Goal: Task Accomplishment & Management: Manage account settings

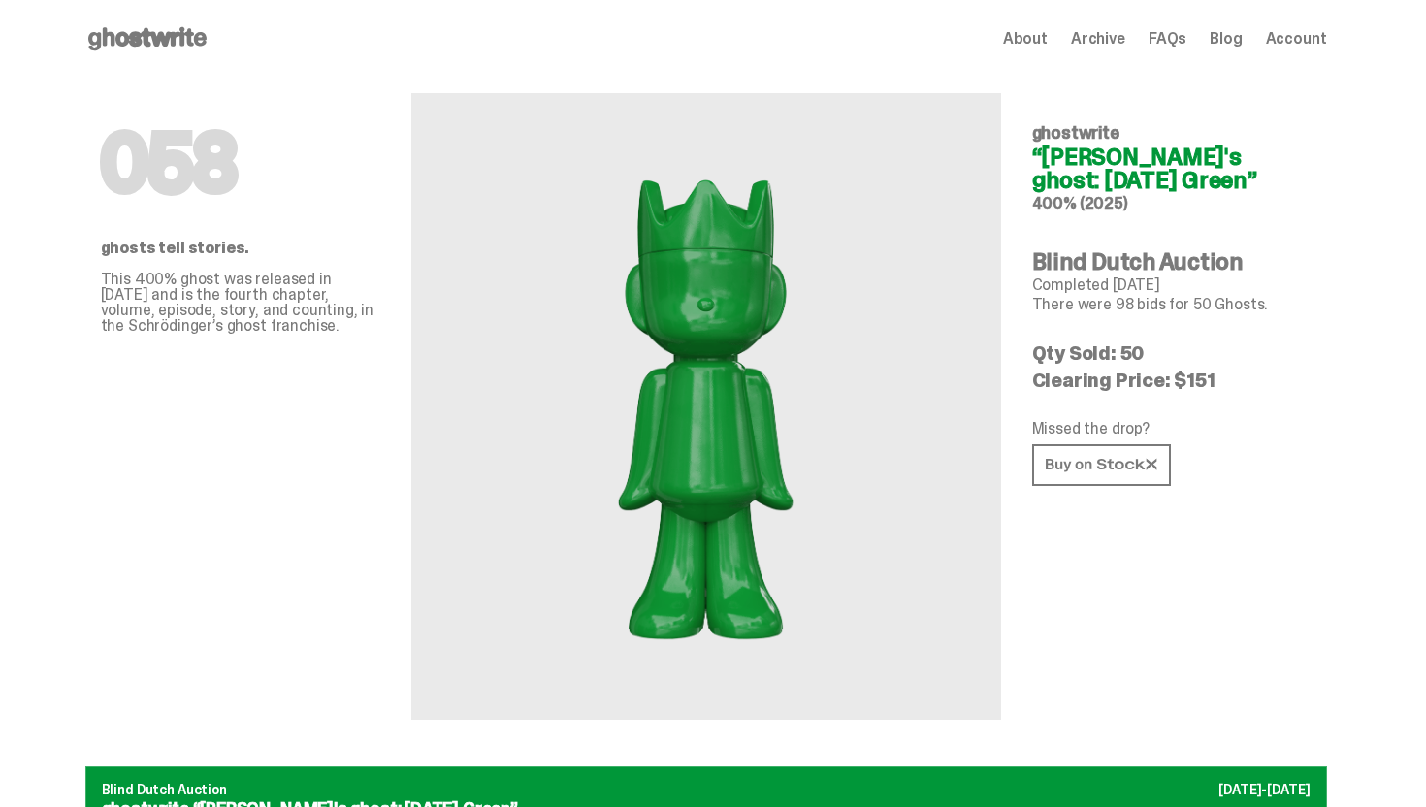
click at [1305, 43] on span "Account" at bounding box center [1296, 39] width 61 height 16
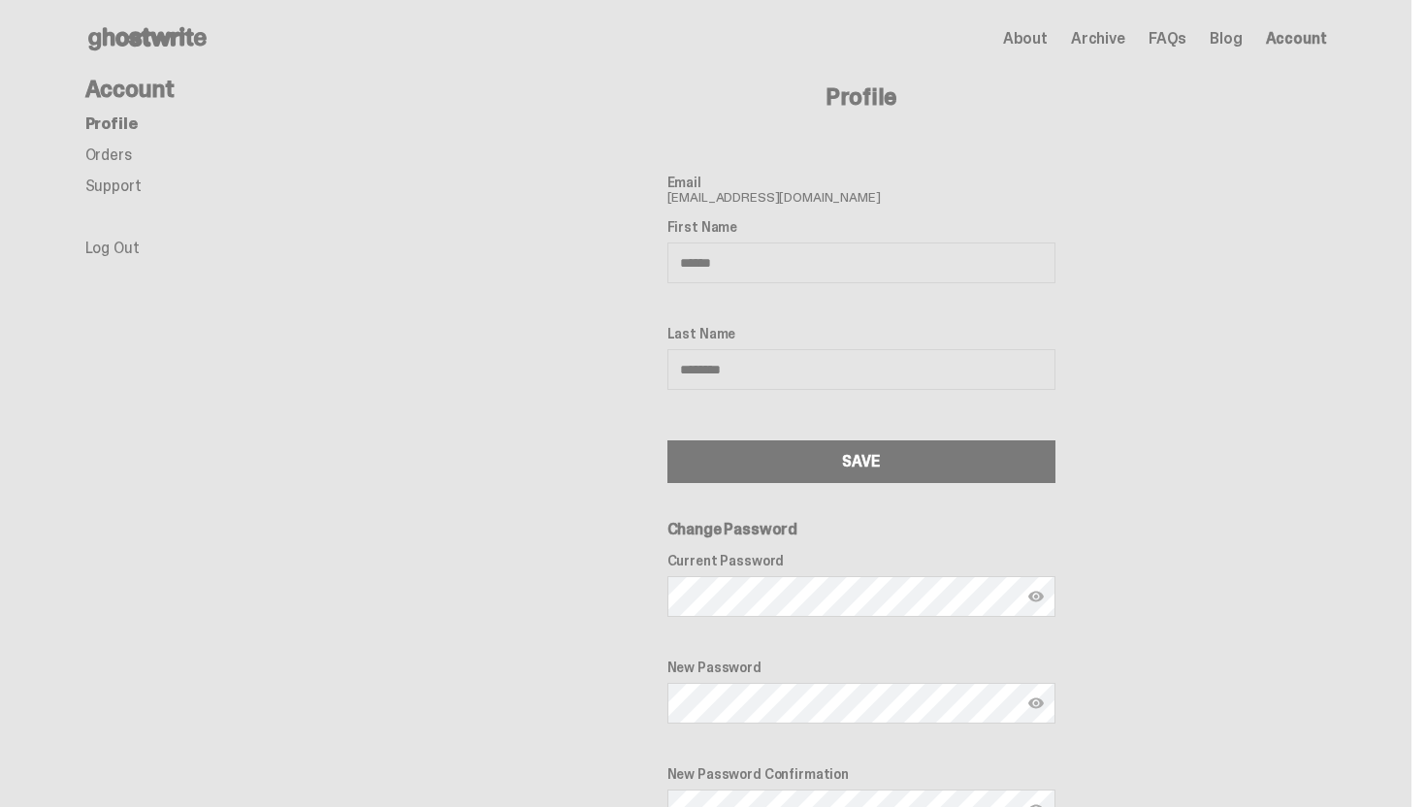
click at [98, 154] on link "Orders" at bounding box center [108, 155] width 47 height 20
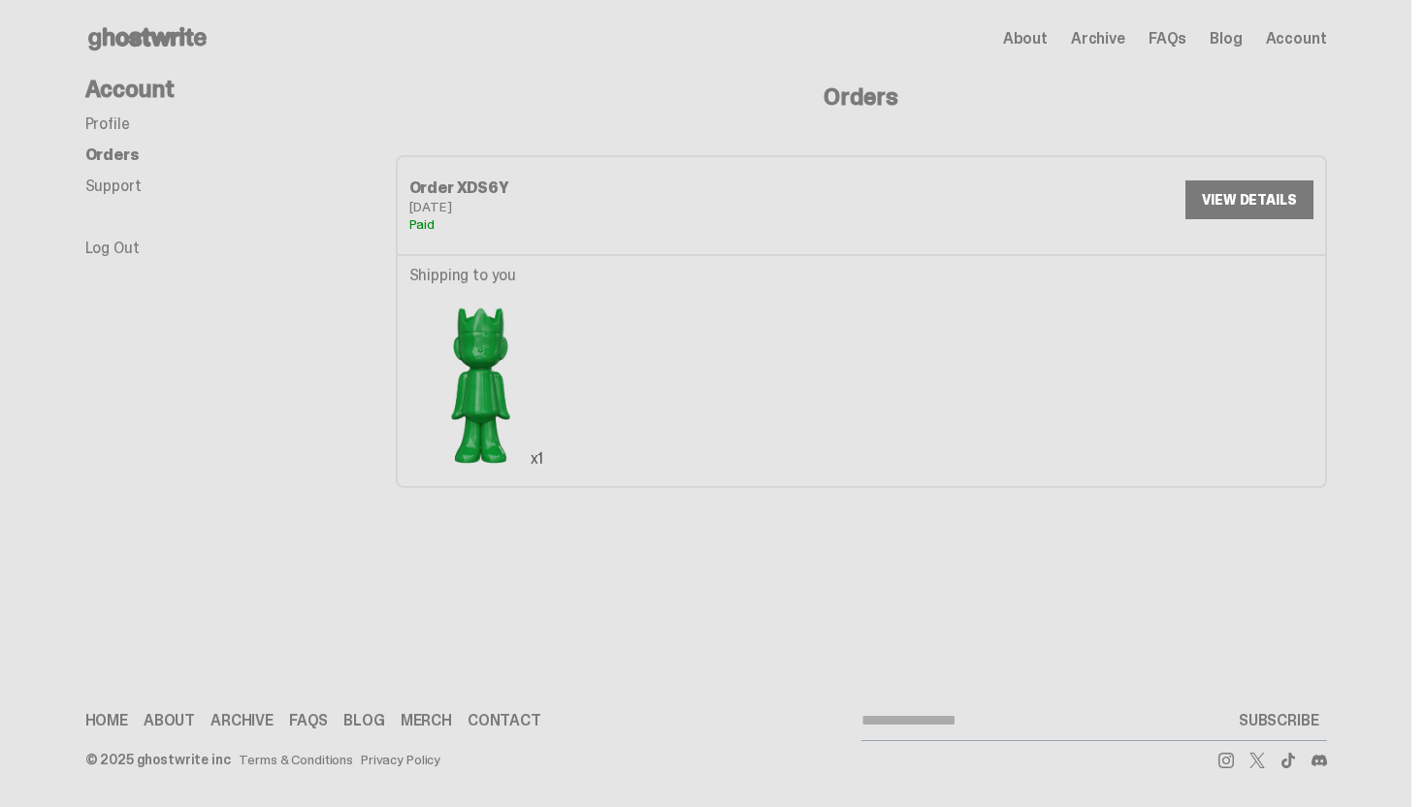
click at [1267, 191] on link "VIEW DETAILS" at bounding box center [1248, 199] width 127 height 39
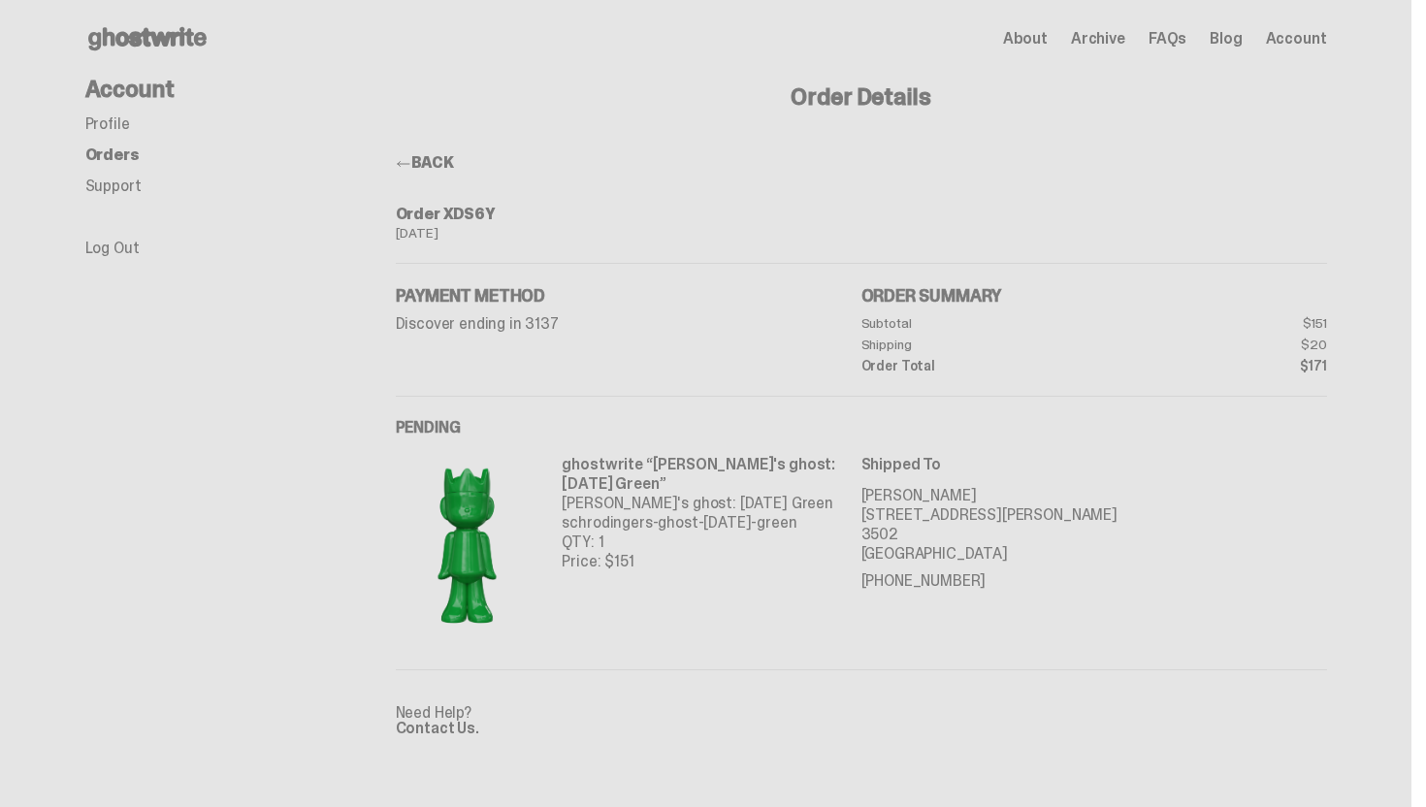
click at [453, 157] on link "BACK" at bounding box center [425, 162] width 58 height 20
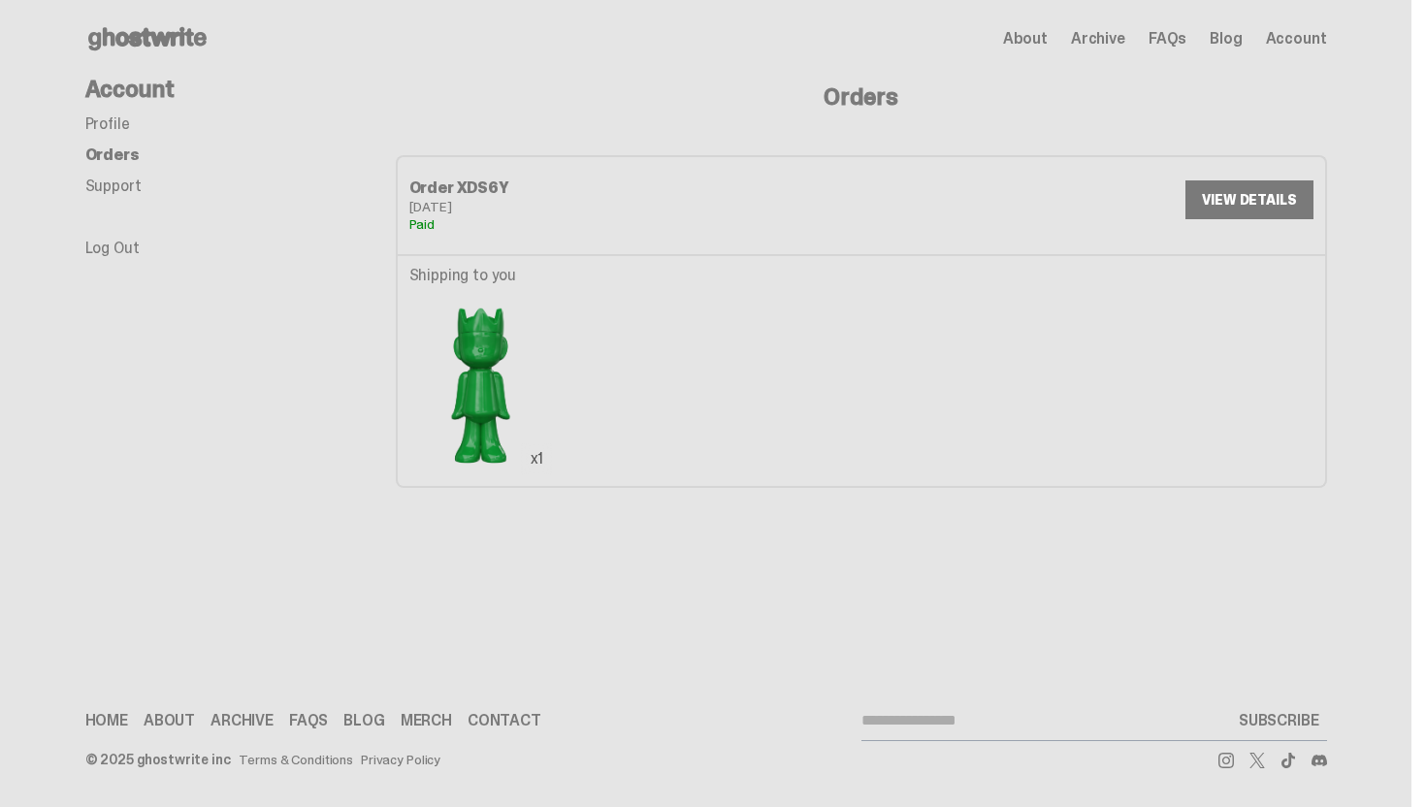
click at [502, 400] on img at bounding box center [481, 384] width 144 height 179
click at [100, 121] on link "Profile" at bounding box center [107, 123] width 45 height 20
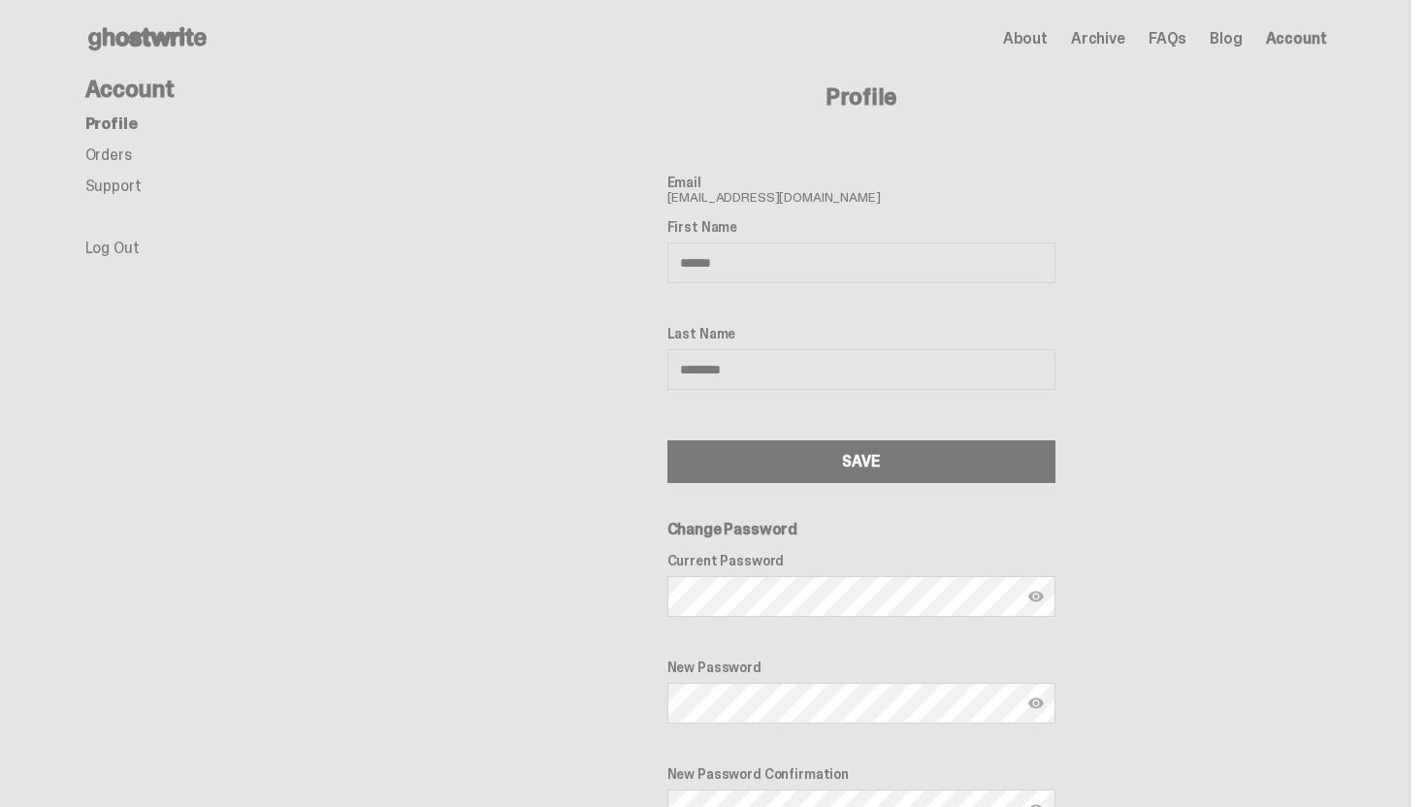
click at [131, 141] on ul "Profile Orders Support Log Out" at bounding box center [240, 186] width 310 height 140
click at [184, 45] on icon at bounding box center [147, 38] width 124 height 31
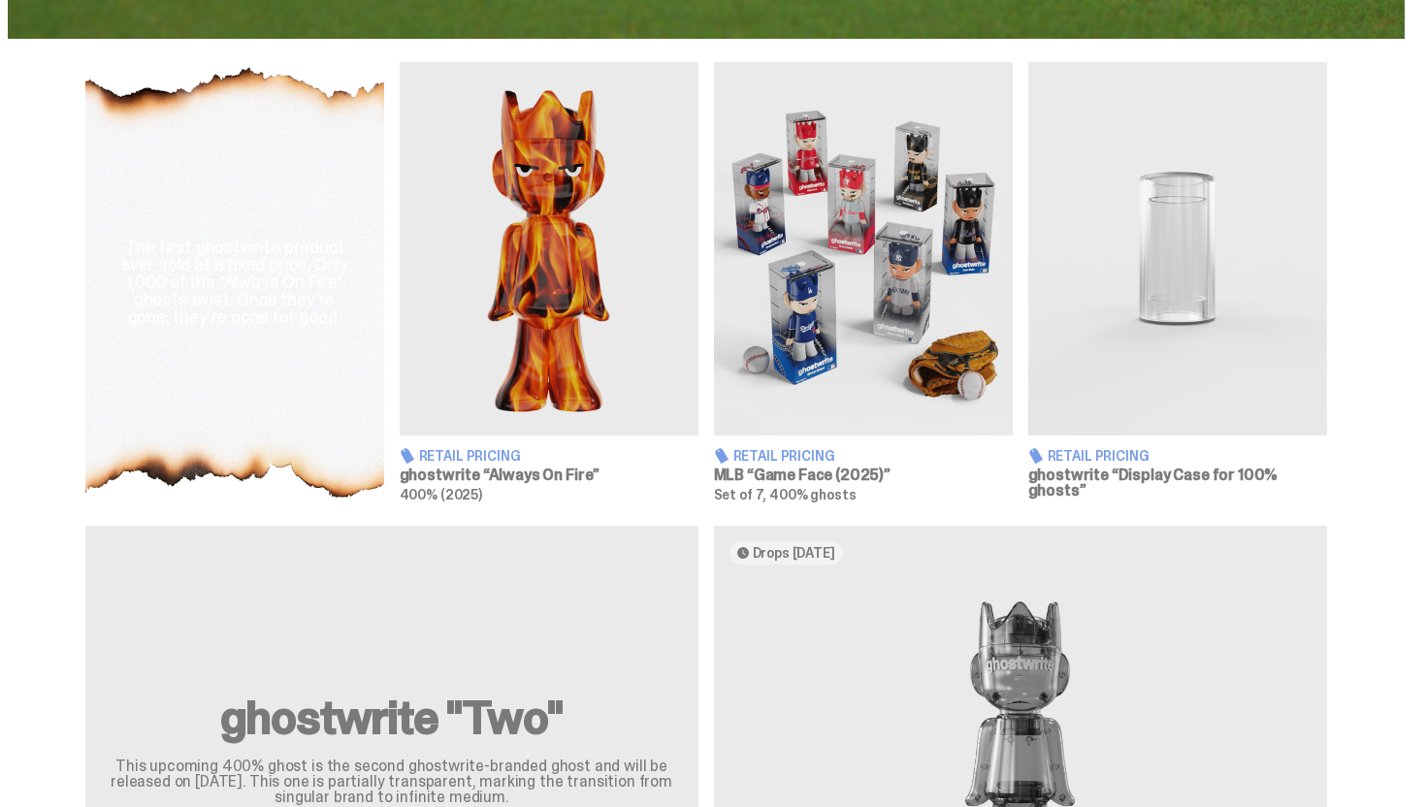
scroll to position [659, 0]
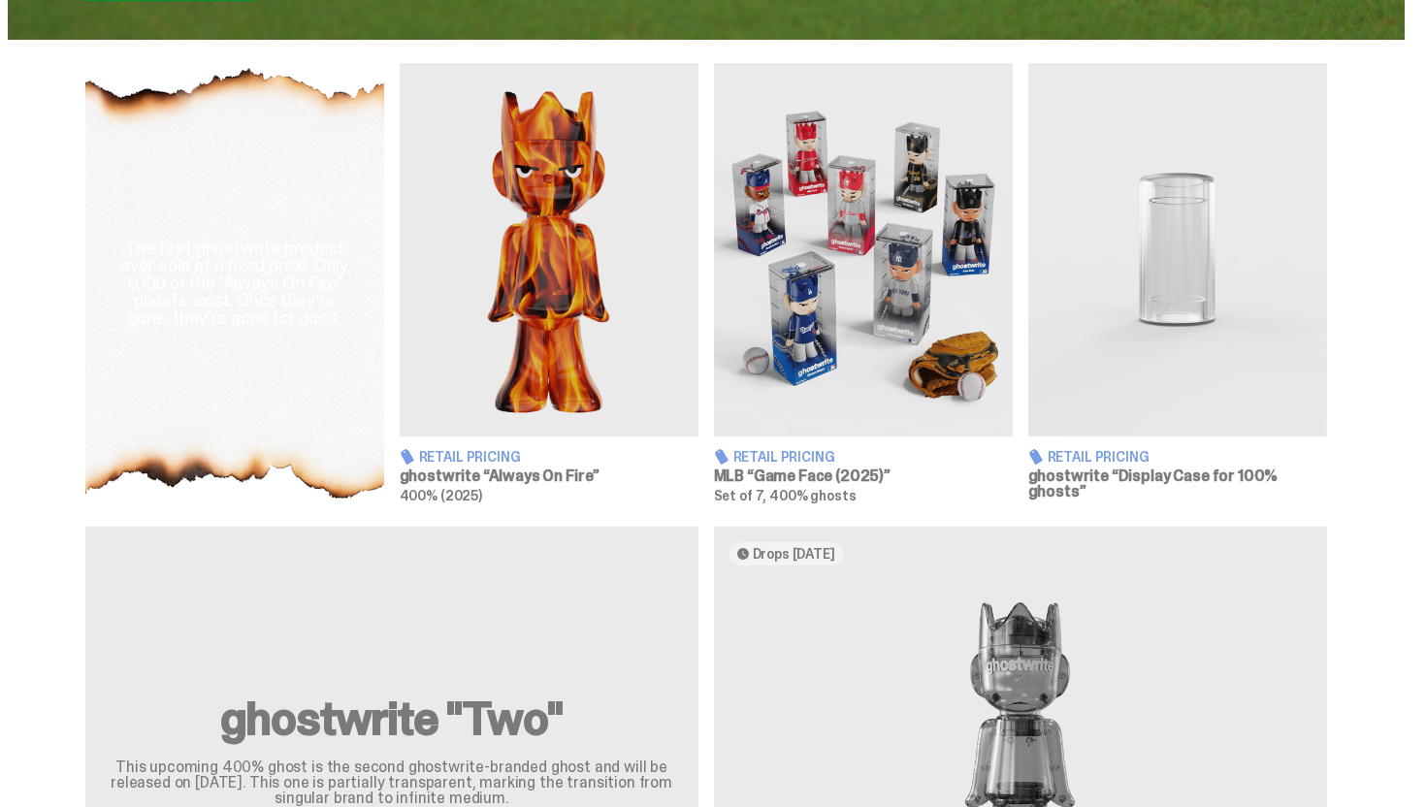
click at [572, 369] on img at bounding box center [549, 249] width 299 height 373
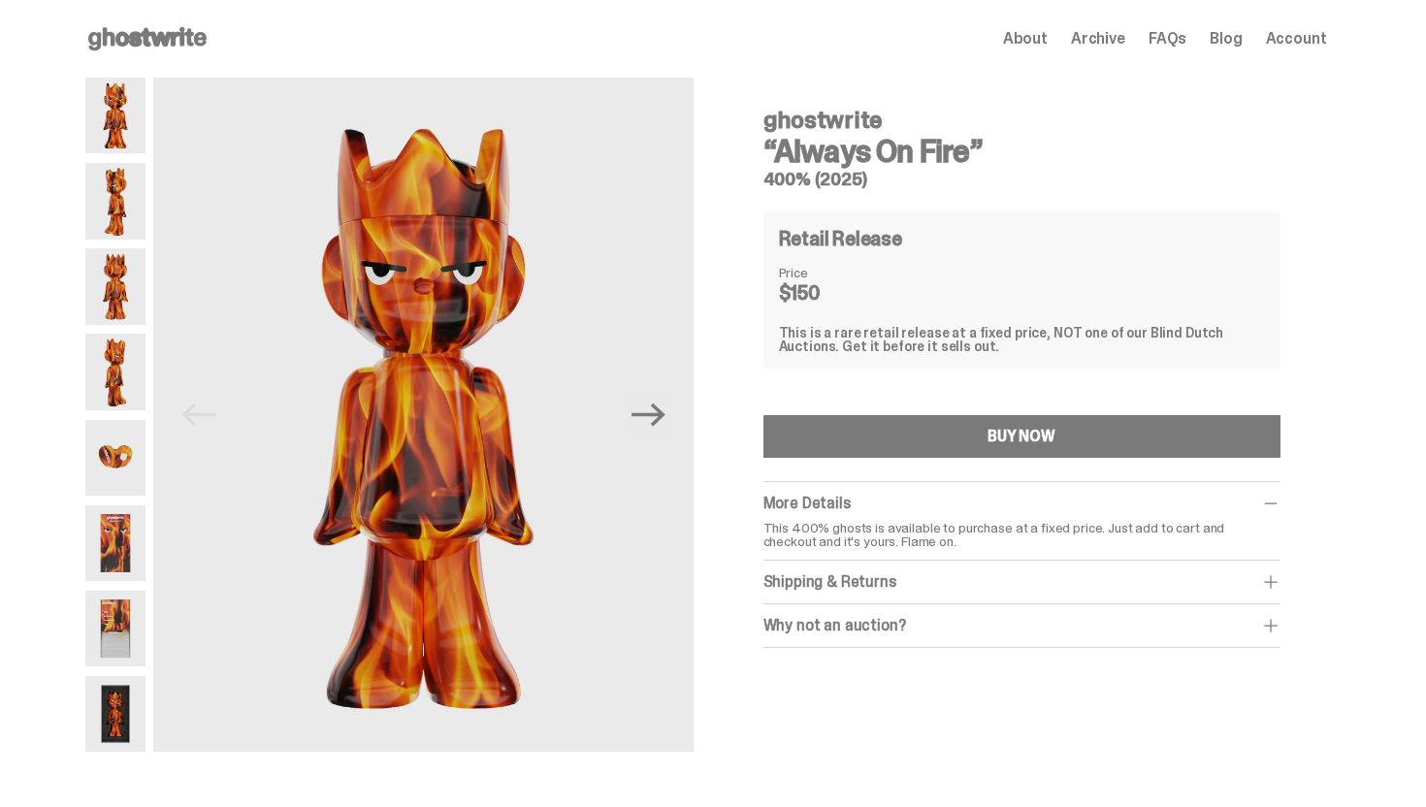
click at [137, 274] on img at bounding box center [115, 286] width 61 height 76
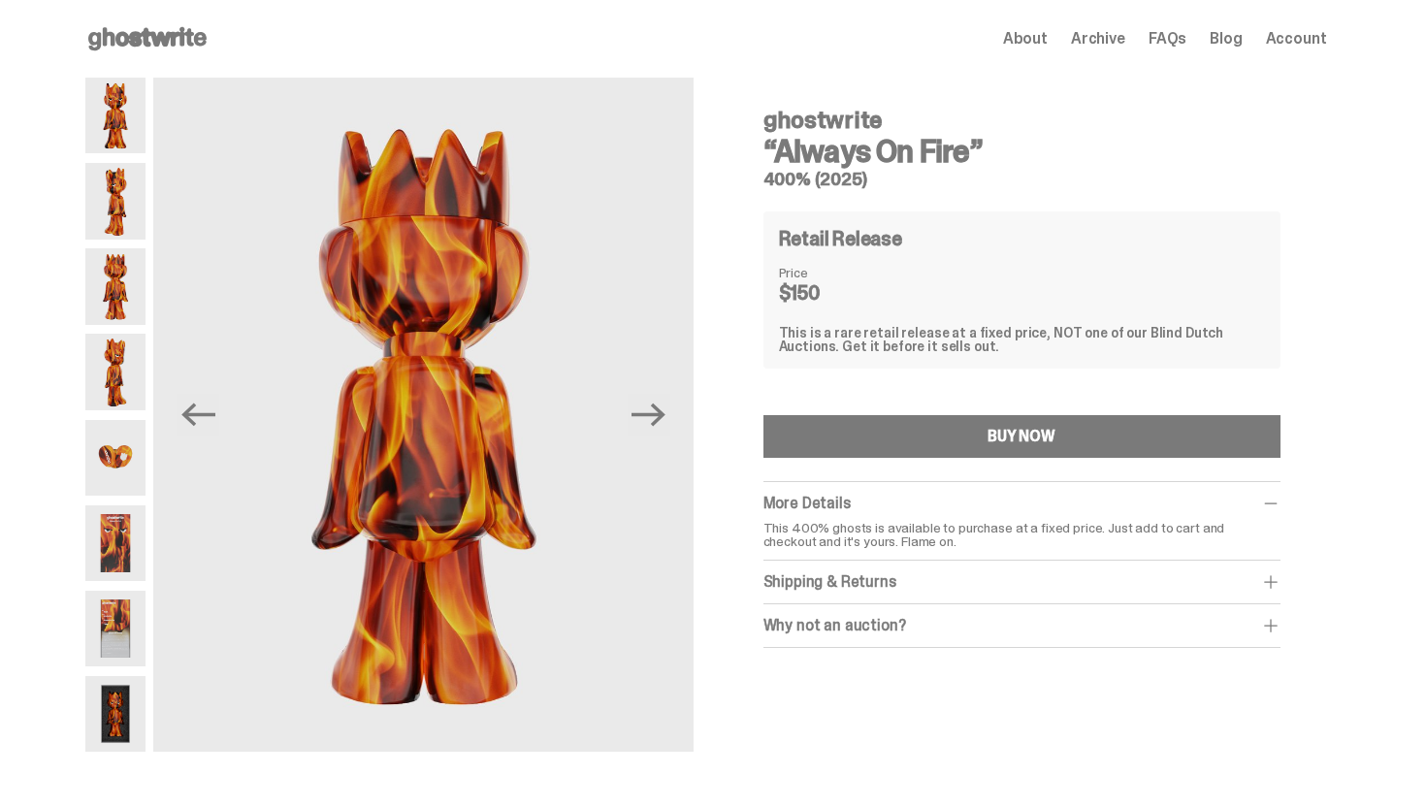
click at [136, 600] on img at bounding box center [115, 629] width 61 height 76
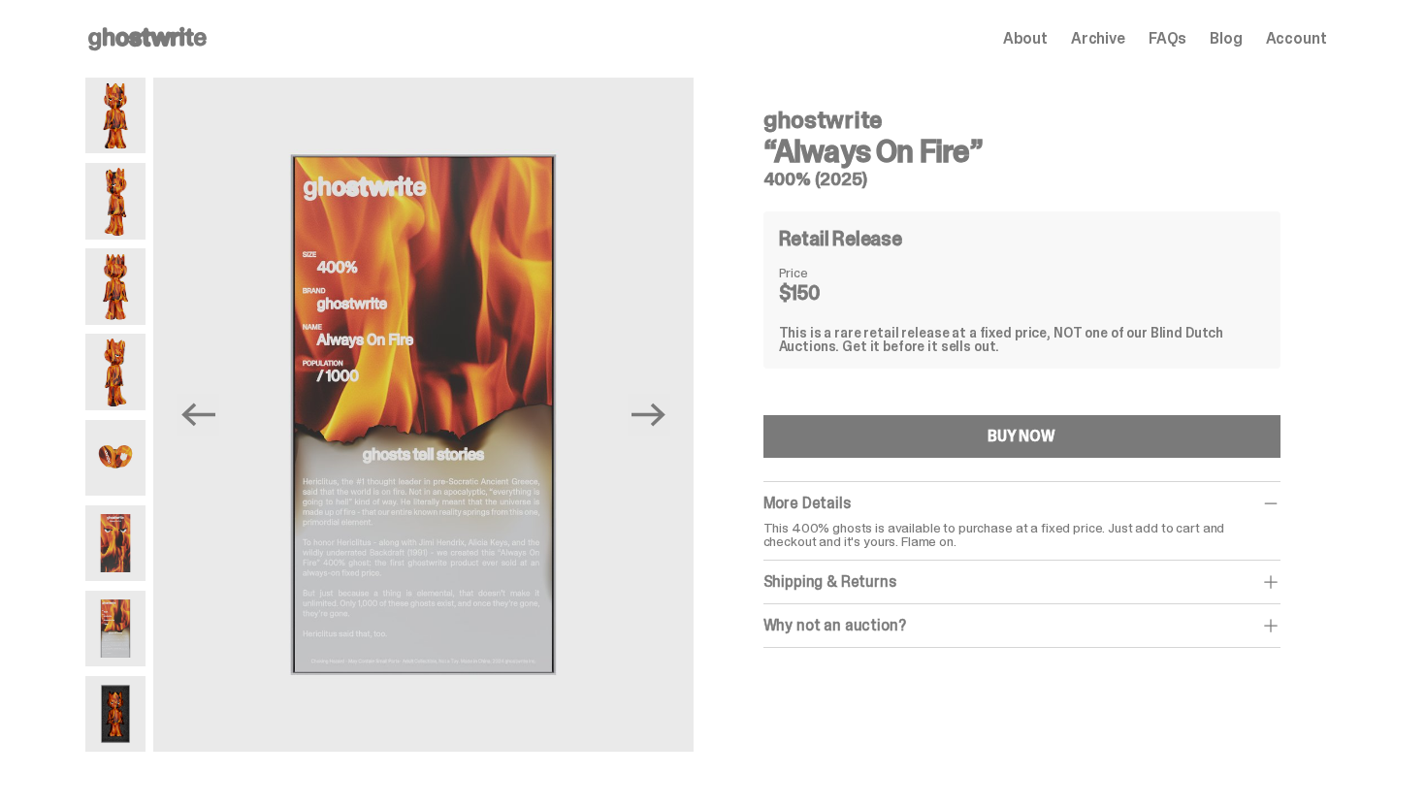
click at [116, 541] on img at bounding box center [115, 543] width 61 height 76
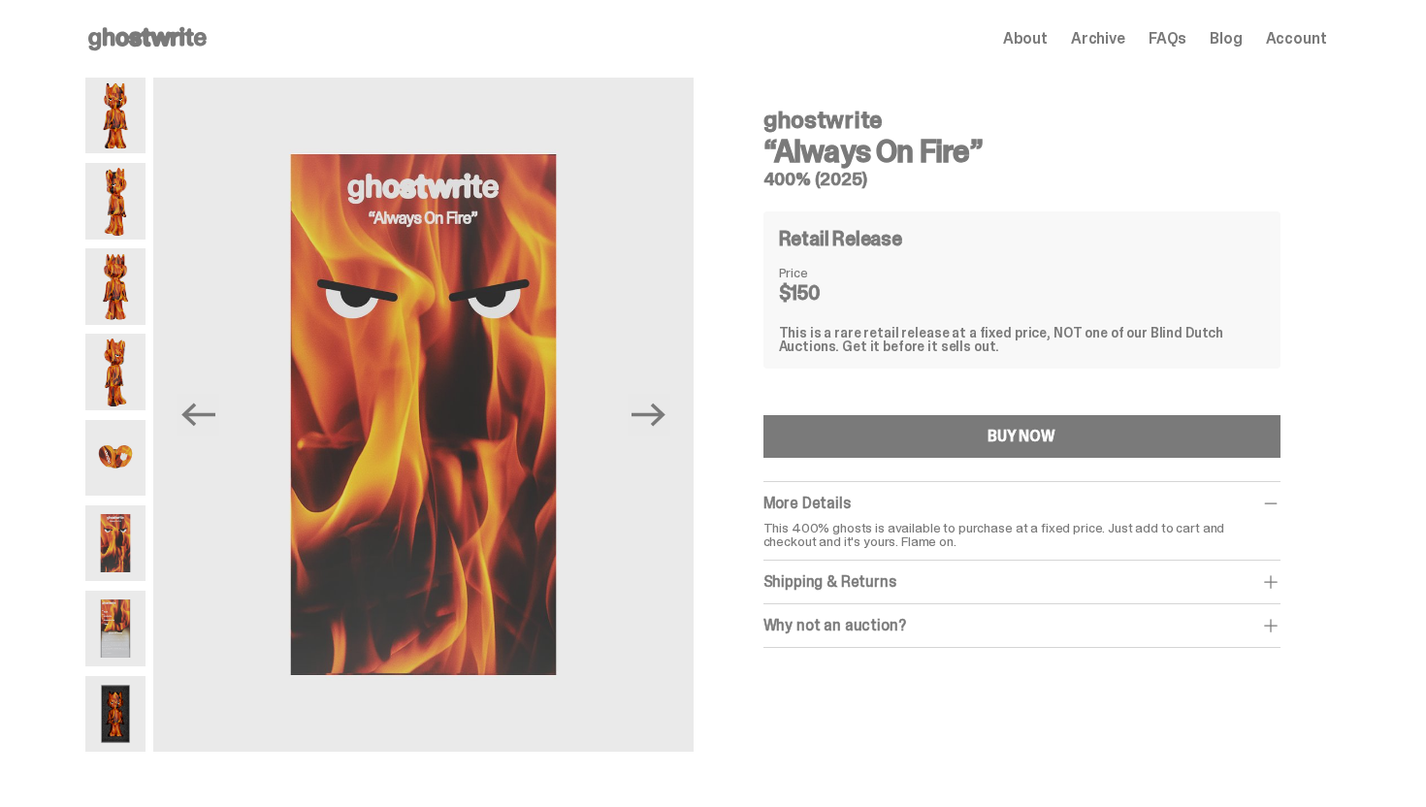
click at [117, 568] on img at bounding box center [115, 543] width 61 height 76
click at [115, 621] on img at bounding box center [115, 629] width 61 height 76
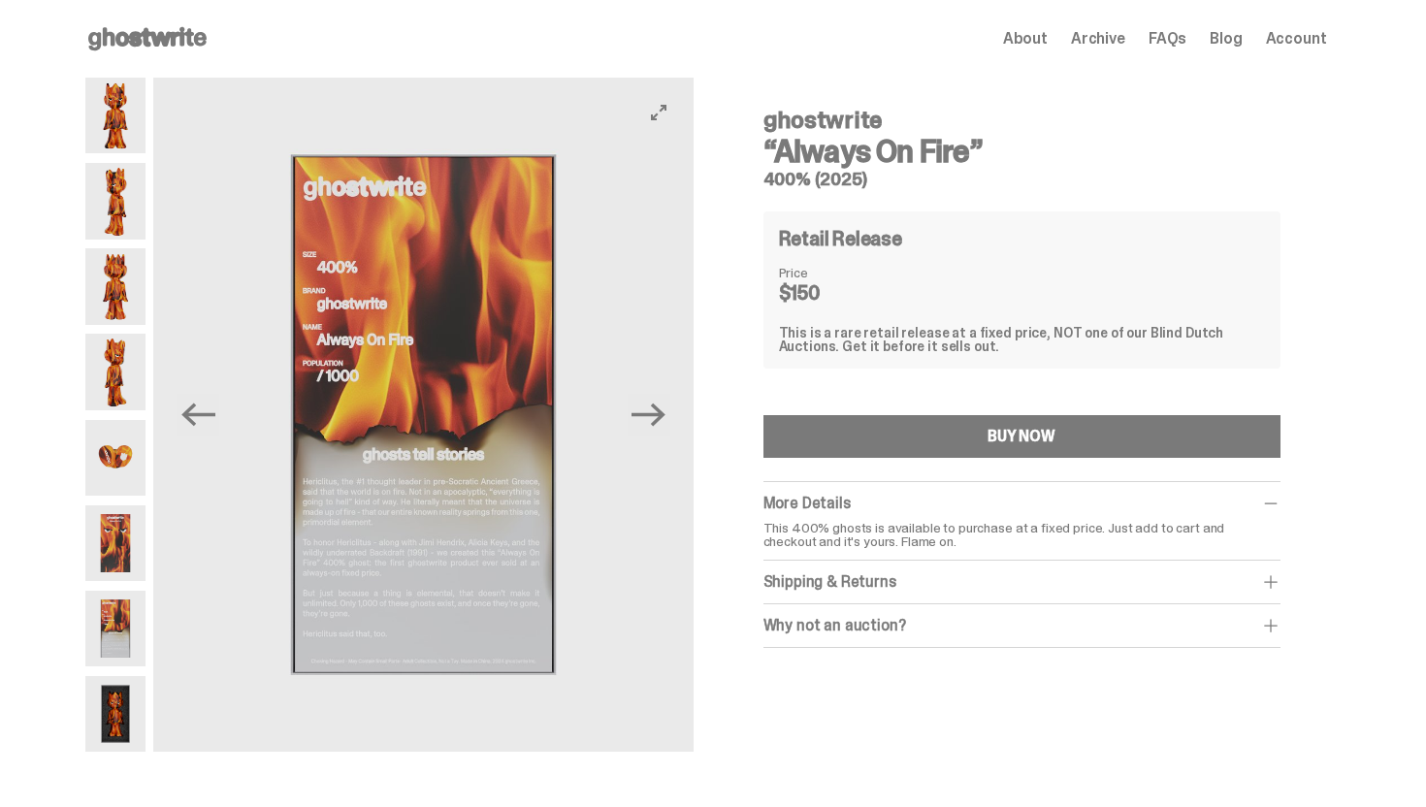
click at [416, 556] on img at bounding box center [422, 415] width 539 height 674
click at [119, 733] on img at bounding box center [115, 714] width 61 height 76
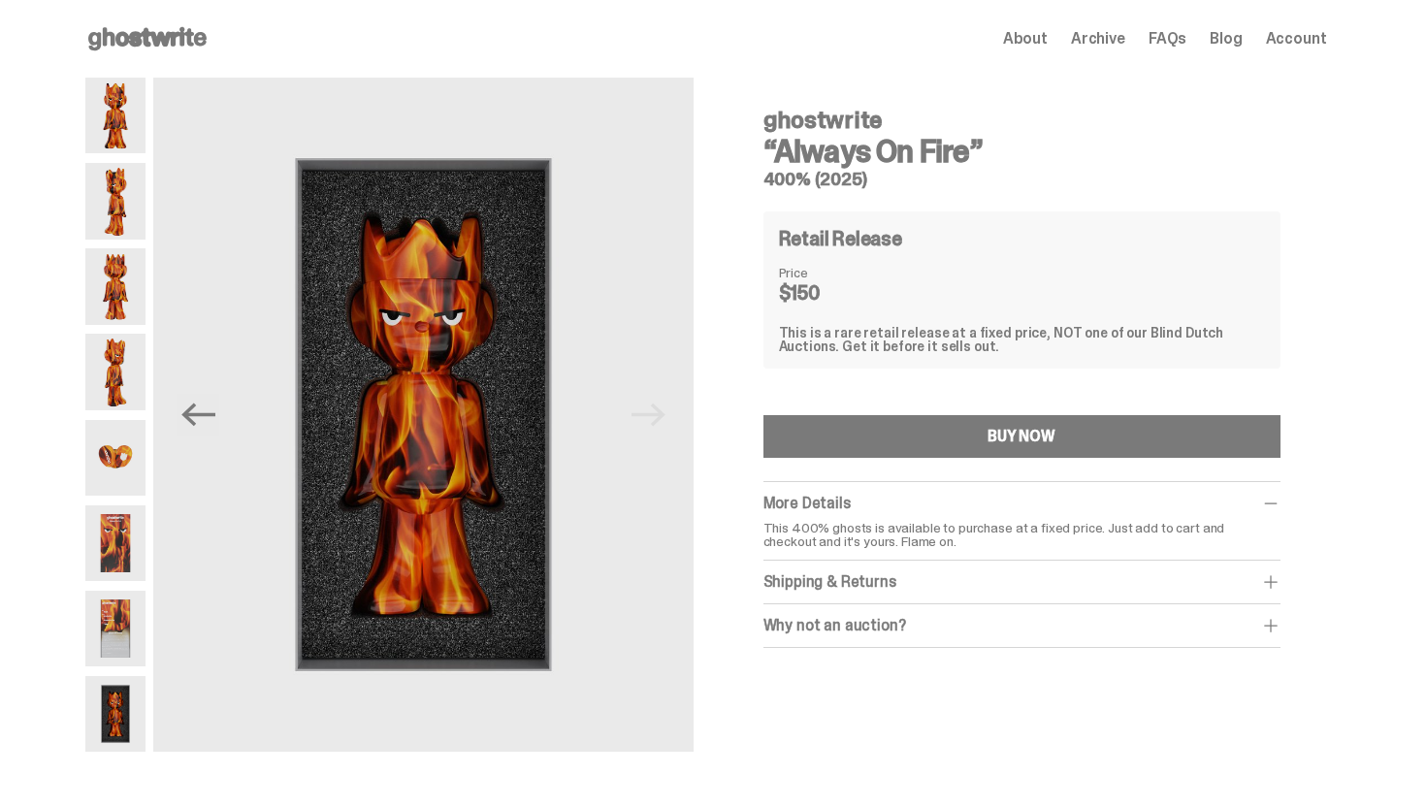
click at [114, 105] on img at bounding box center [115, 116] width 61 height 76
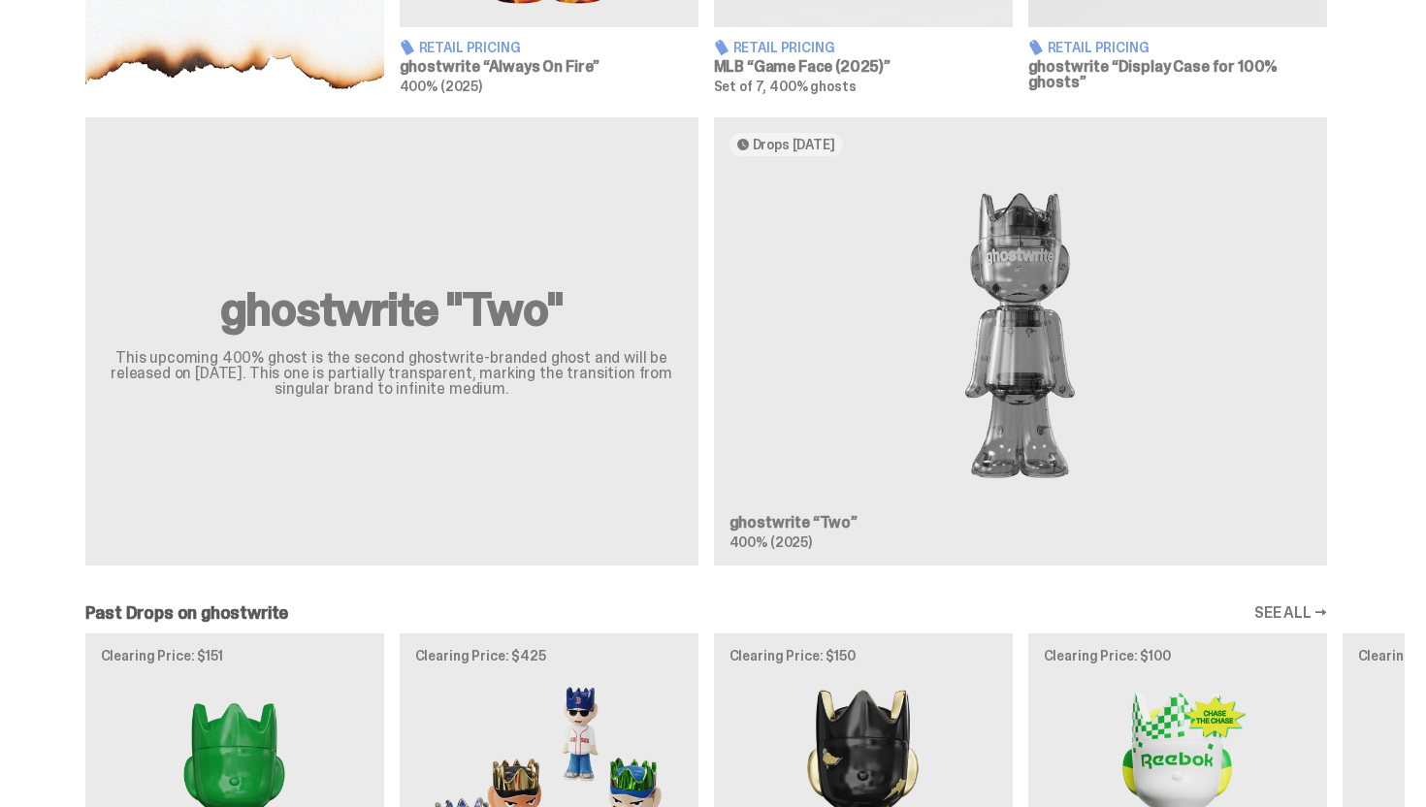
scroll to position [1066, 0]
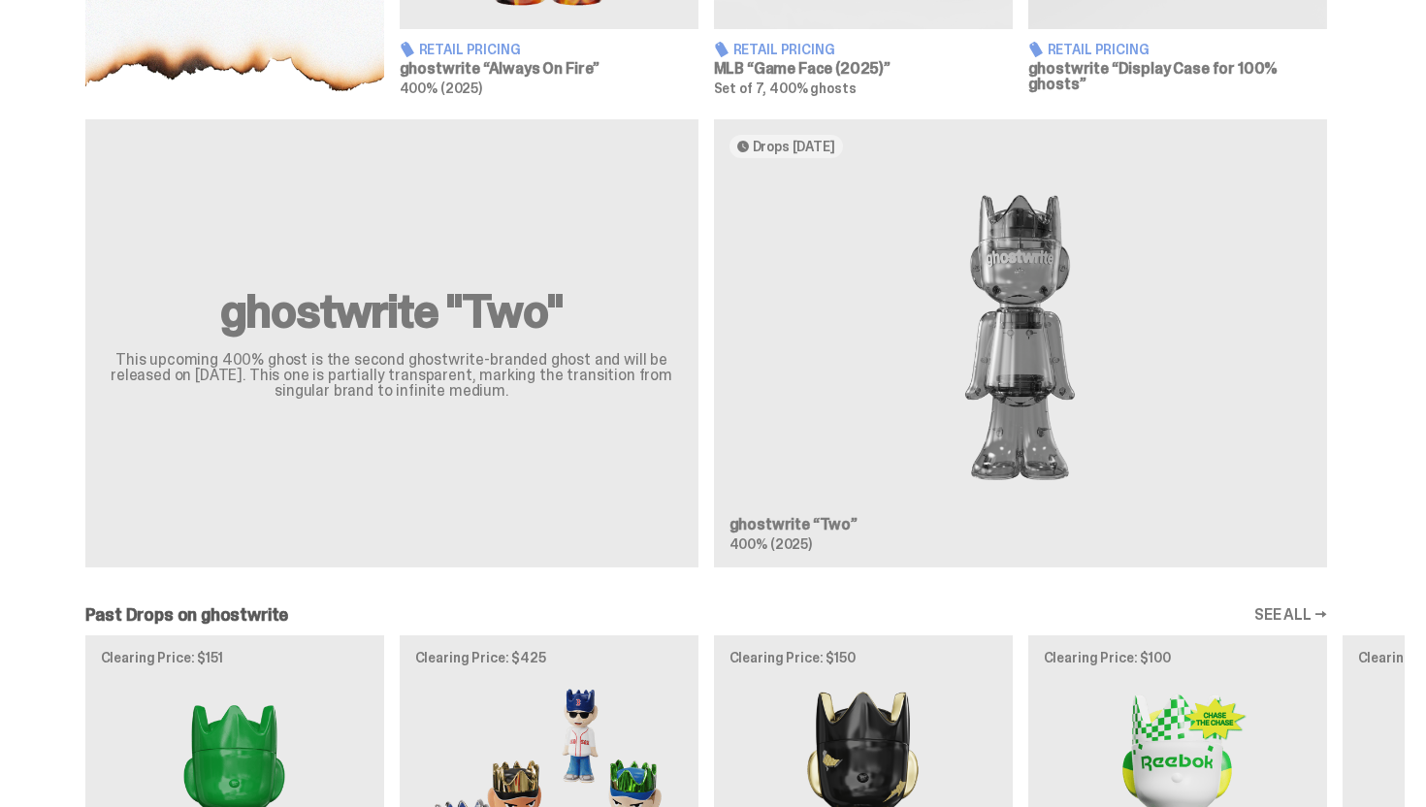
click at [986, 339] on div "ghostwrite "Two" This upcoming 400% ghost is the second ghostwrite-branded ghos…" at bounding box center [706, 351] width 1397 height 464
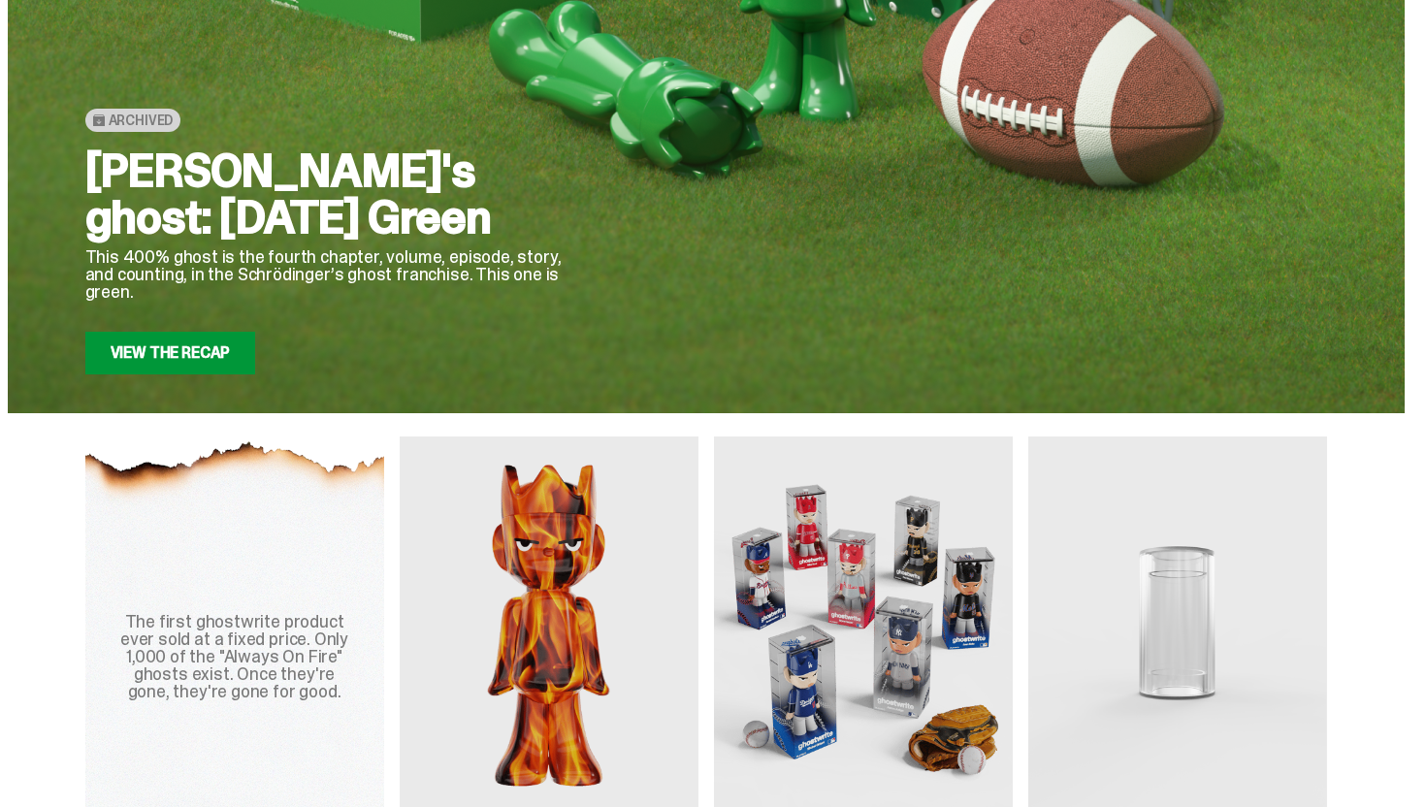
scroll to position [489, 0]
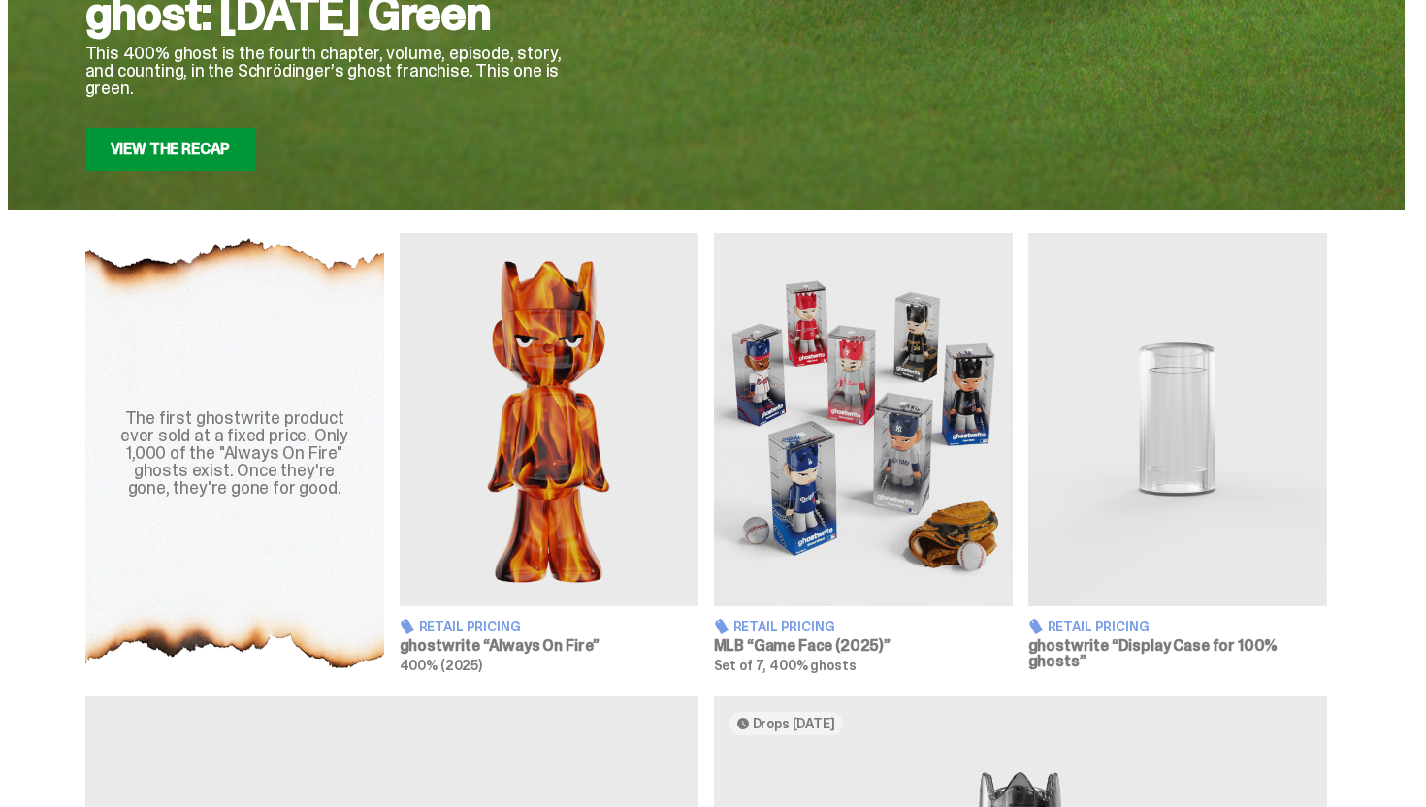
click at [1157, 509] on img at bounding box center [1177, 419] width 299 height 373
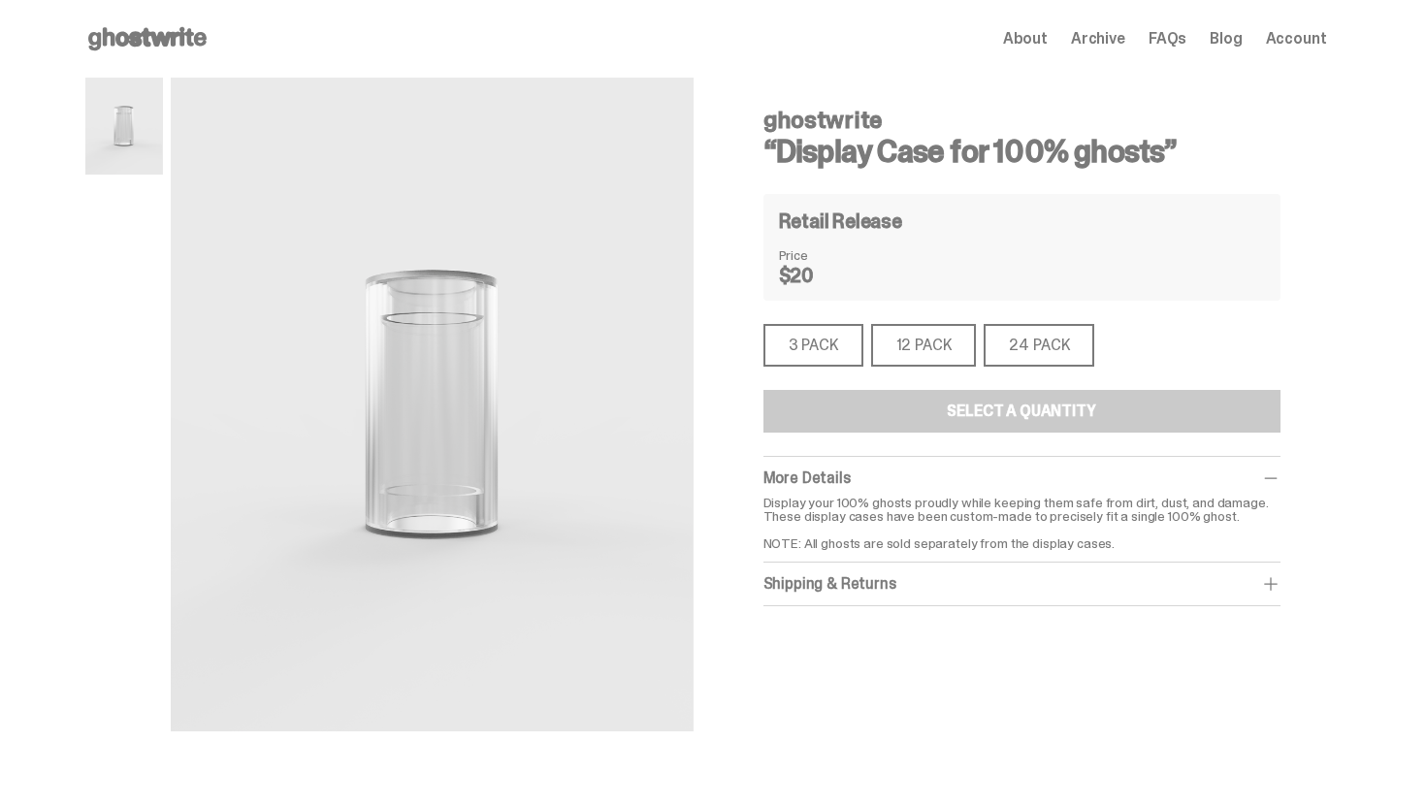
scroll to position [489, 0]
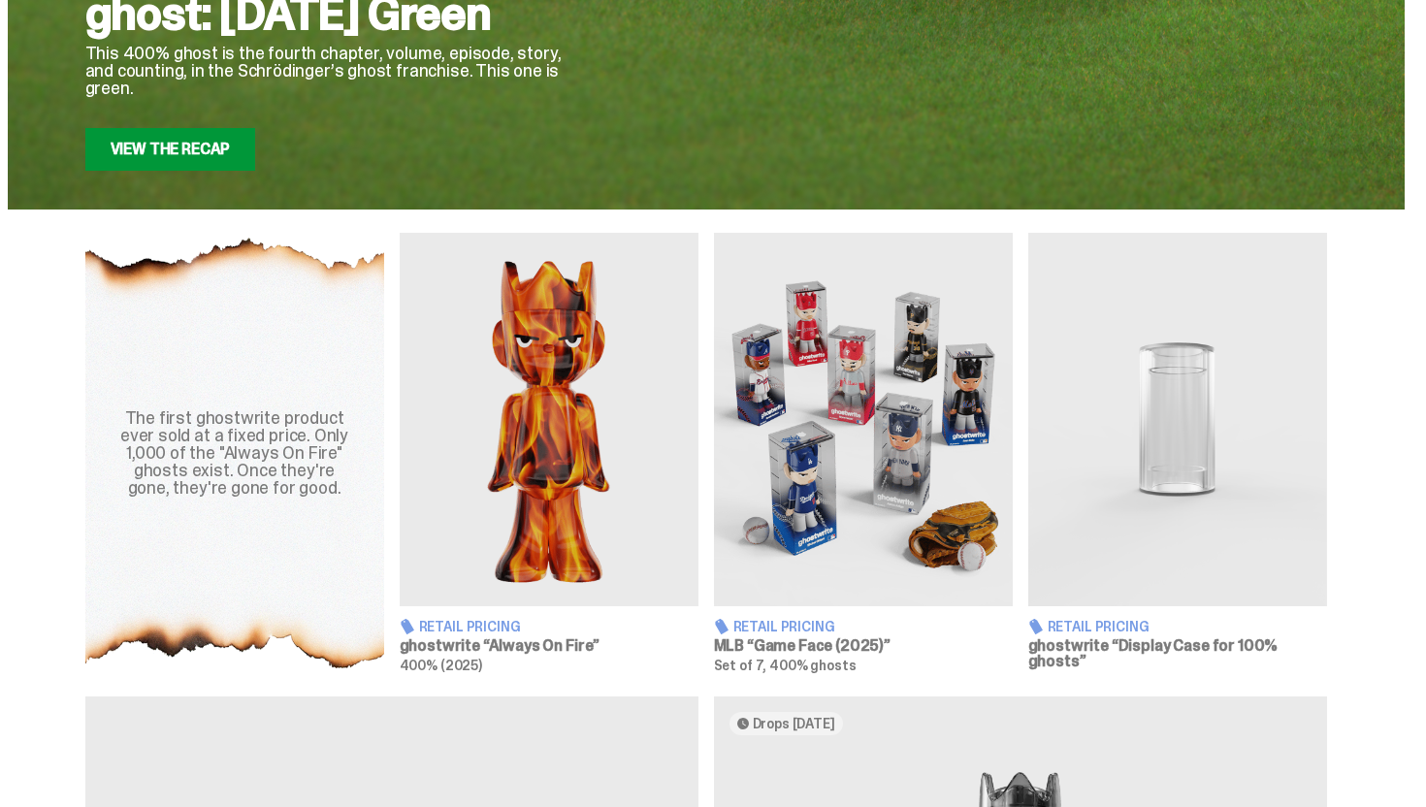
click at [904, 455] on img at bounding box center [863, 419] width 299 height 373
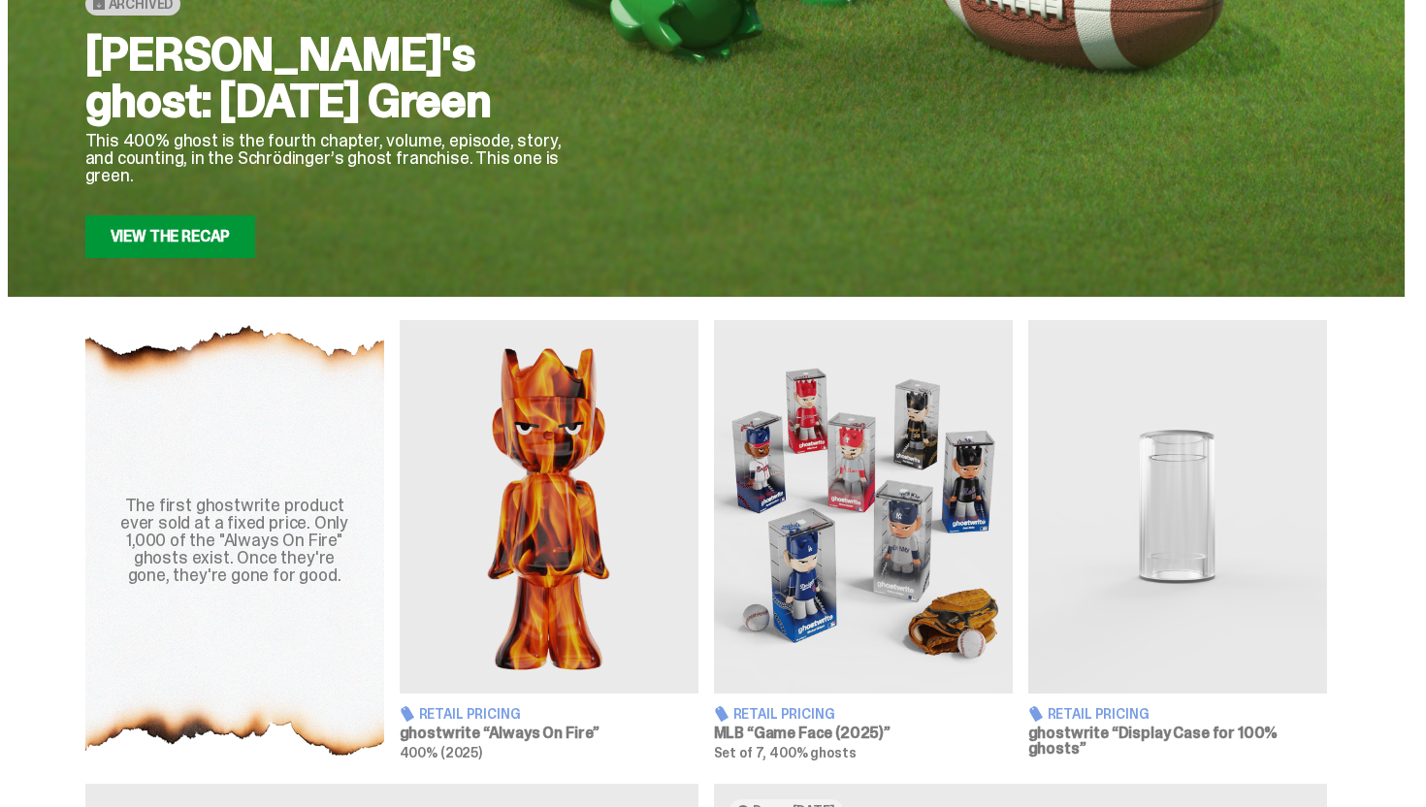
scroll to position [404, 0]
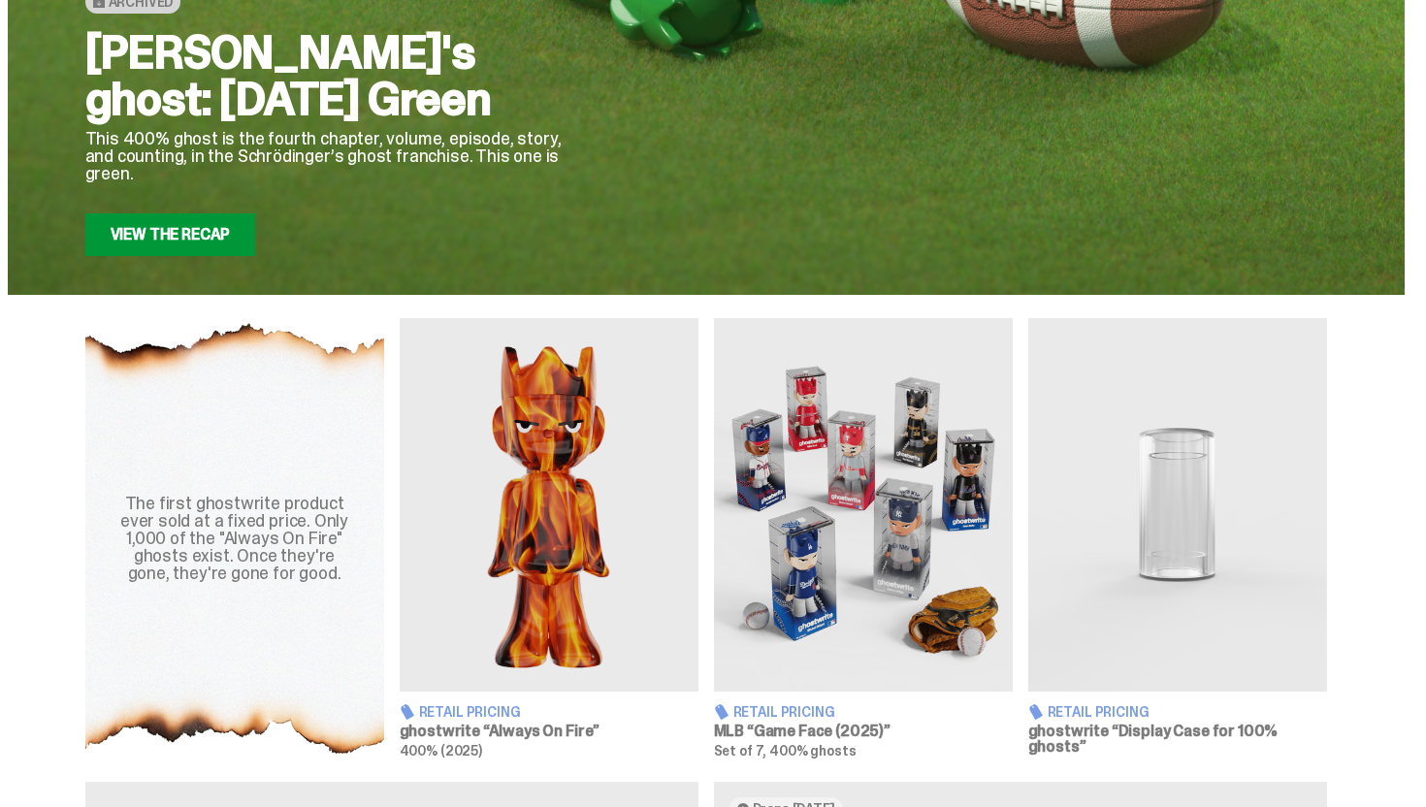
click at [515, 529] on img at bounding box center [549, 504] width 299 height 373
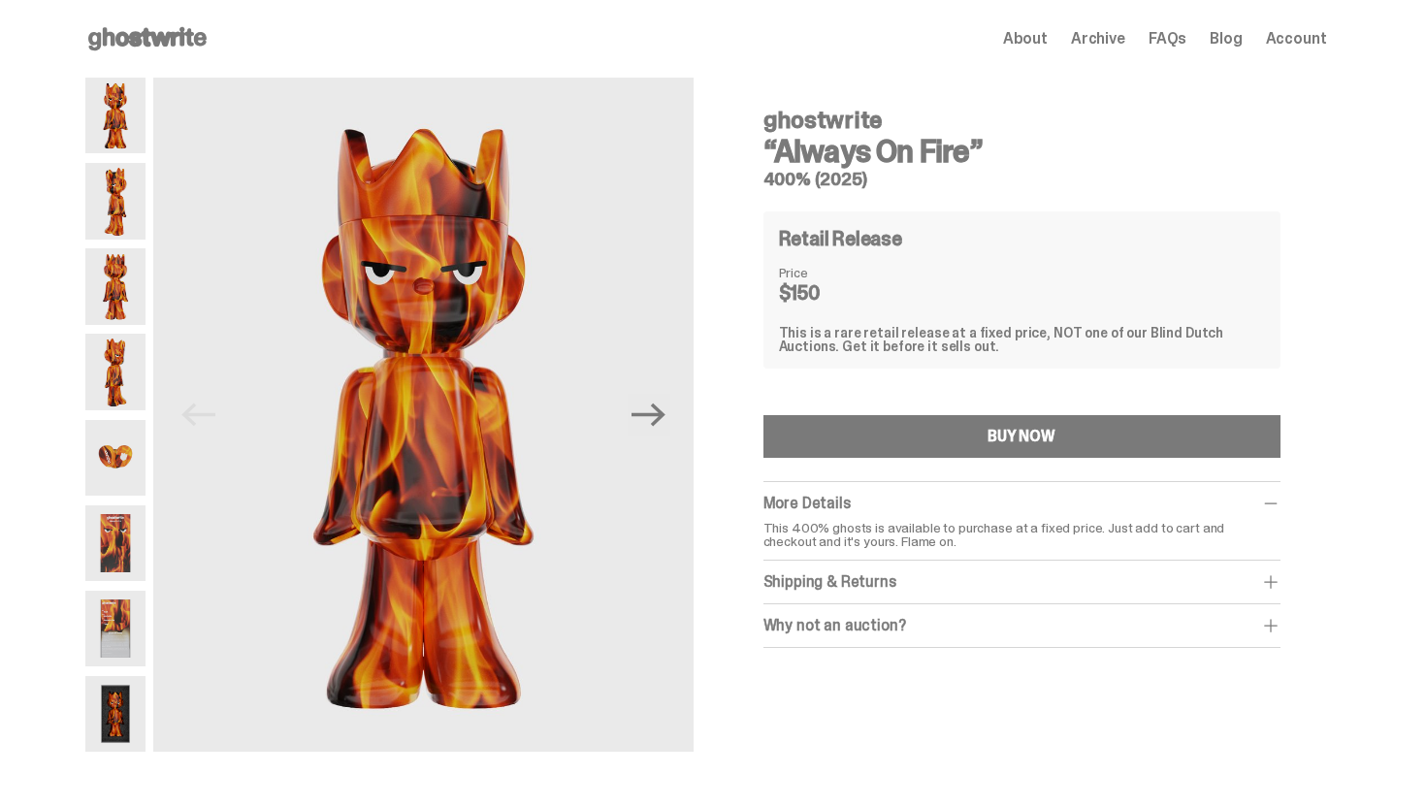
click at [961, 629] on div "Why not an auction?" at bounding box center [1021, 625] width 517 height 19
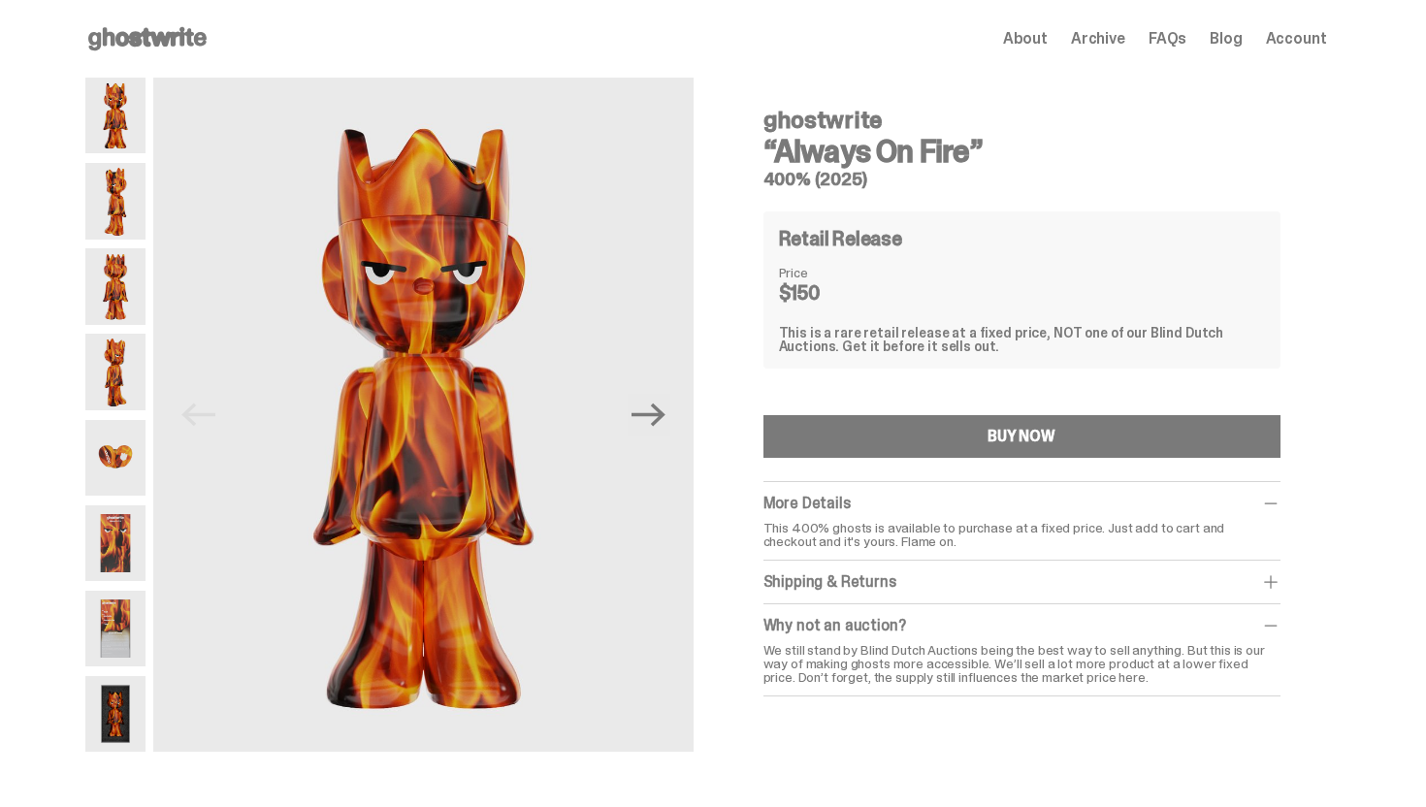
click at [945, 607] on div "Why not an auction? We still stand by Blind Dutch Auctions being the best way t…" at bounding box center [1021, 650] width 517 height 92
click at [940, 580] on div "Shipping & Returns" at bounding box center [1021, 581] width 517 height 19
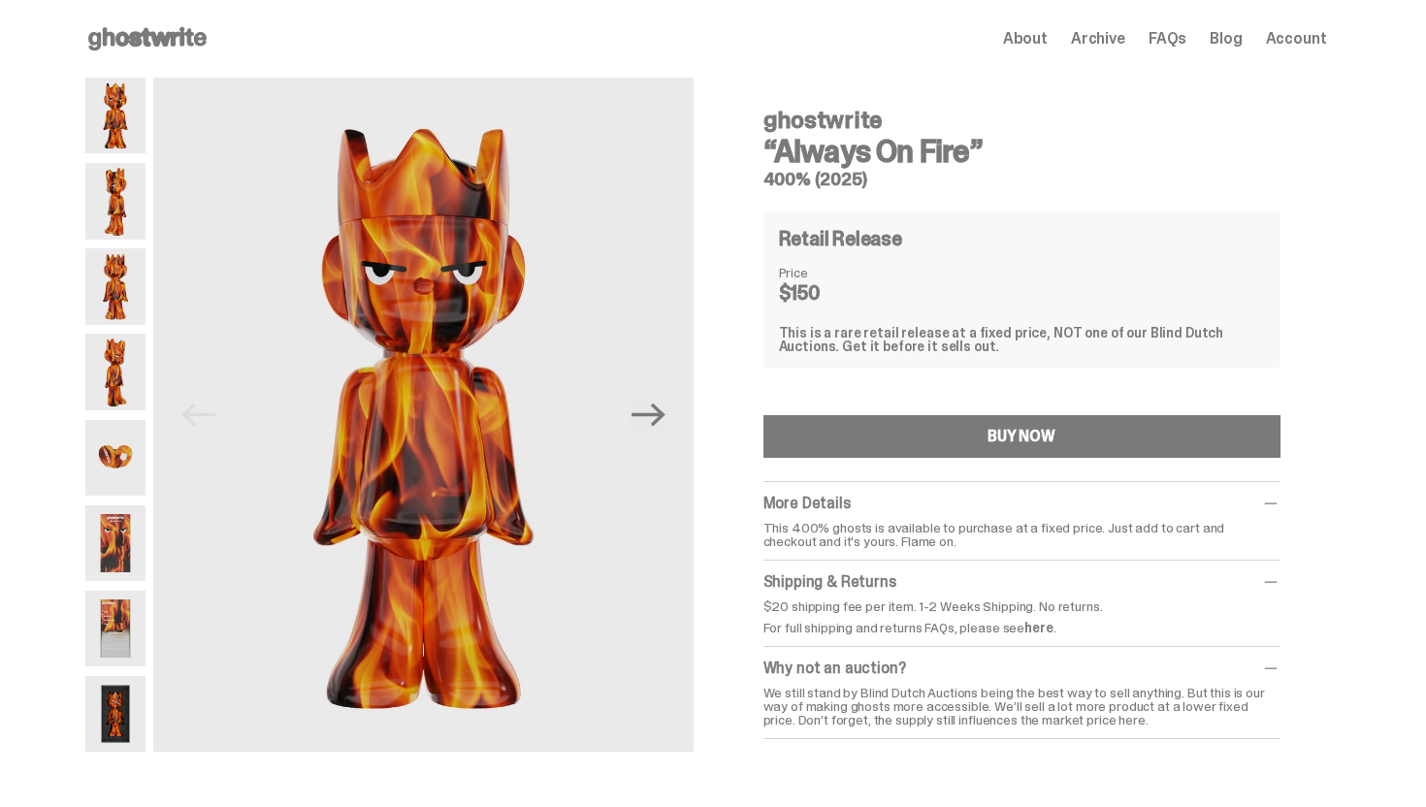
click at [128, 197] on img at bounding box center [115, 201] width 61 height 76
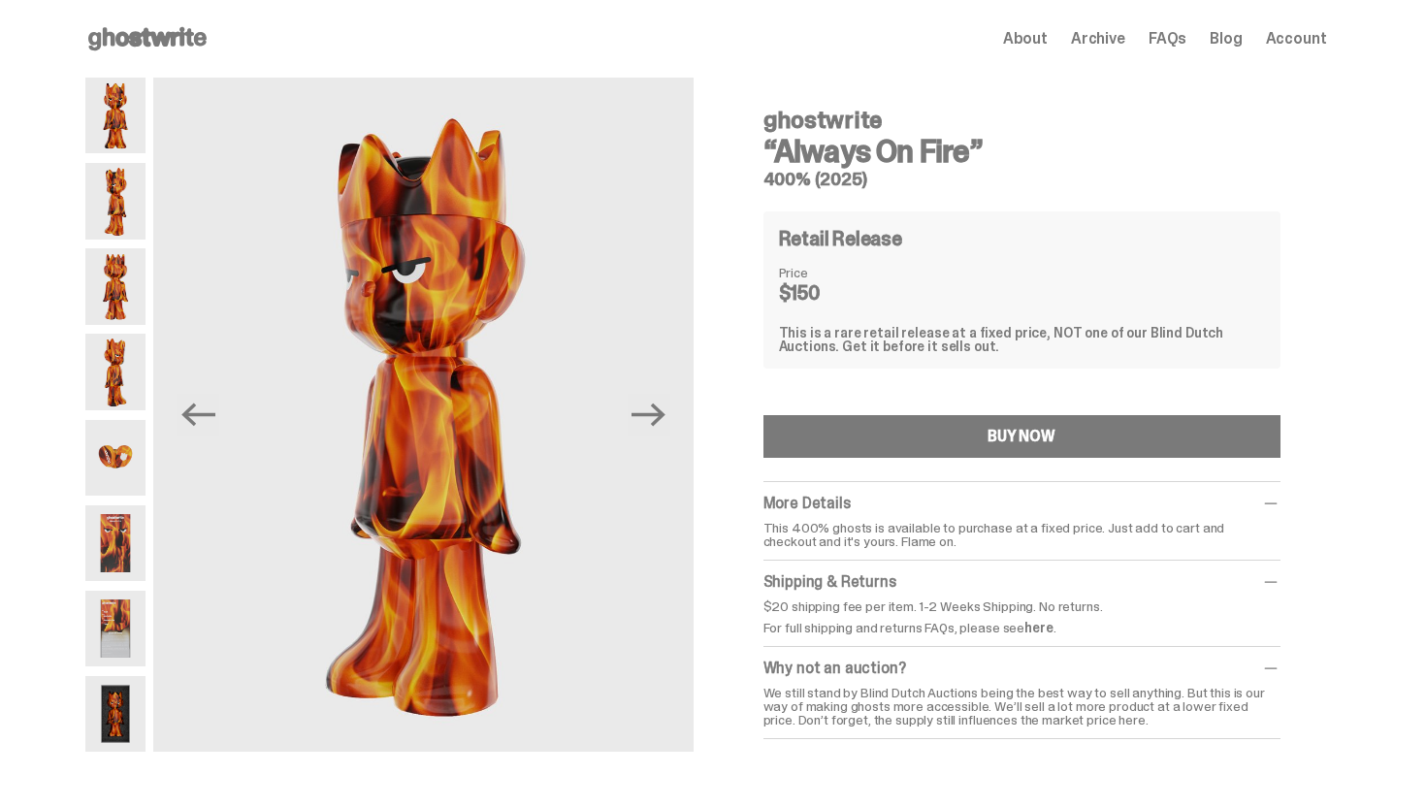
click at [125, 265] on img at bounding box center [115, 286] width 61 height 76
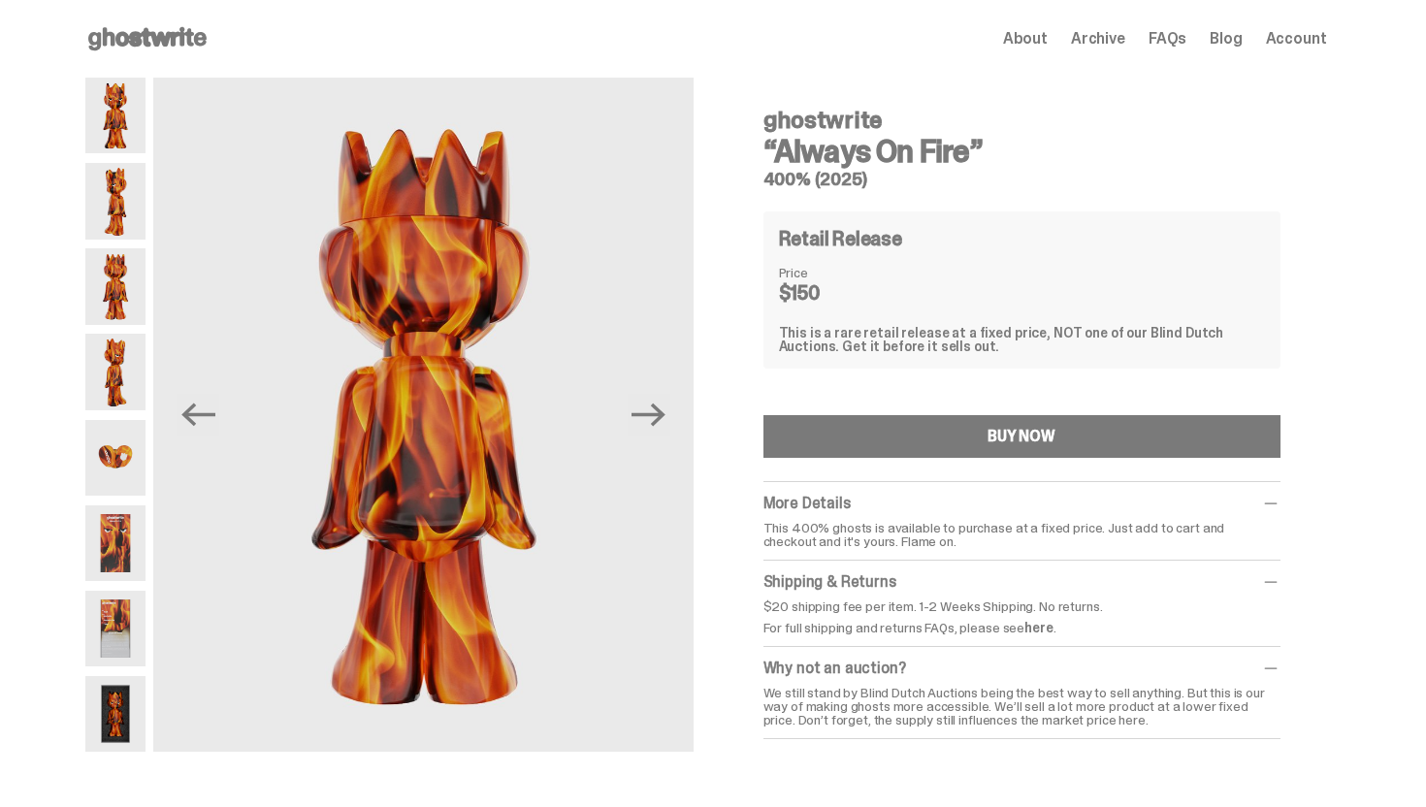
click at [113, 372] on img at bounding box center [115, 372] width 61 height 76
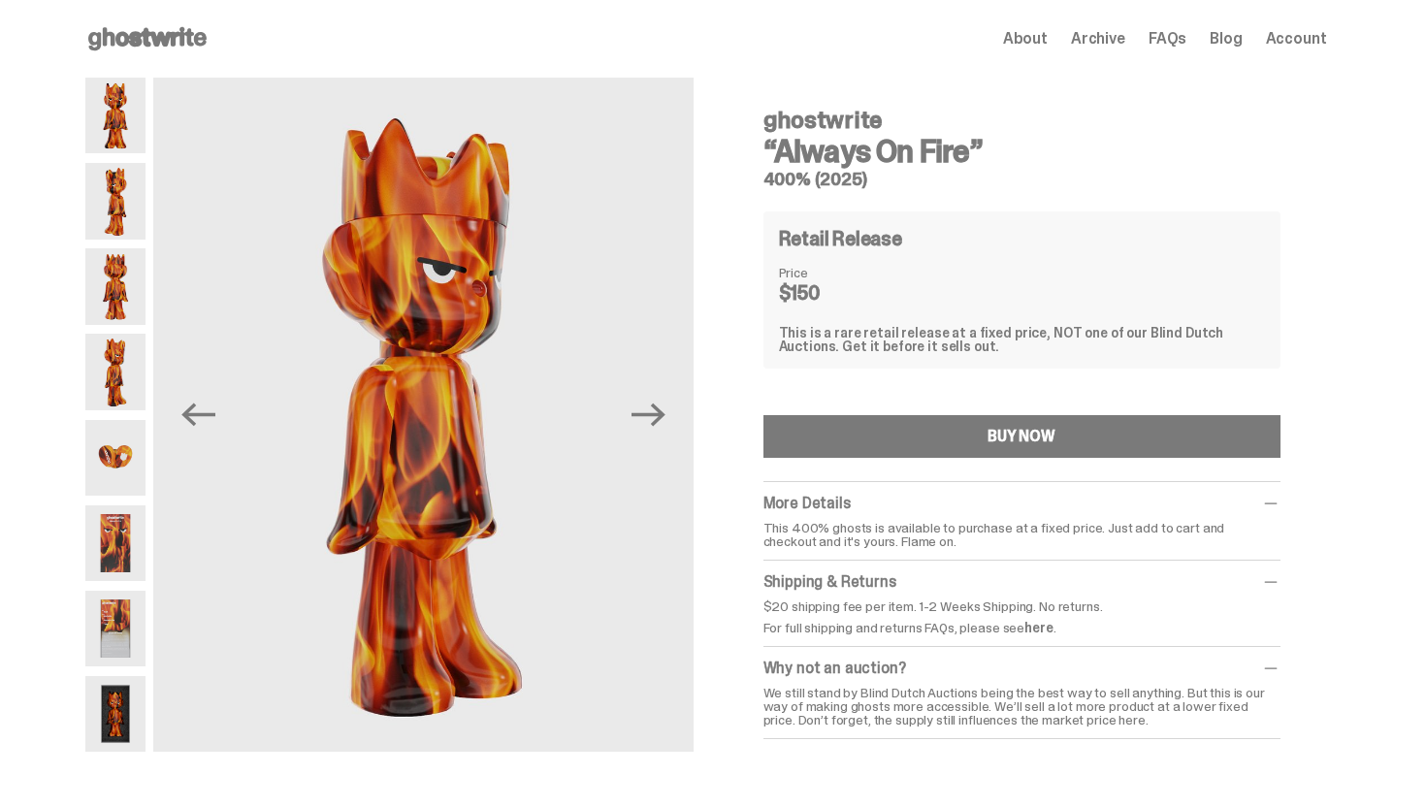
click at [118, 570] on img at bounding box center [115, 543] width 61 height 76
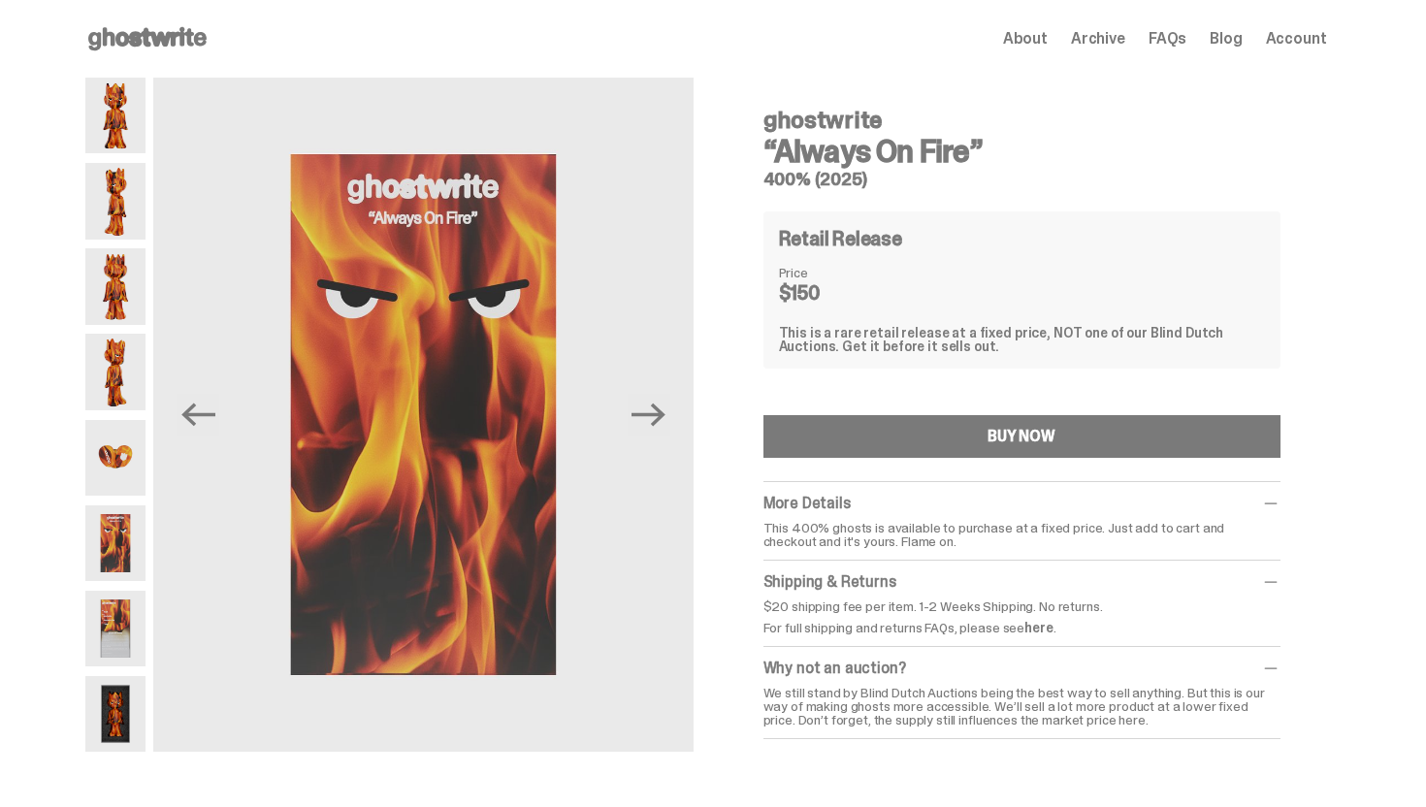
click at [124, 606] on img at bounding box center [115, 629] width 61 height 76
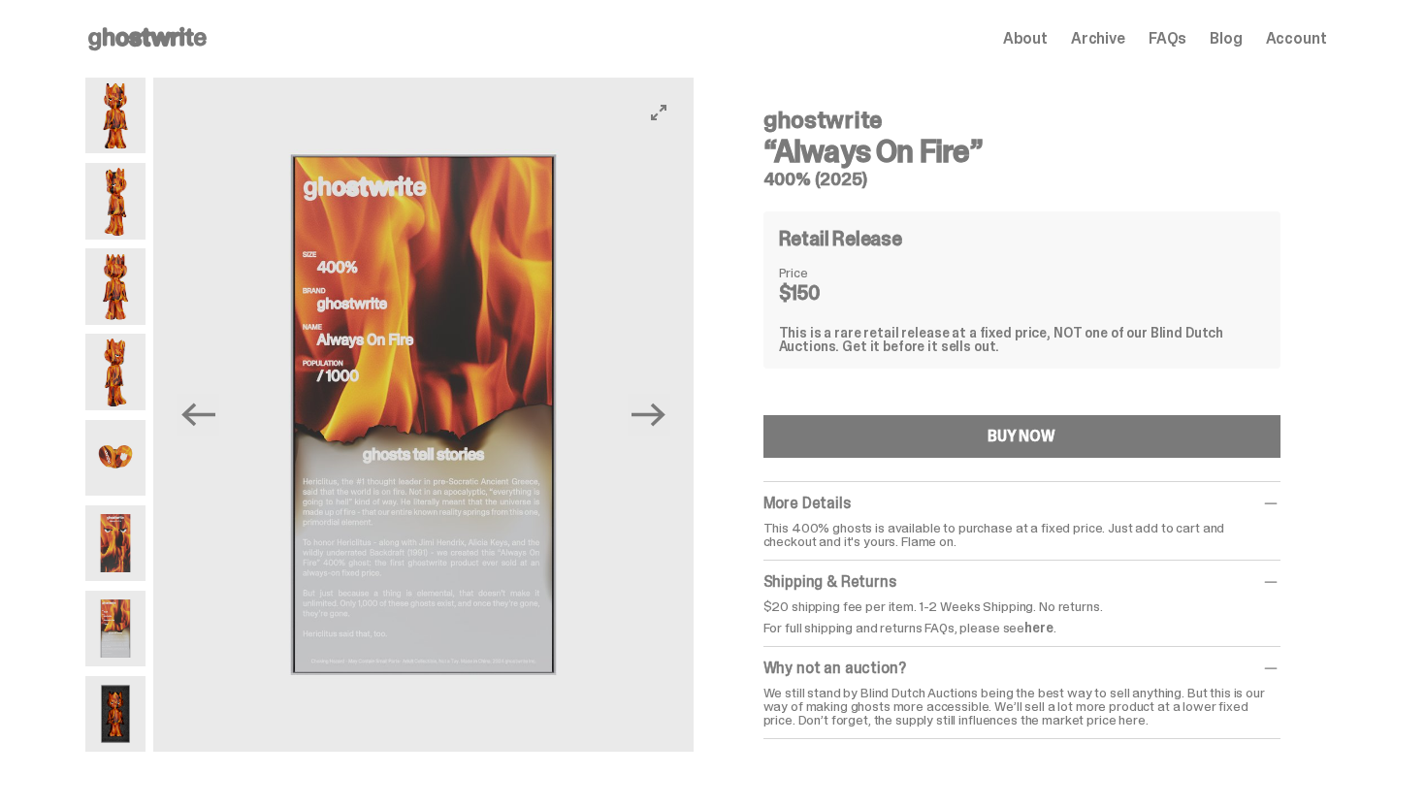
click at [391, 312] on img at bounding box center [422, 415] width 539 height 674
click at [673, 129] on img at bounding box center [422, 415] width 539 height 674
click at [666, 117] on icon "View full-screen" at bounding box center [659, 113] width 16 height 16
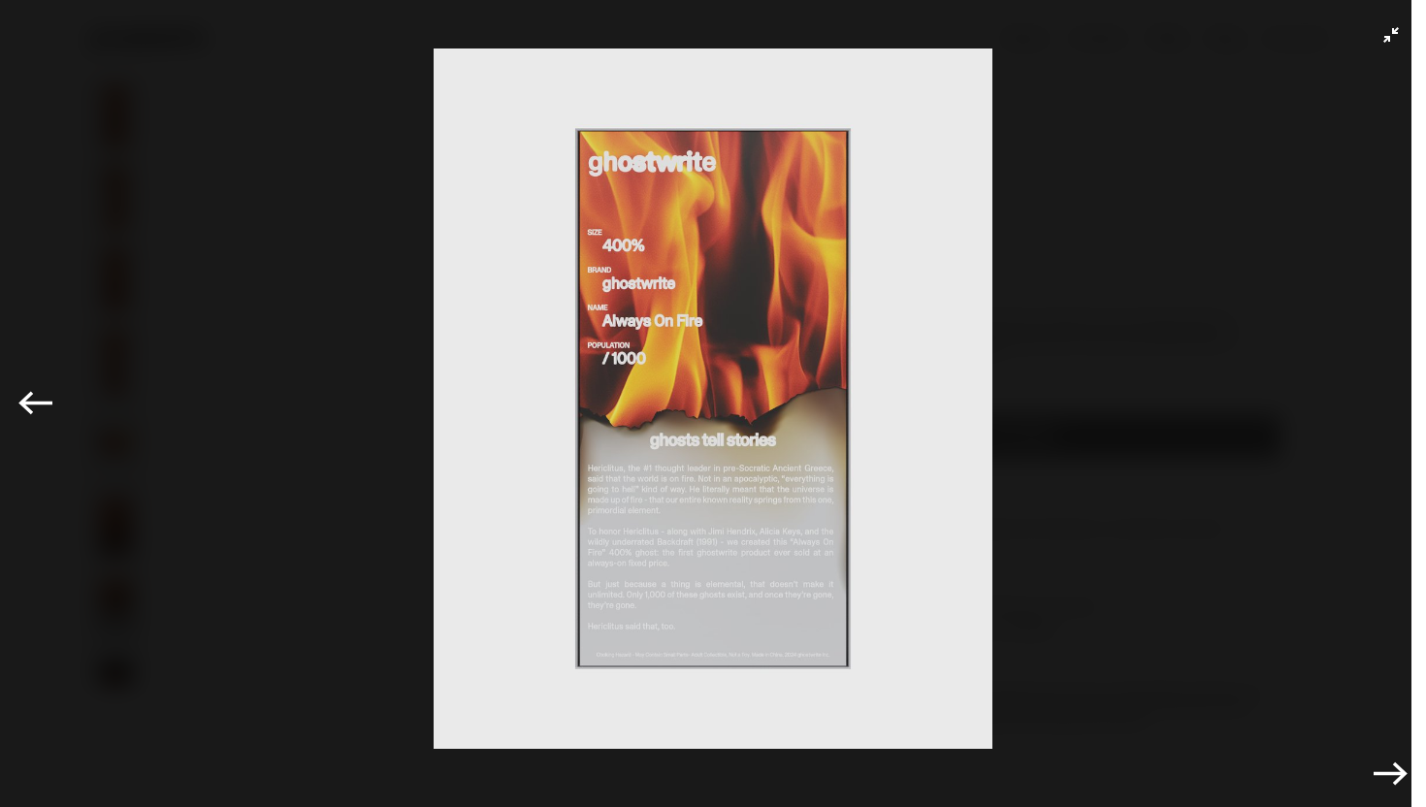
click at [615, 328] on img at bounding box center [713, 399] width 1329 height 700
click at [1404, 45] on div "Previous Next" at bounding box center [713, 403] width 1426 height 807
click at [1384, 42] on icon "Exit full-screen" at bounding box center [1391, 35] width 16 height 16
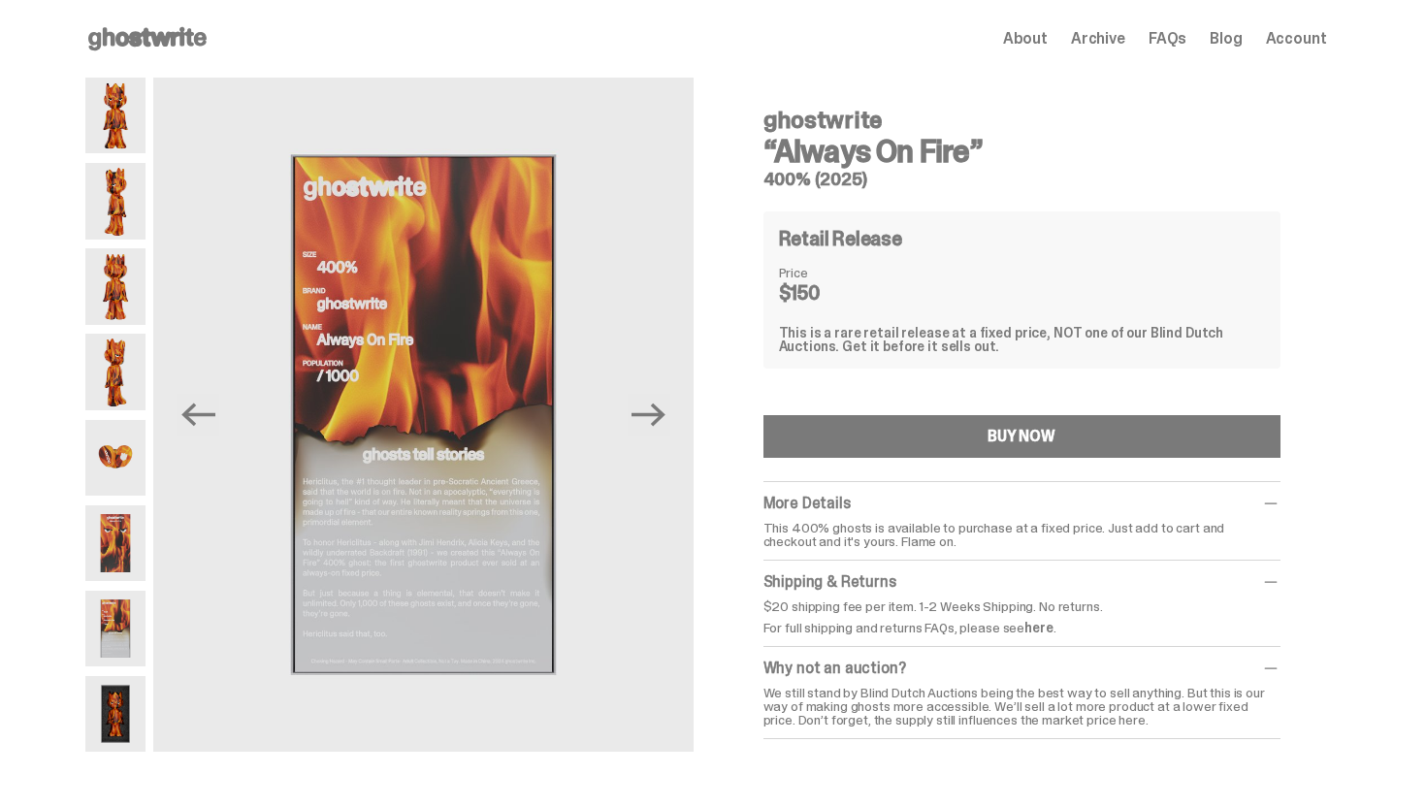
click at [106, 743] on img at bounding box center [115, 714] width 61 height 76
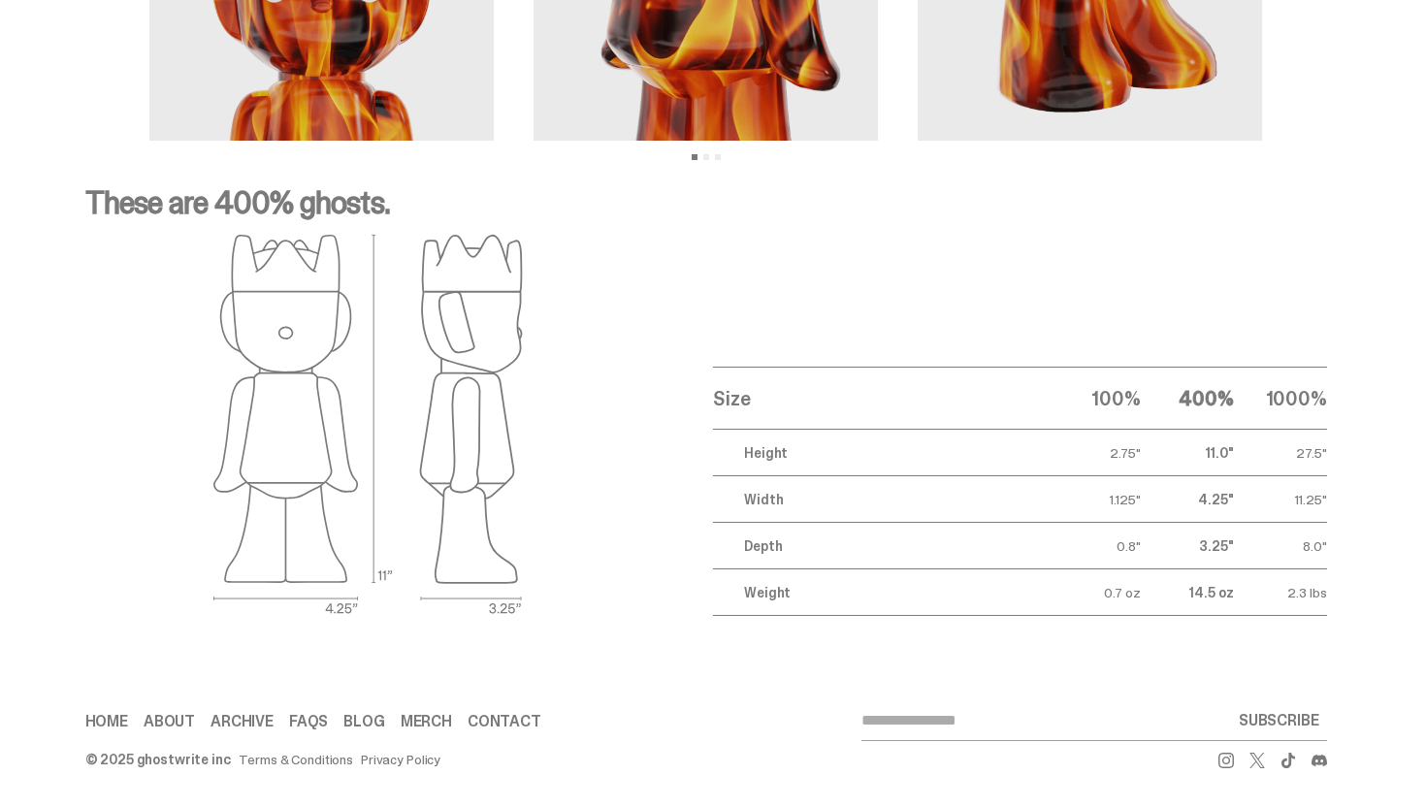
scroll to position [2456, 0]
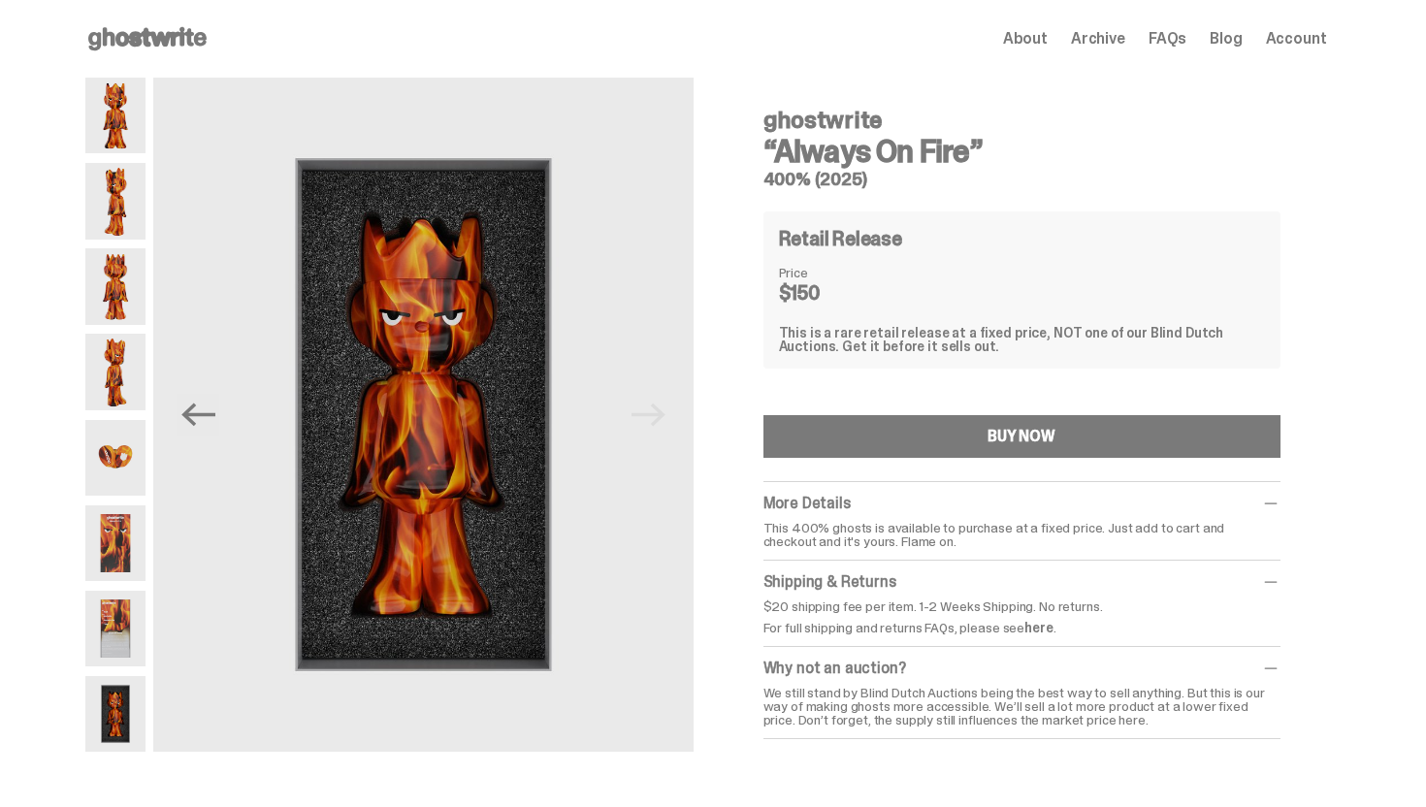
scroll to position [2456, 0]
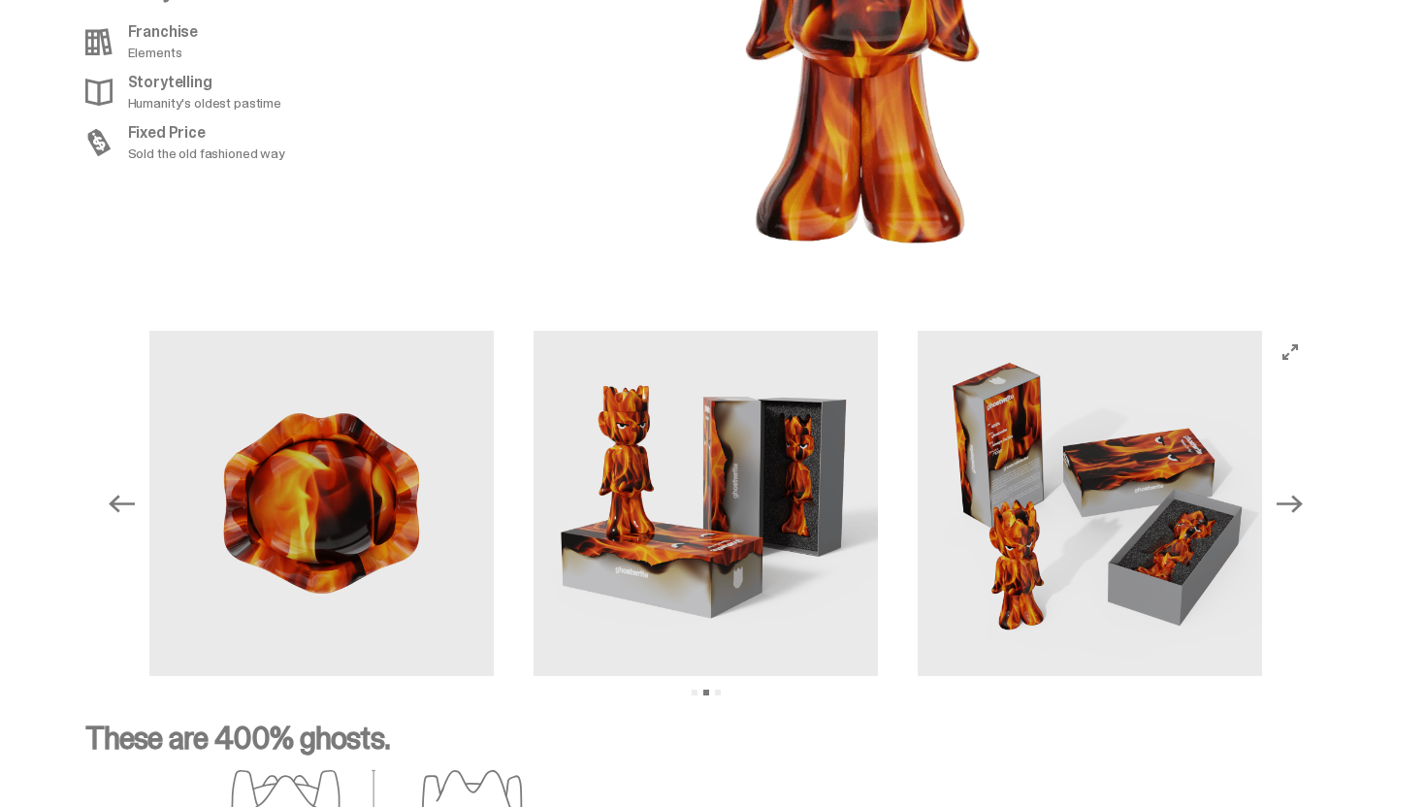
click at [1294, 493] on icon "Next" at bounding box center [1289, 503] width 25 height 25
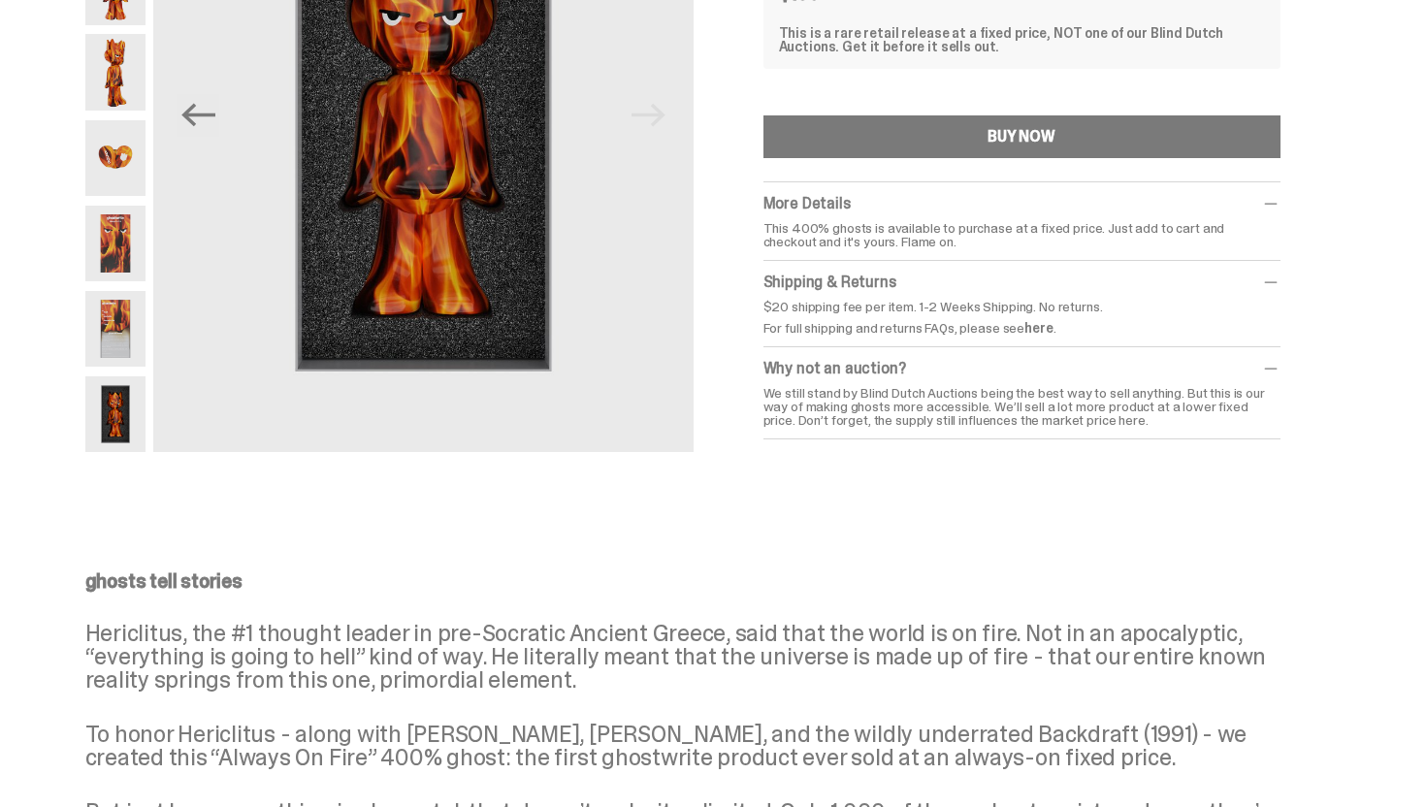
scroll to position [0, 0]
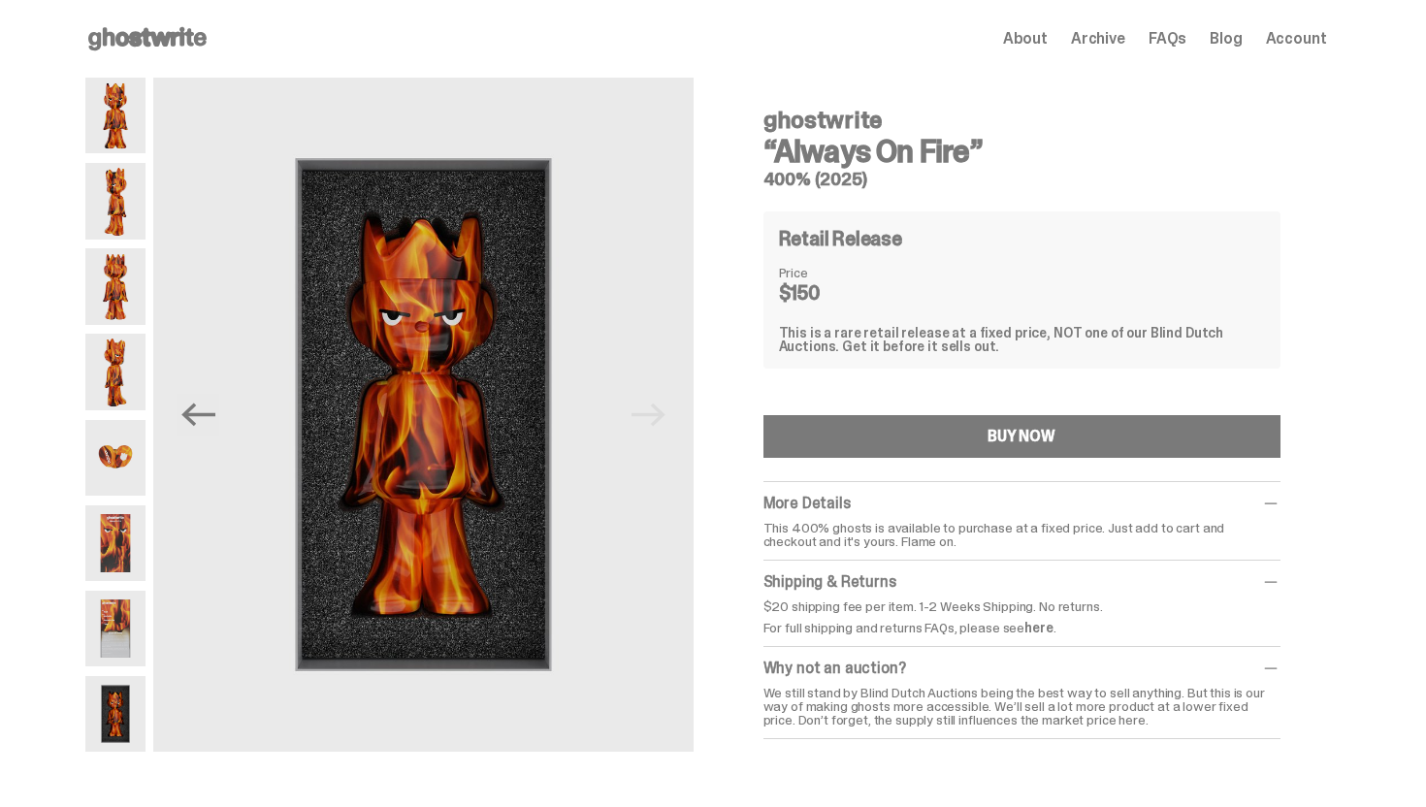
click at [112, 443] on img at bounding box center [115, 458] width 61 height 76
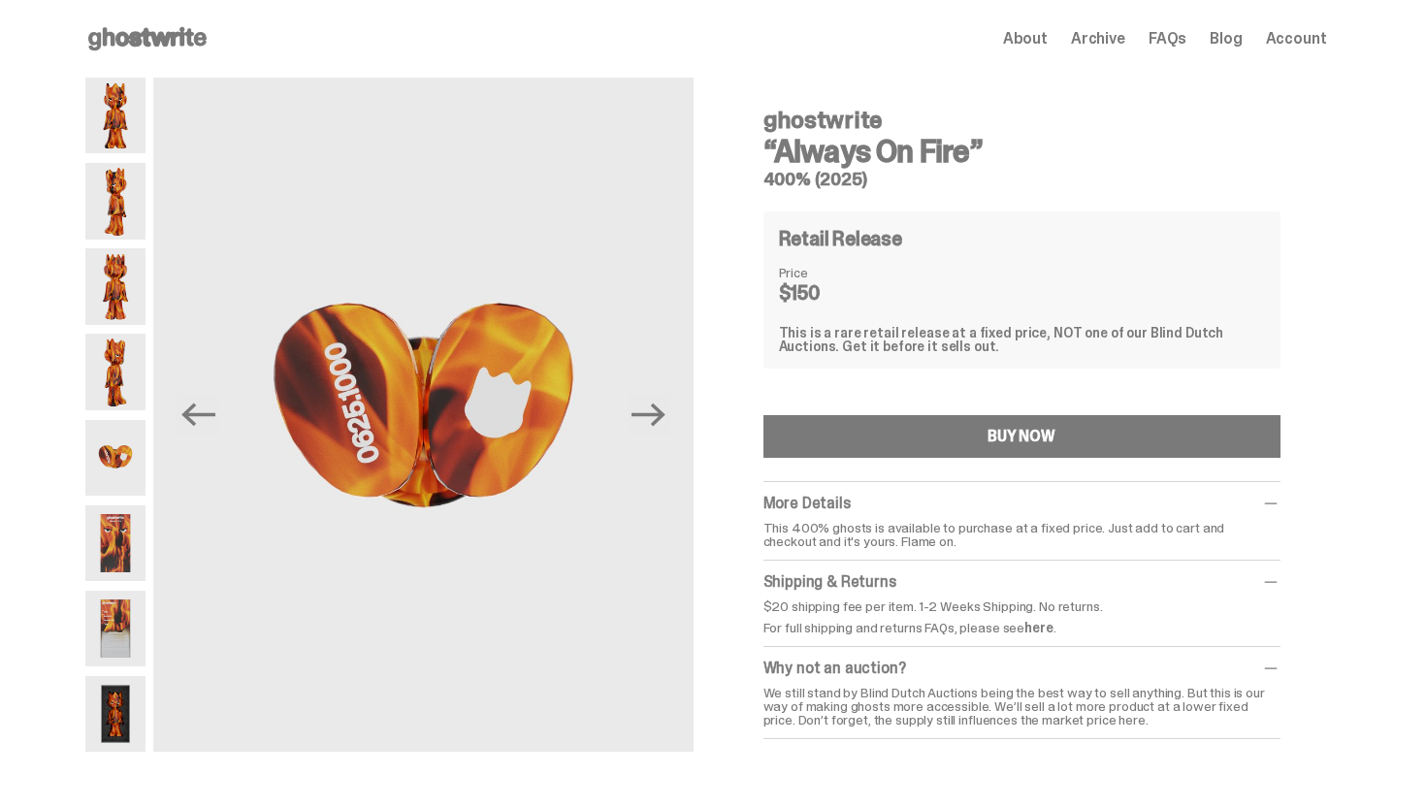
click at [128, 408] on img at bounding box center [115, 372] width 61 height 76
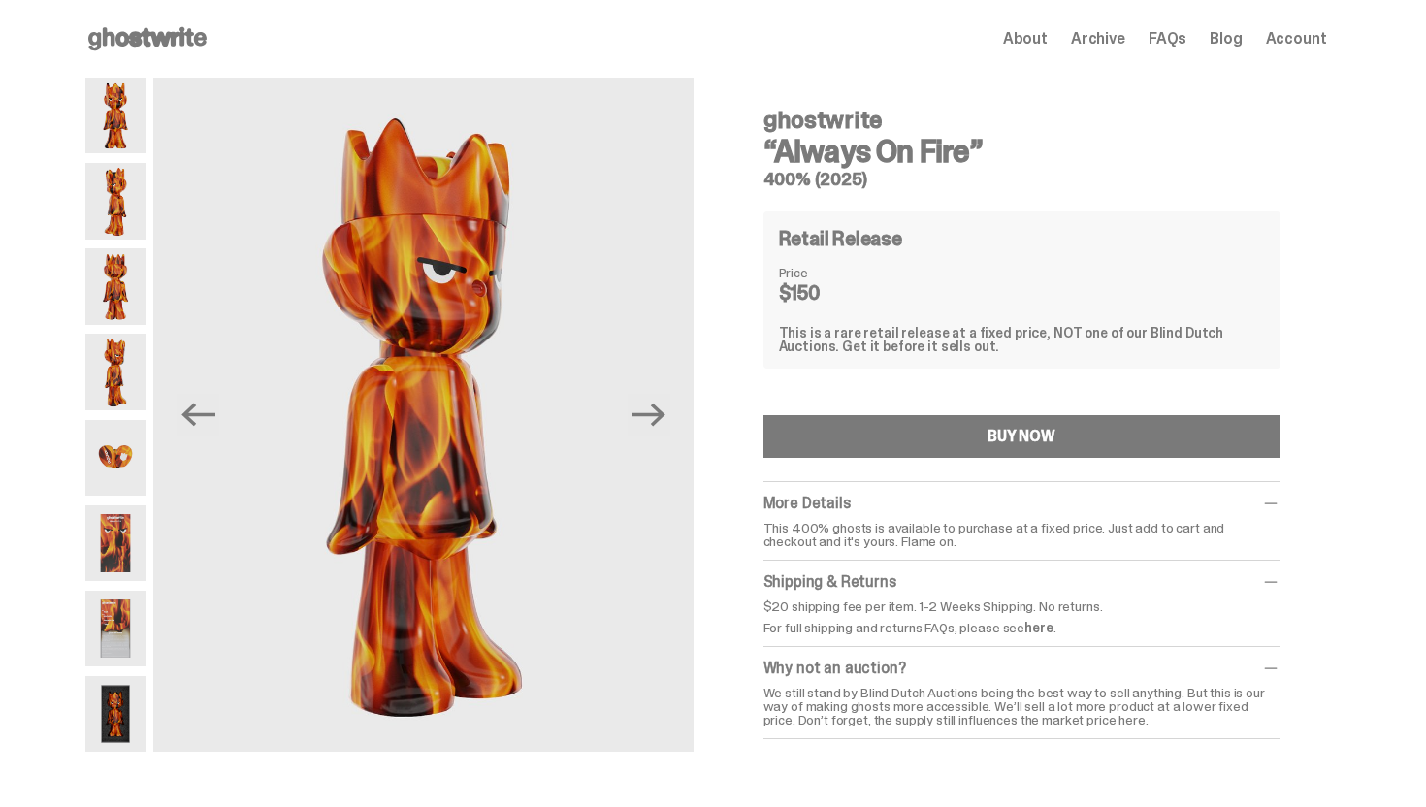
click at [122, 343] on img at bounding box center [115, 372] width 61 height 76
click at [124, 302] on img at bounding box center [115, 286] width 61 height 76
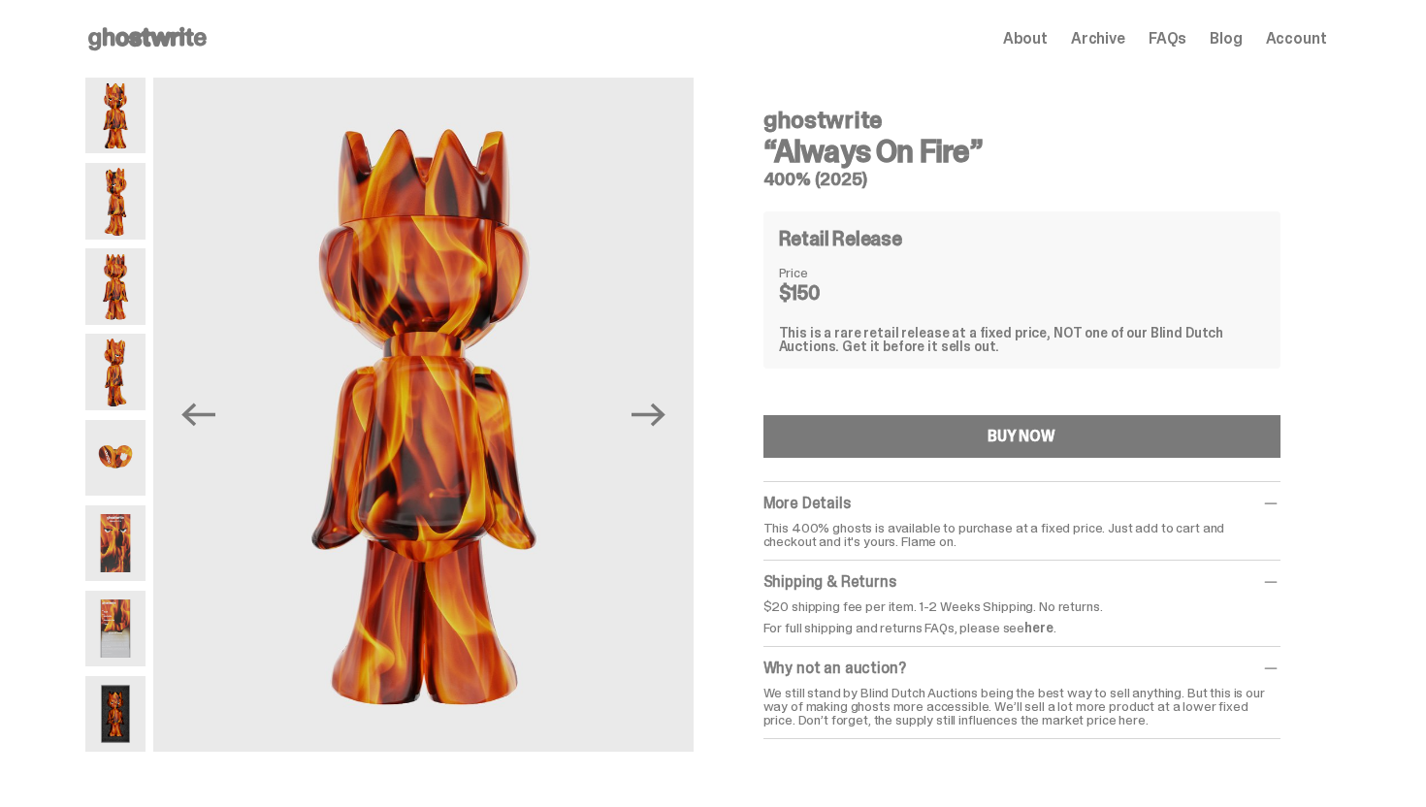
click at [123, 222] on img at bounding box center [115, 201] width 61 height 76
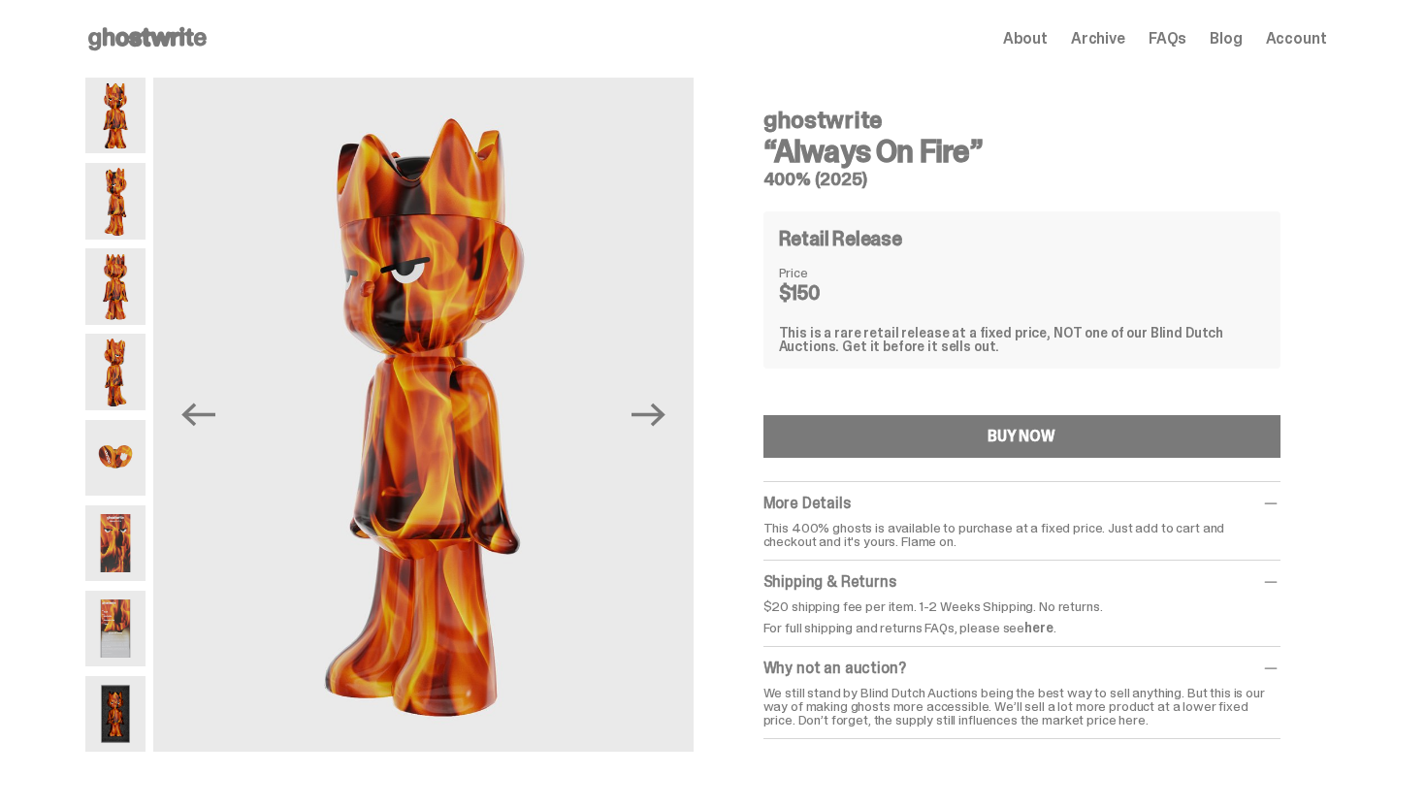
click at [119, 91] on img at bounding box center [115, 116] width 61 height 76
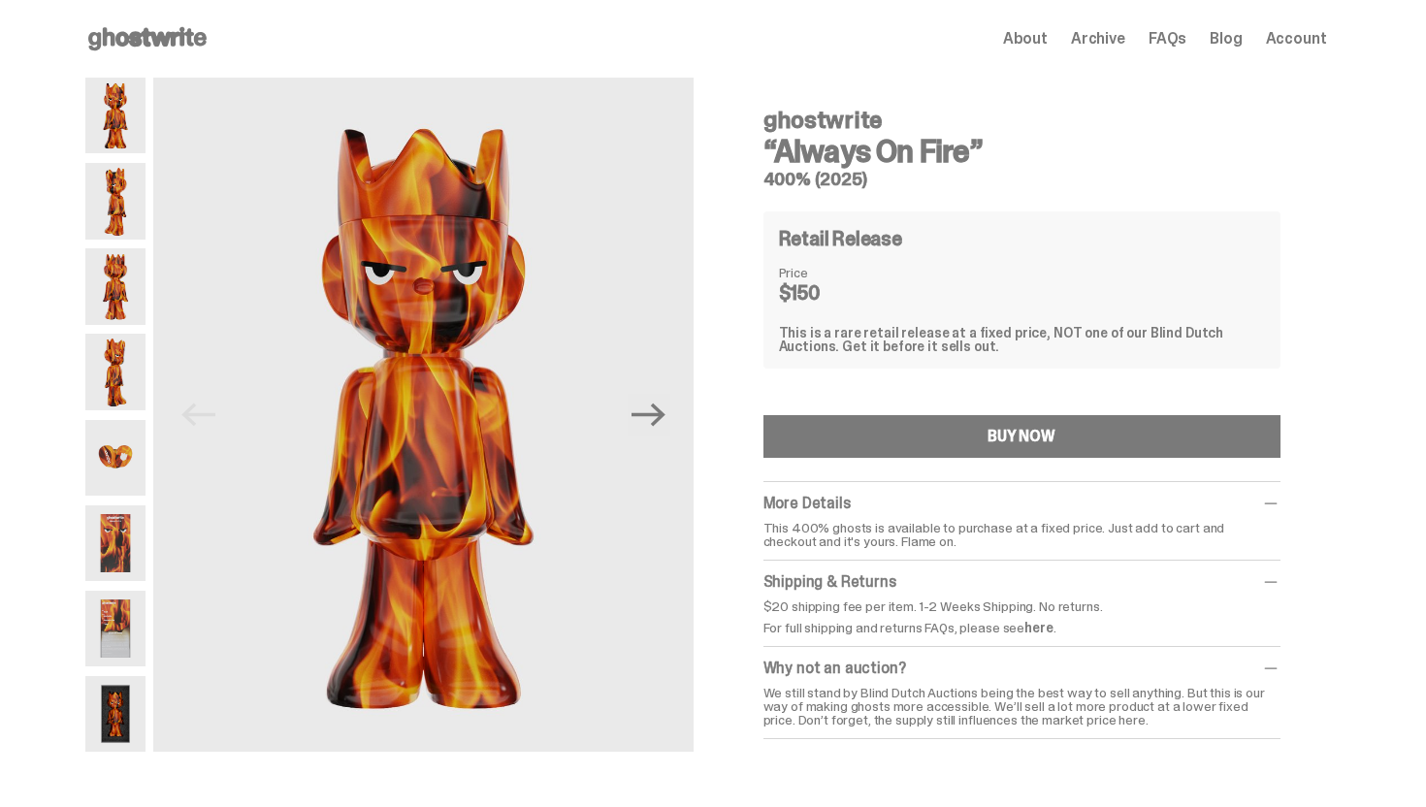
click at [116, 623] on img at bounding box center [115, 629] width 61 height 76
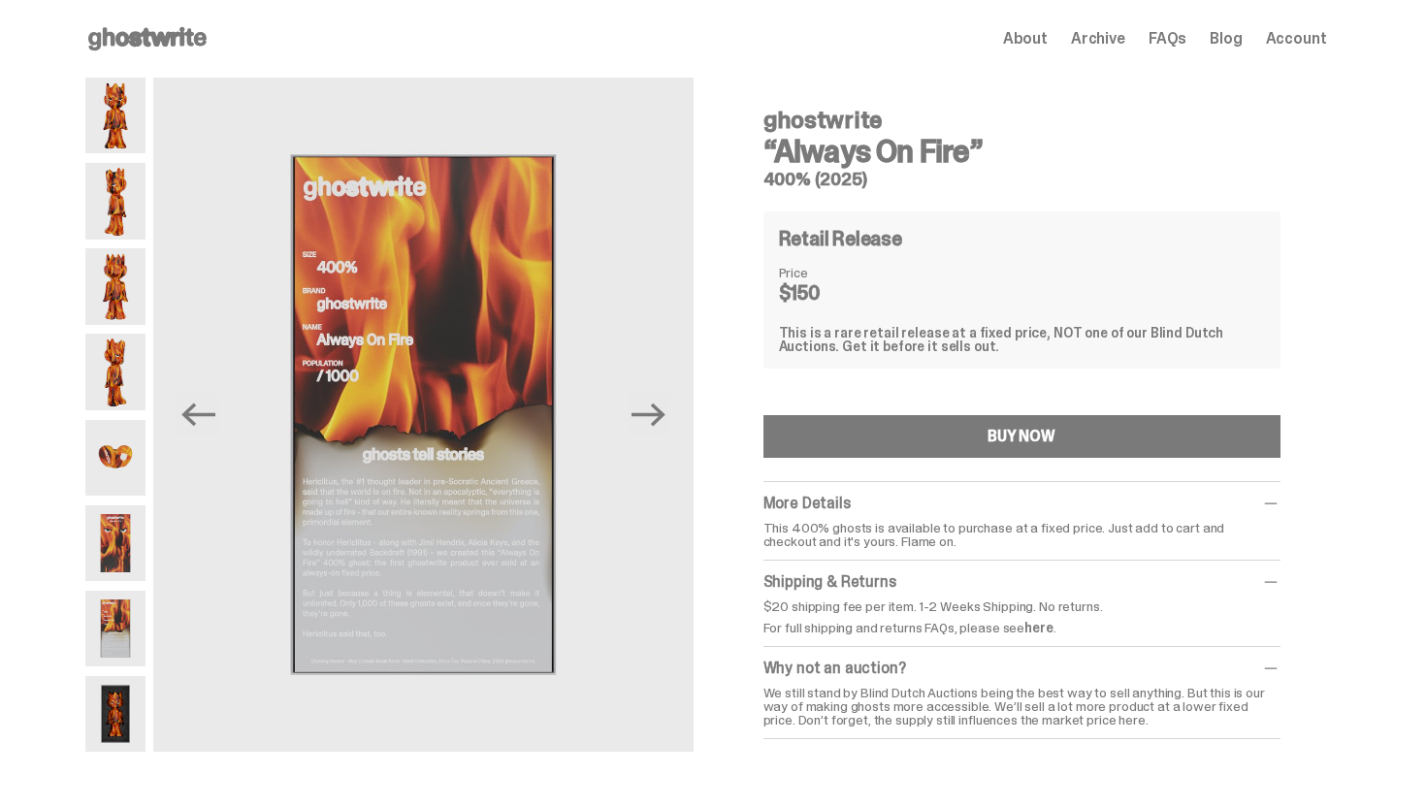
click at [116, 550] on img at bounding box center [115, 543] width 61 height 76
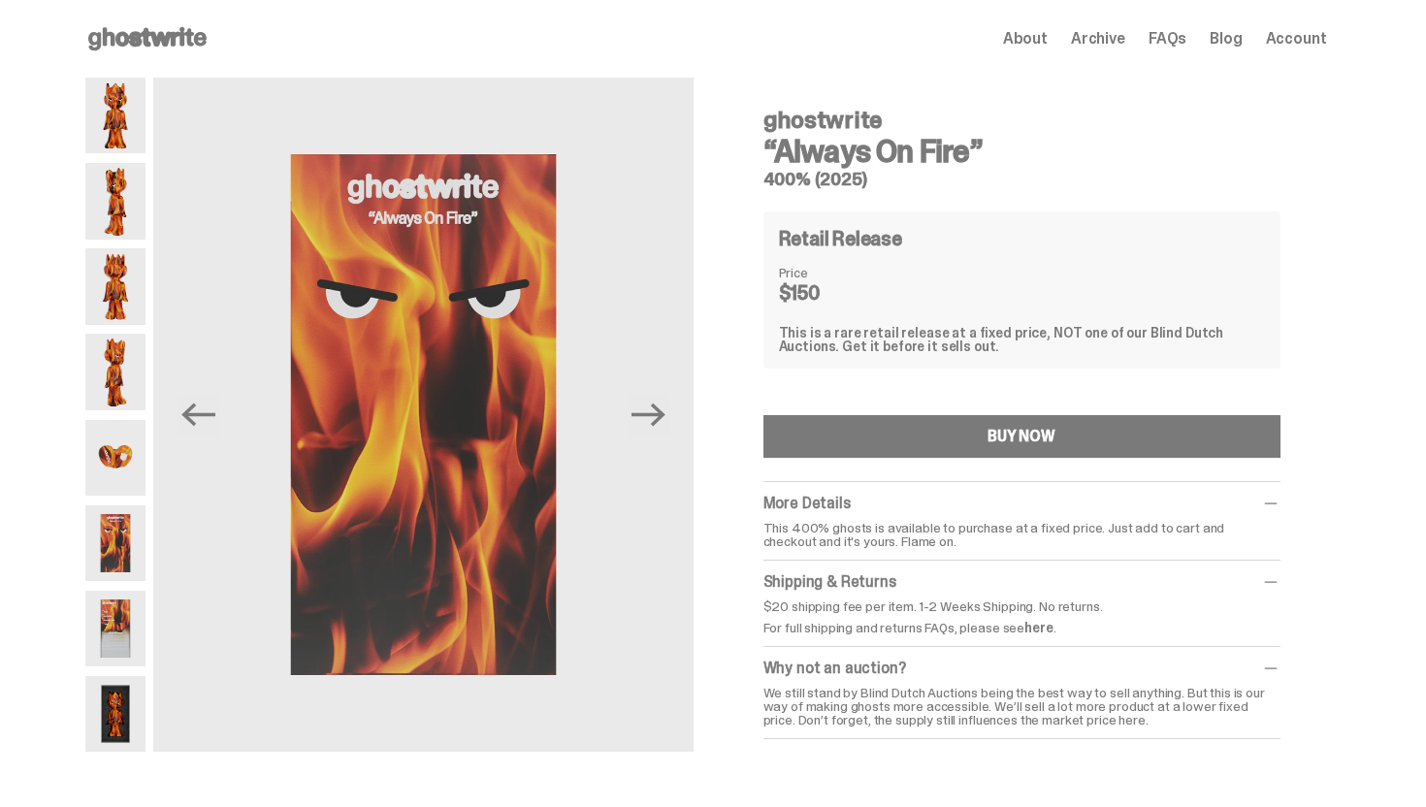
click at [111, 693] on img at bounding box center [115, 714] width 61 height 76
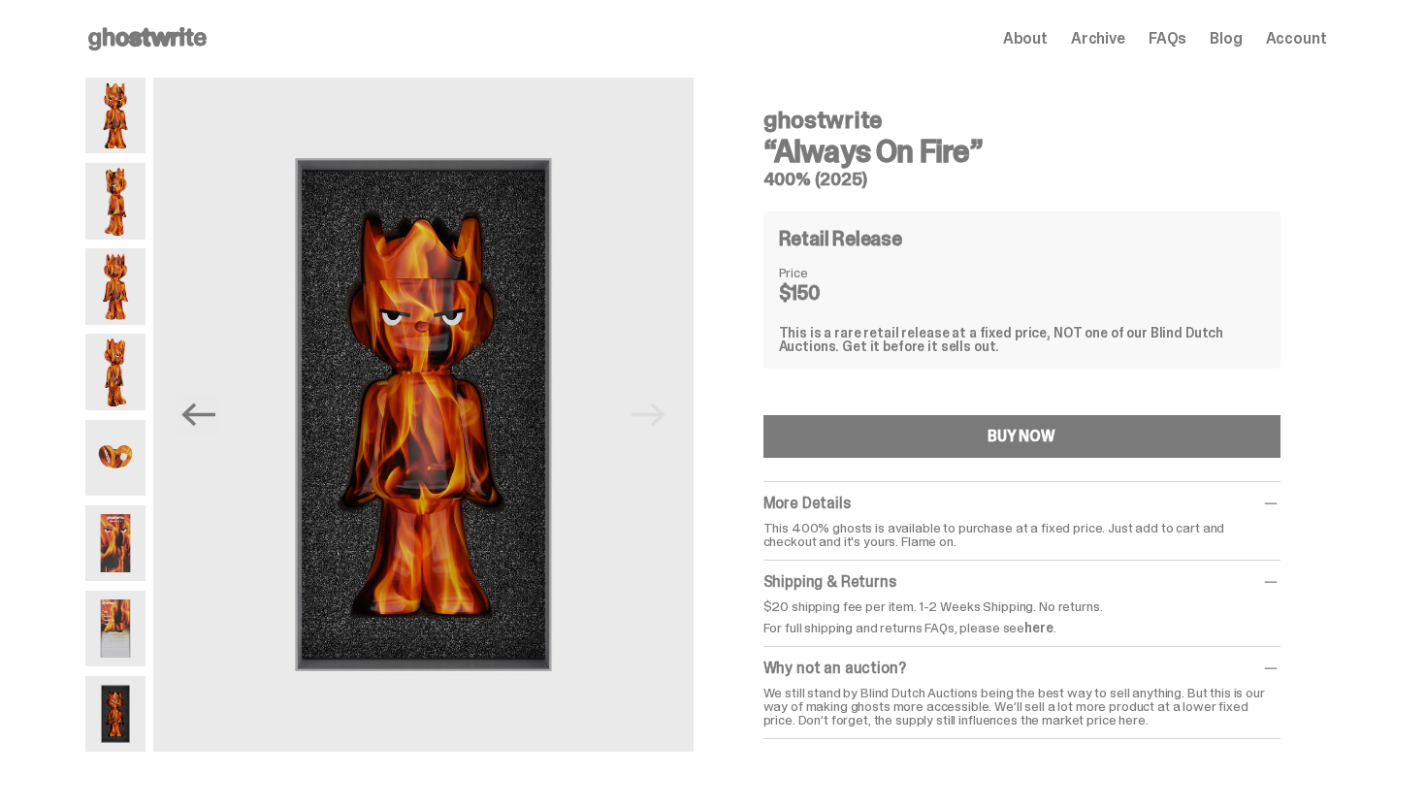
click at [129, 129] on img at bounding box center [115, 116] width 61 height 76
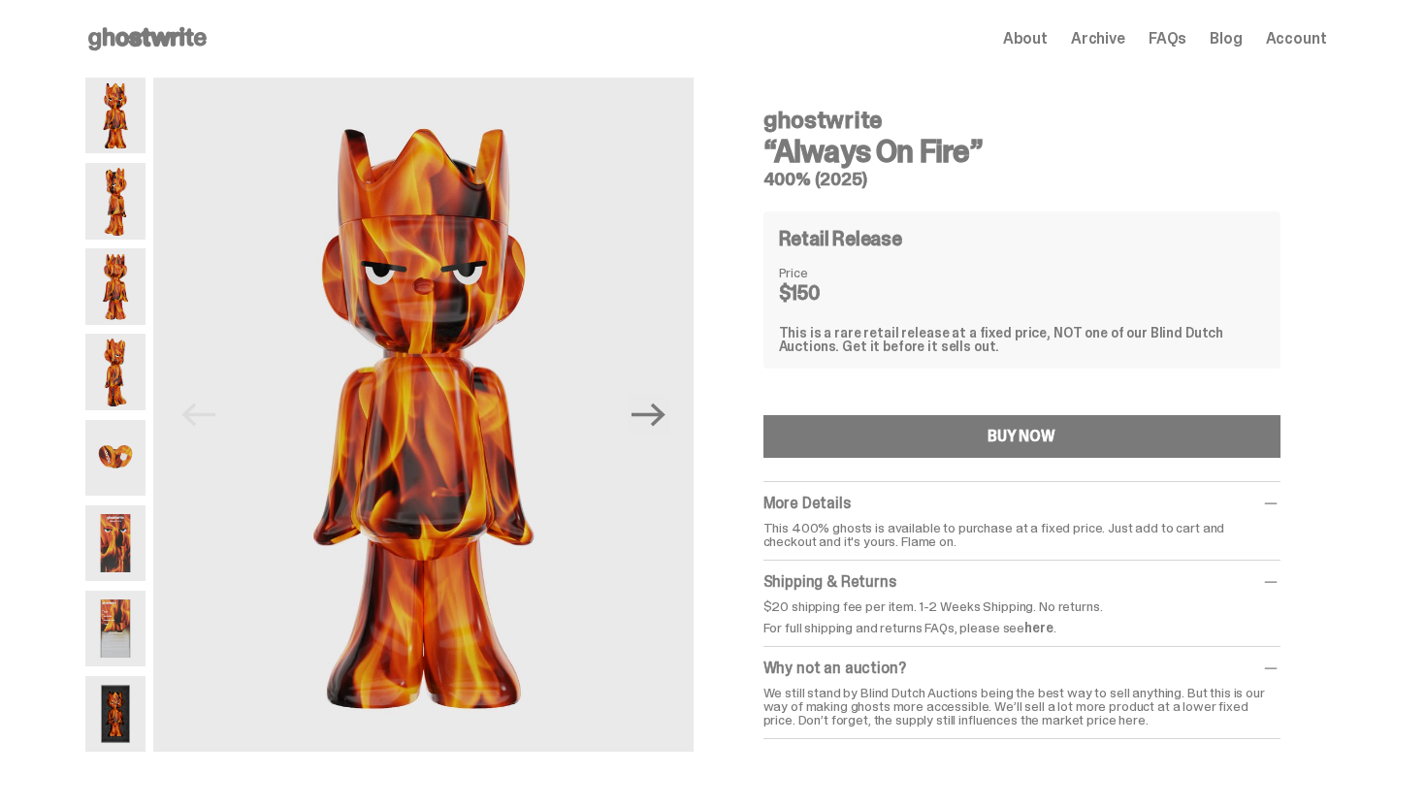
click at [156, 36] on icon at bounding box center [147, 38] width 124 height 31
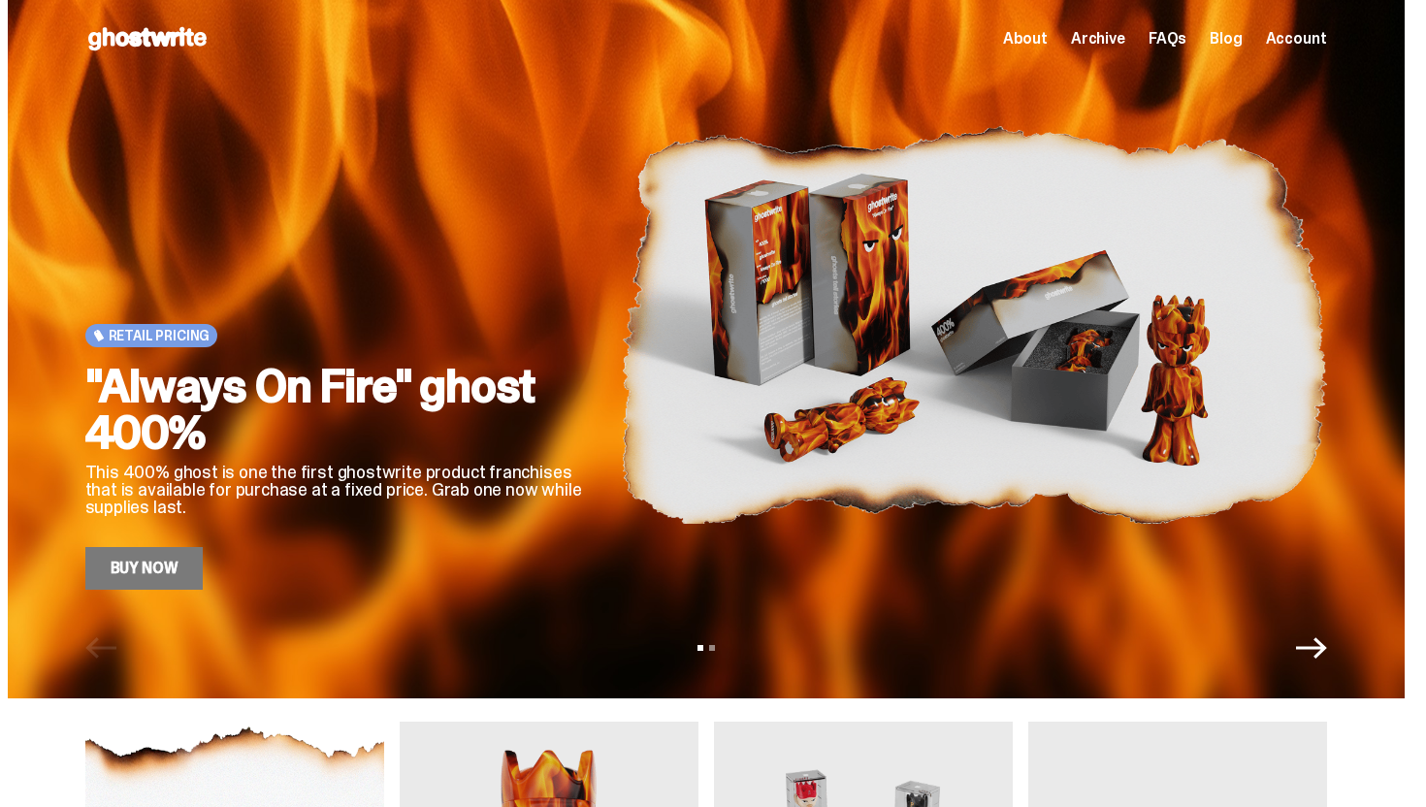
click at [1321, 656] on icon "Next" at bounding box center [1311, 647] width 31 height 21
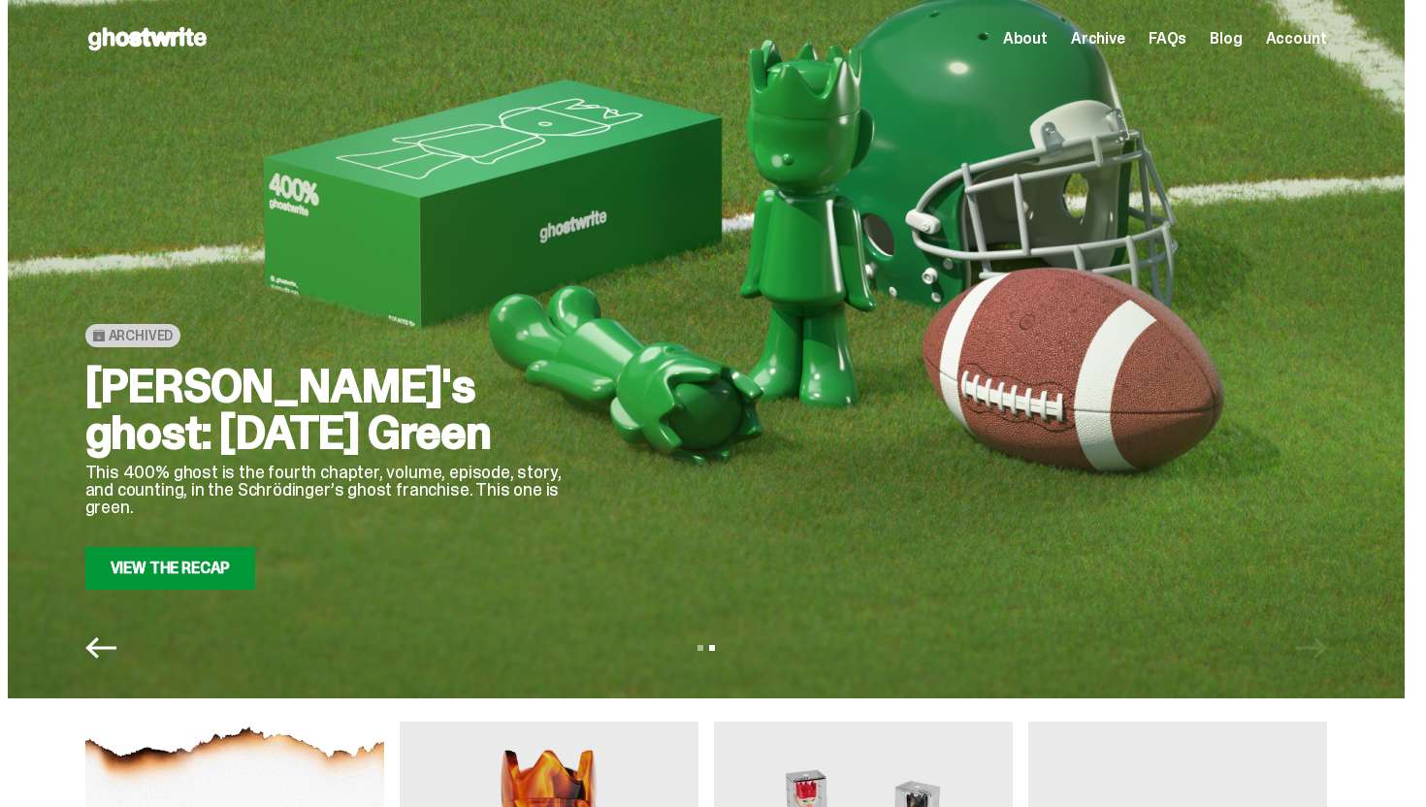
click at [87, 650] on div "View slide 1 View slide 2" at bounding box center [706, 647] width 1397 height 31
click at [102, 648] on icon "Previous" at bounding box center [100, 647] width 31 height 21
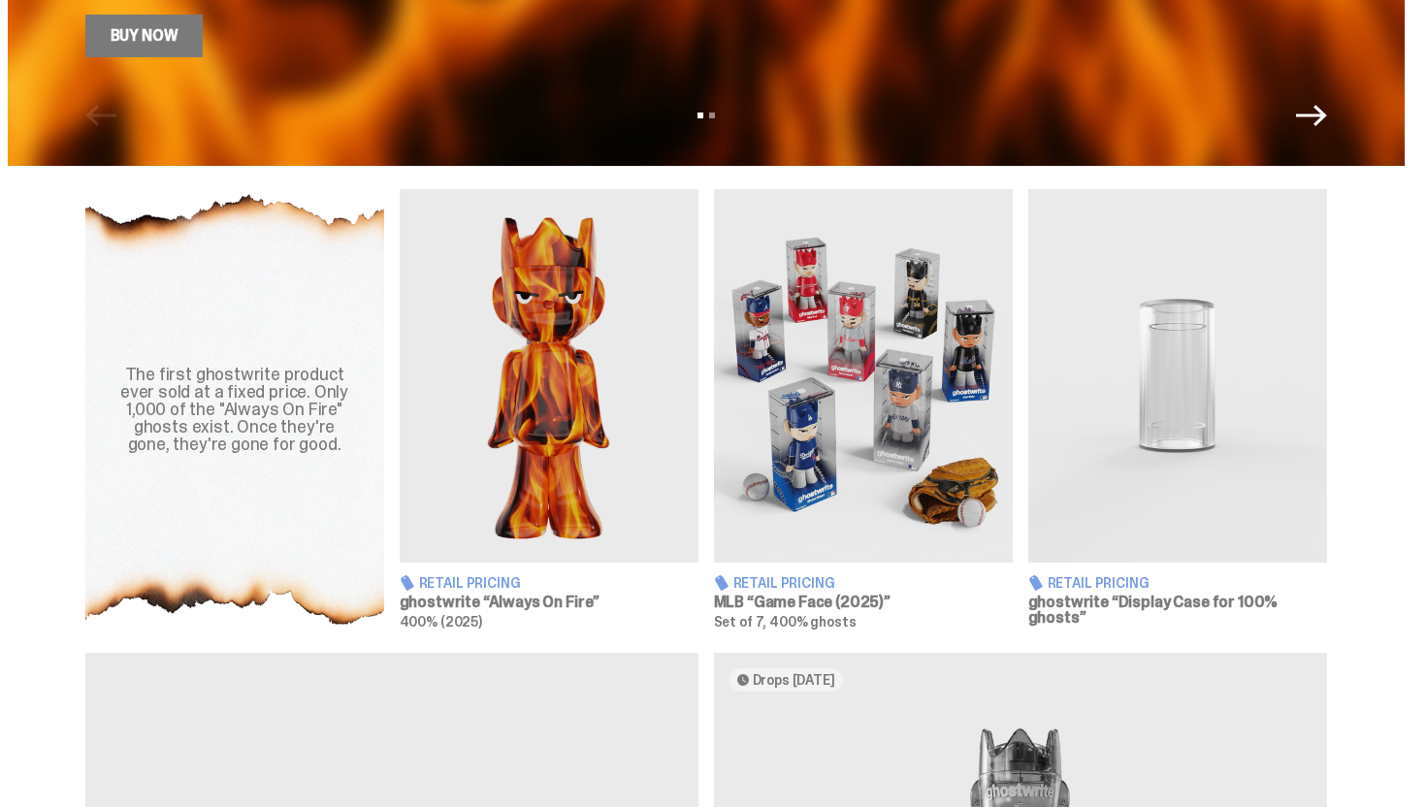
scroll to position [574, 0]
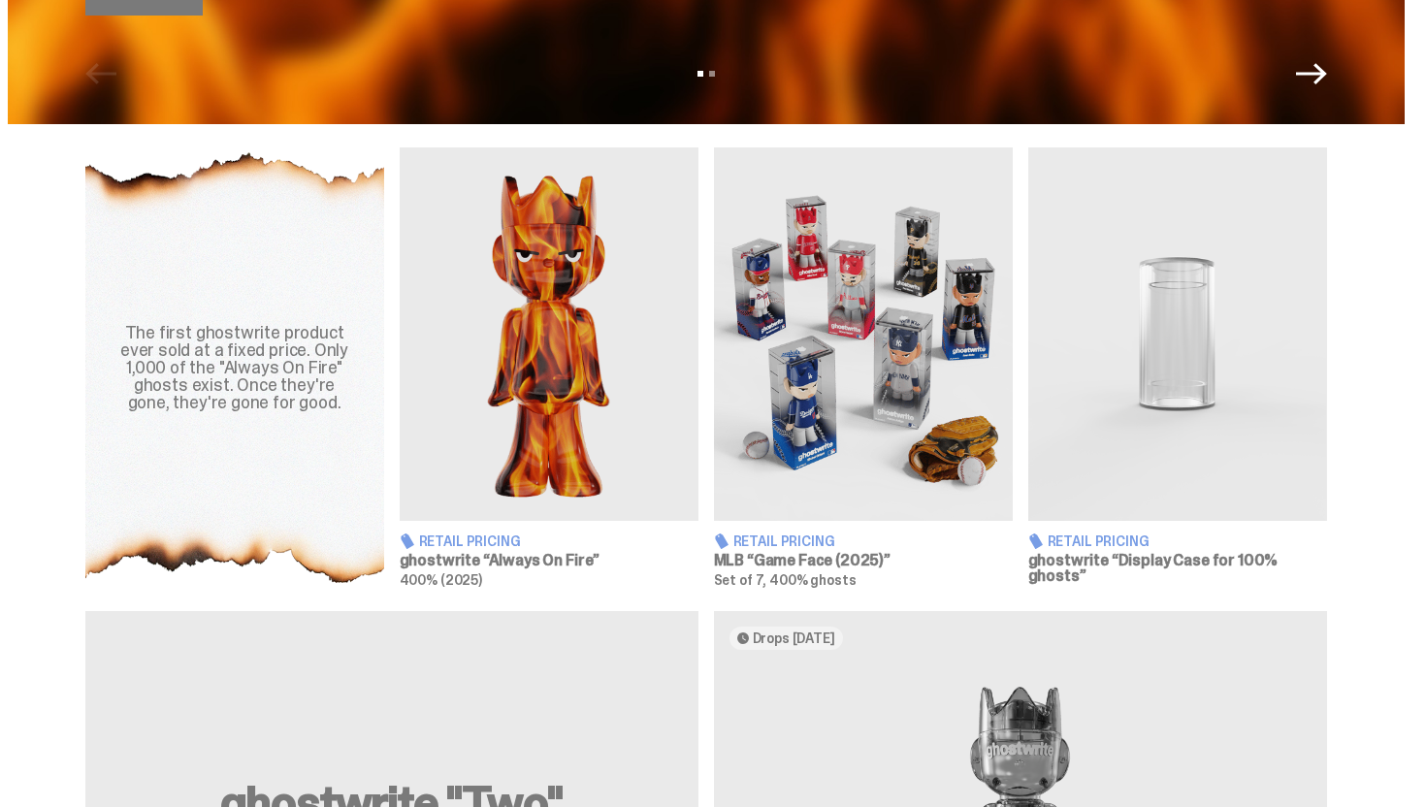
click at [611, 470] on img at bounding box center [549, 333] width 299 height 373
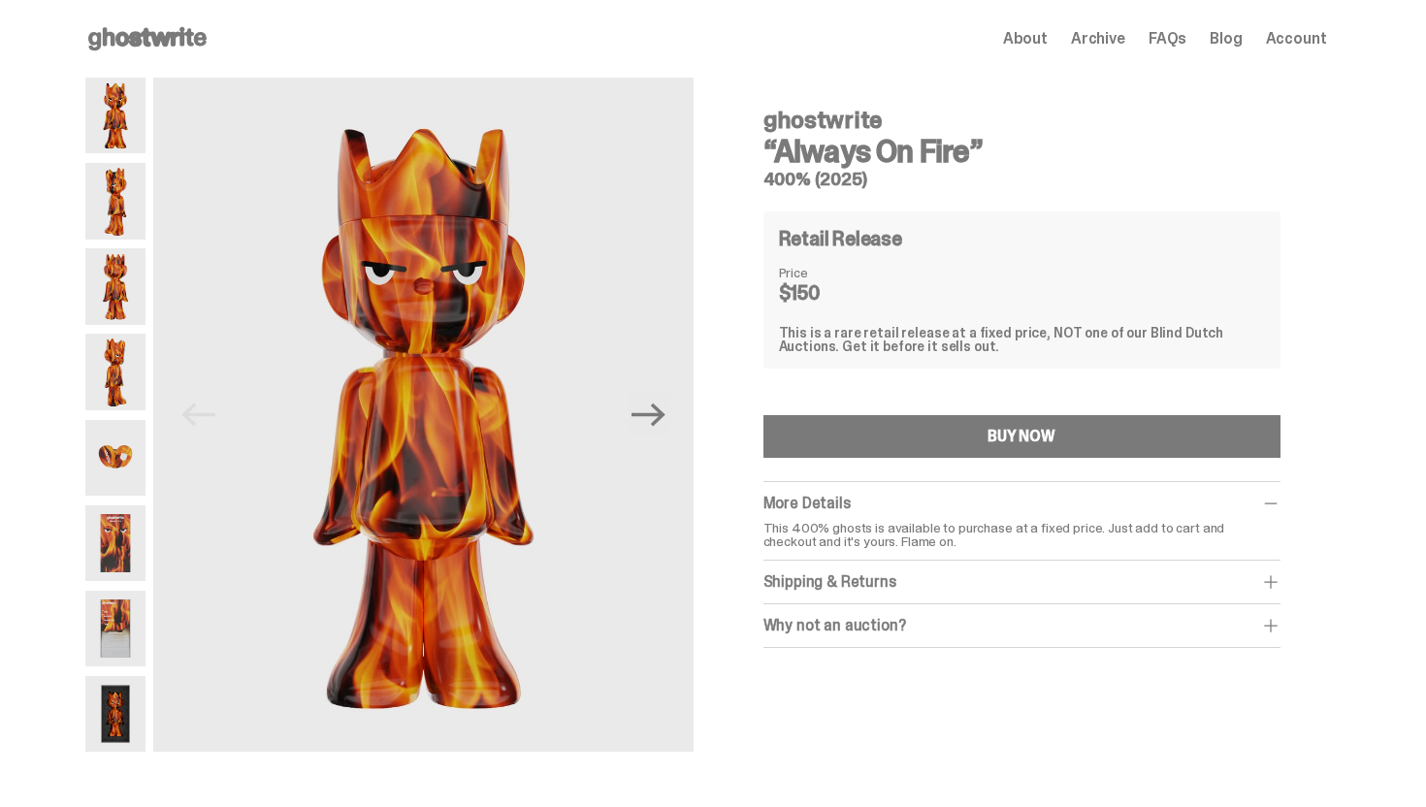
click at [103, 263] on img at bounding box center [115, 286] width 61 height 76
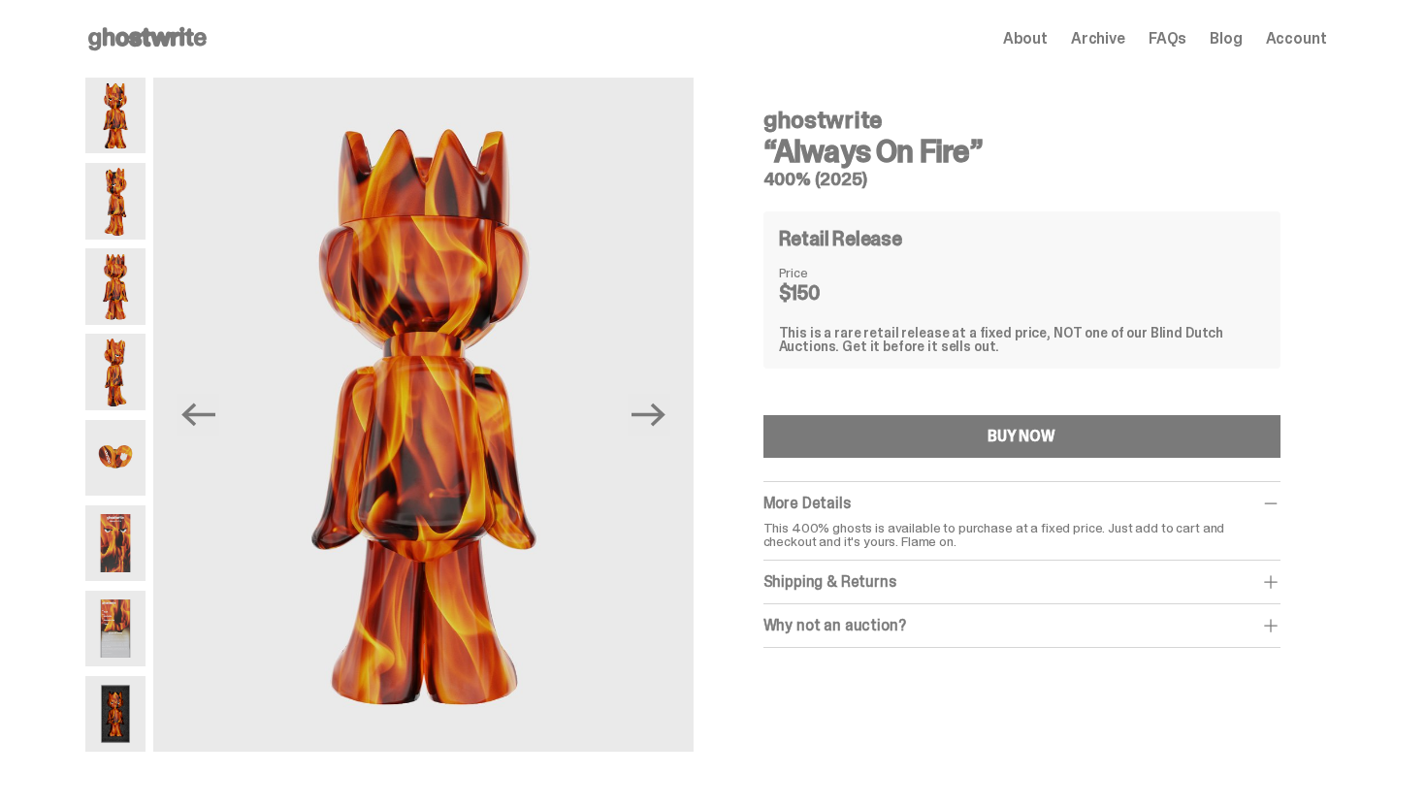
click at [125, 569] on img at bounding box center [115, 543] width 61 height 76
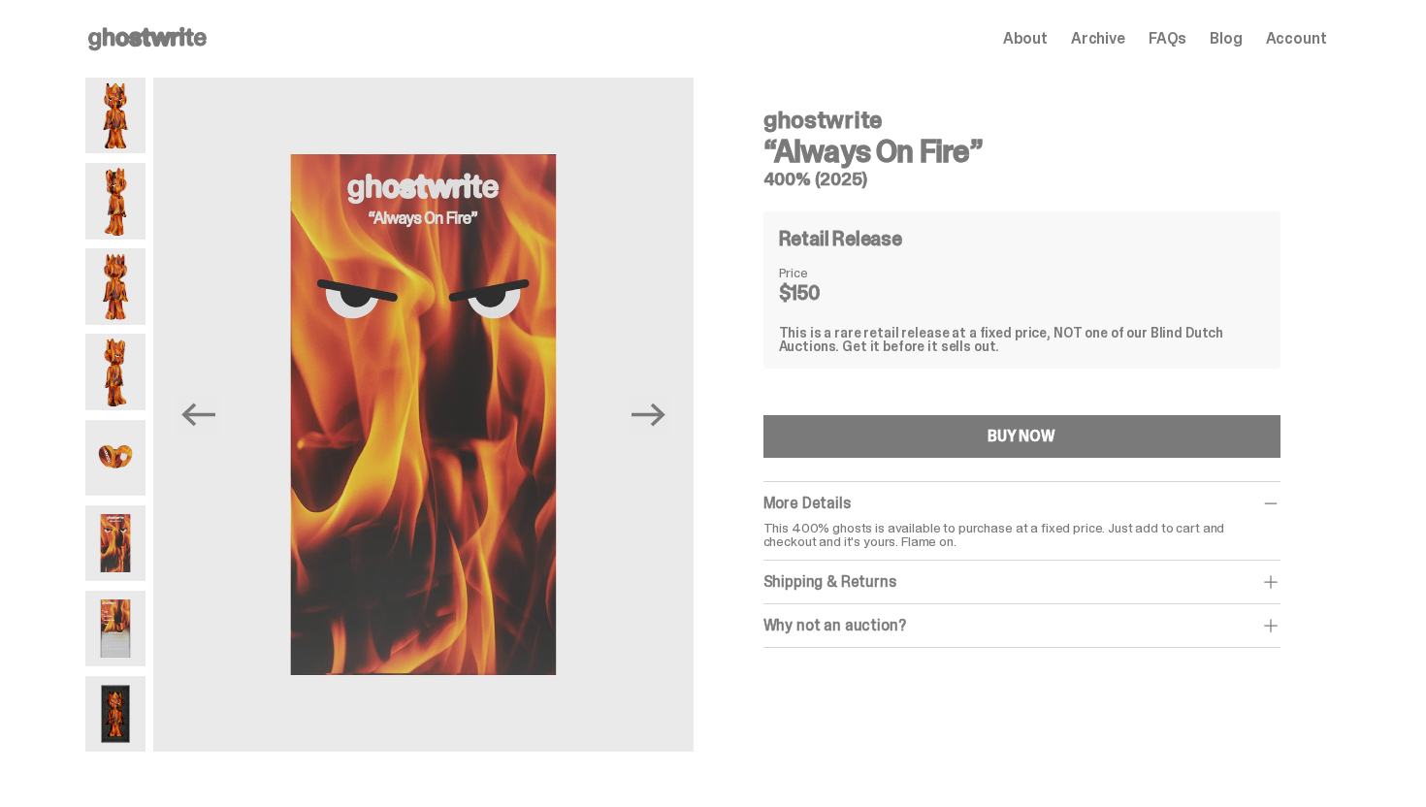
click at [120, 611] on img at bounding box center [115, 629] width 61 height 76
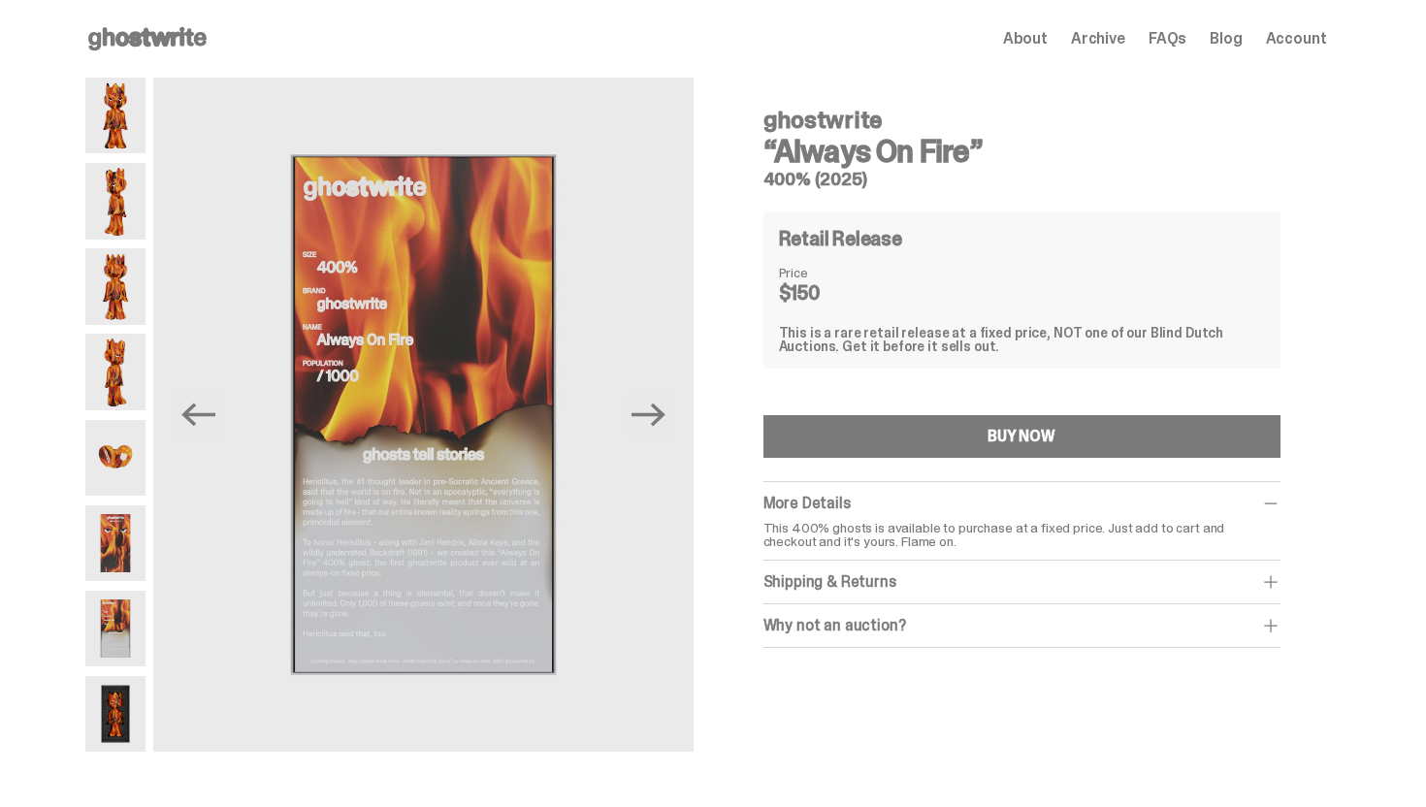
click at [137, 122] on img at bounding box center [115, 116] width 61 height 76
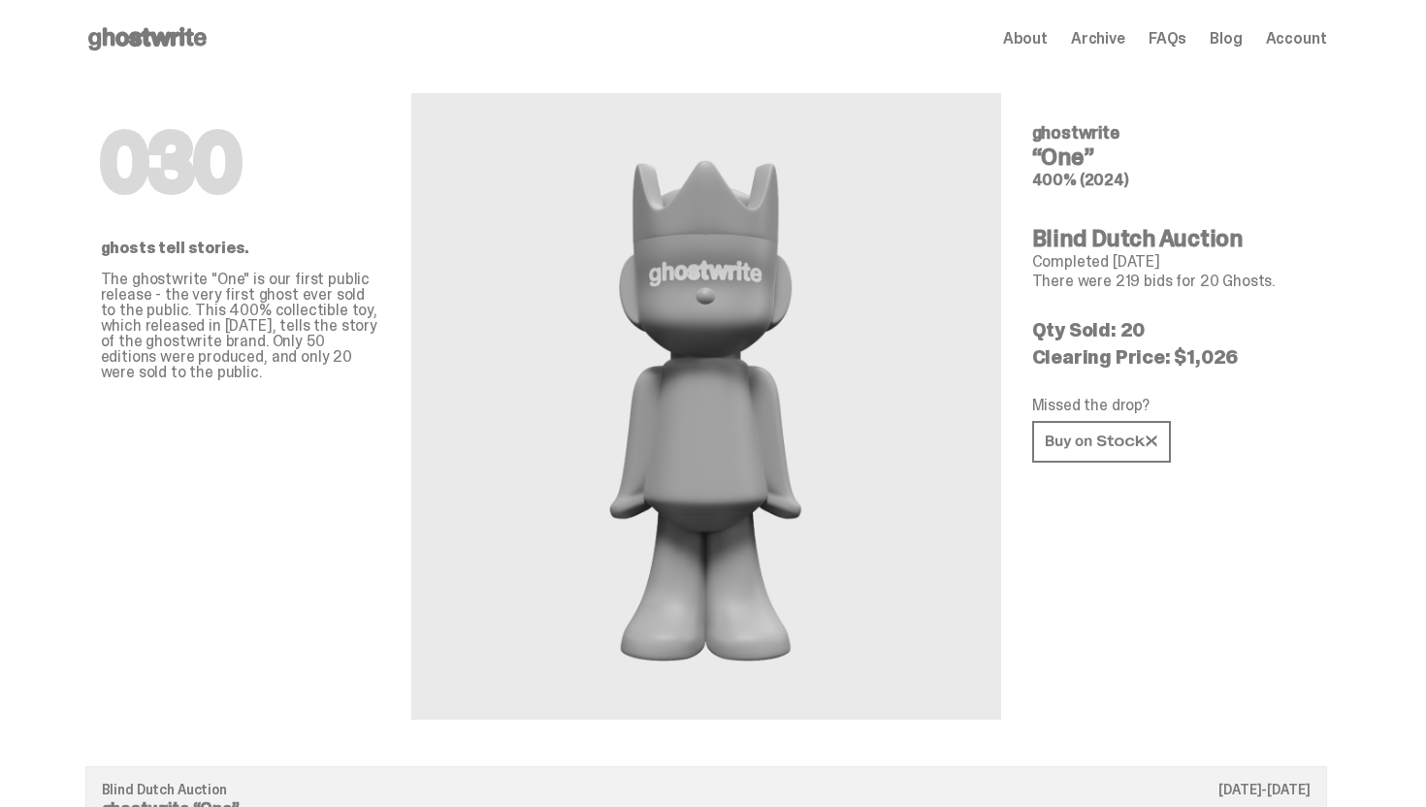
click at [1114, 39] on span "Archive" at bounding box center [1098, 39] width 54 height 16
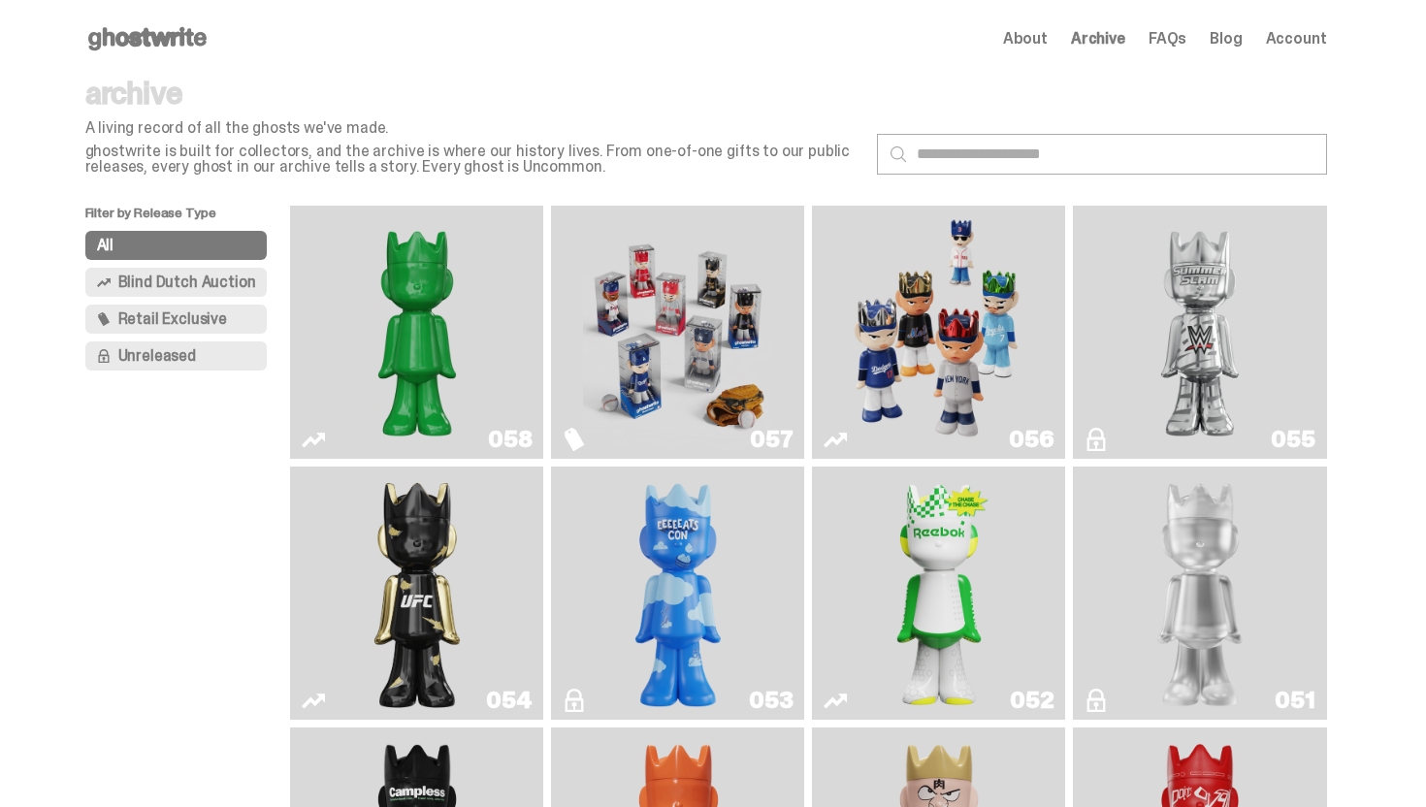
scroll to position [81, 0]
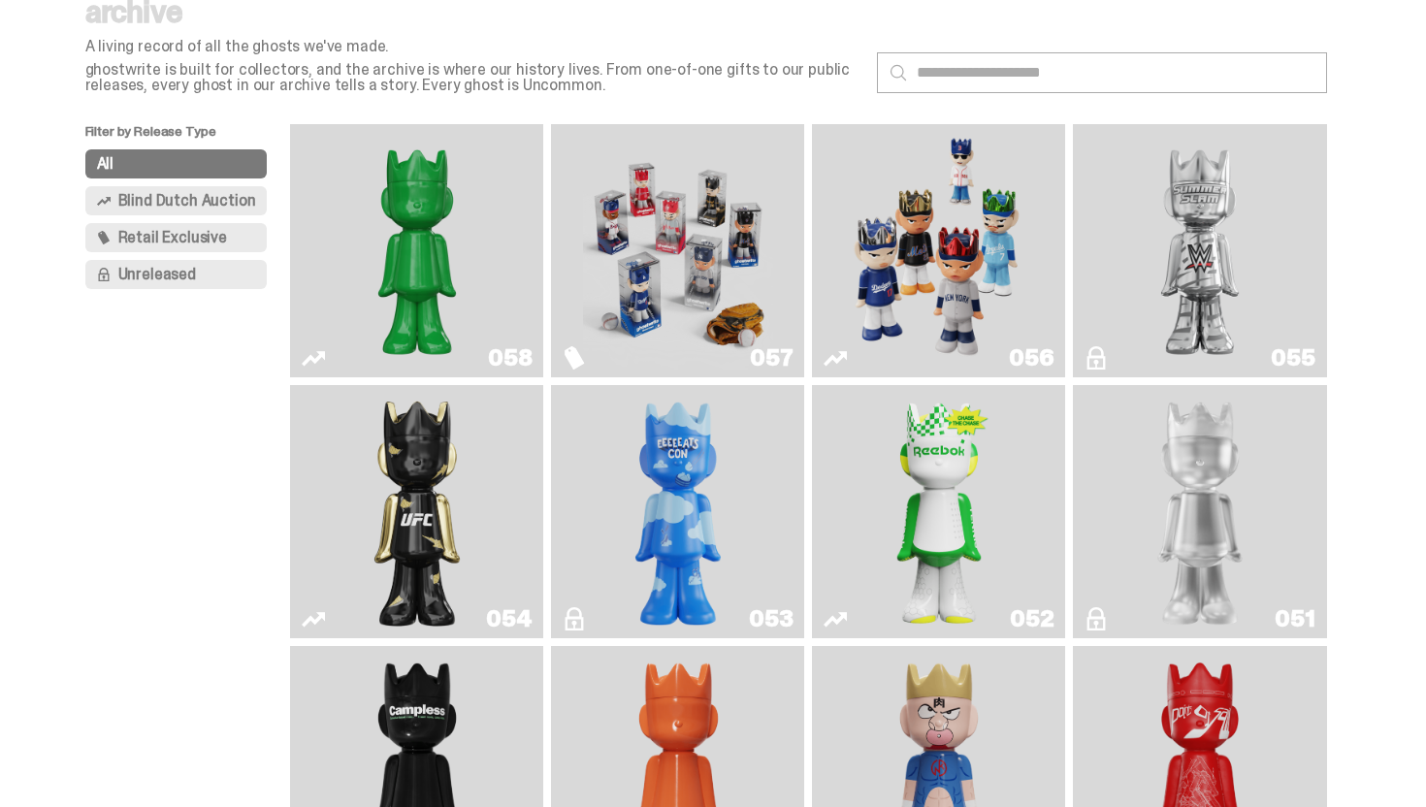
click at [462, 225] on img "Schrödinger's ghost: Sunday Green" at bounding box center [417, 251] width 190 height 238
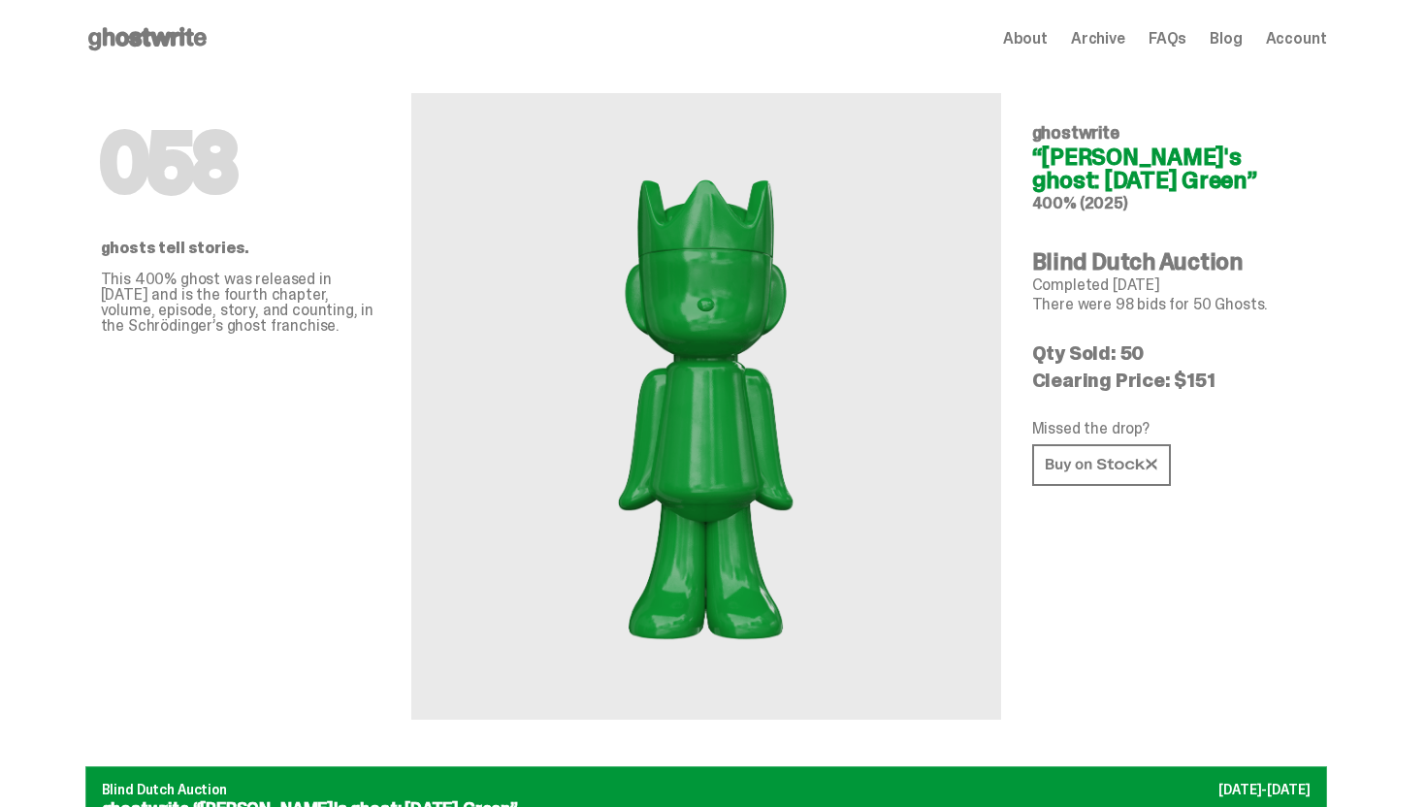
click at [1088, 34] on span "Archive" at bounding box center [1098, 39] width 54 height 16
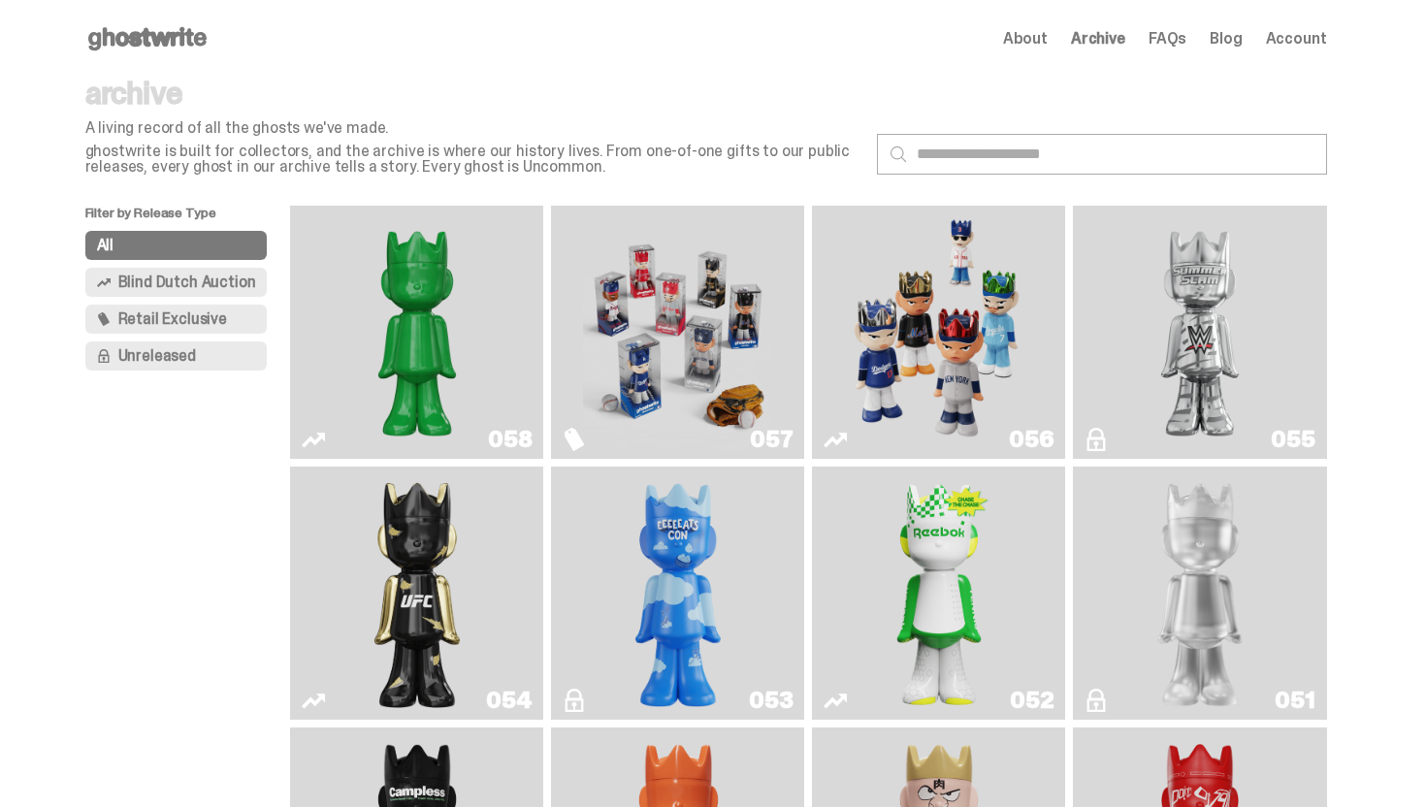
click at [134, 42] on use at bounding box center [147, 38] width 118 height 23
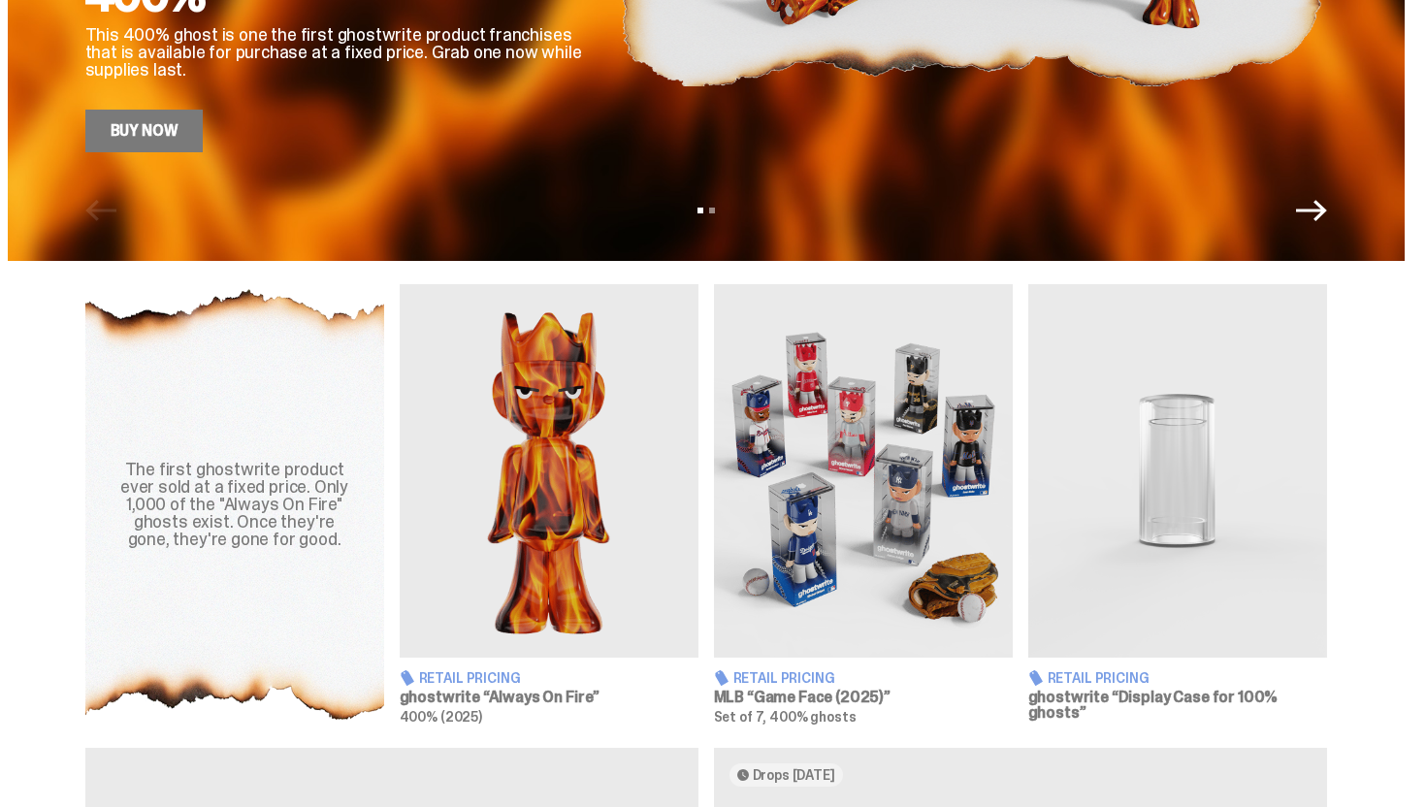
scroll to position [485, 0]
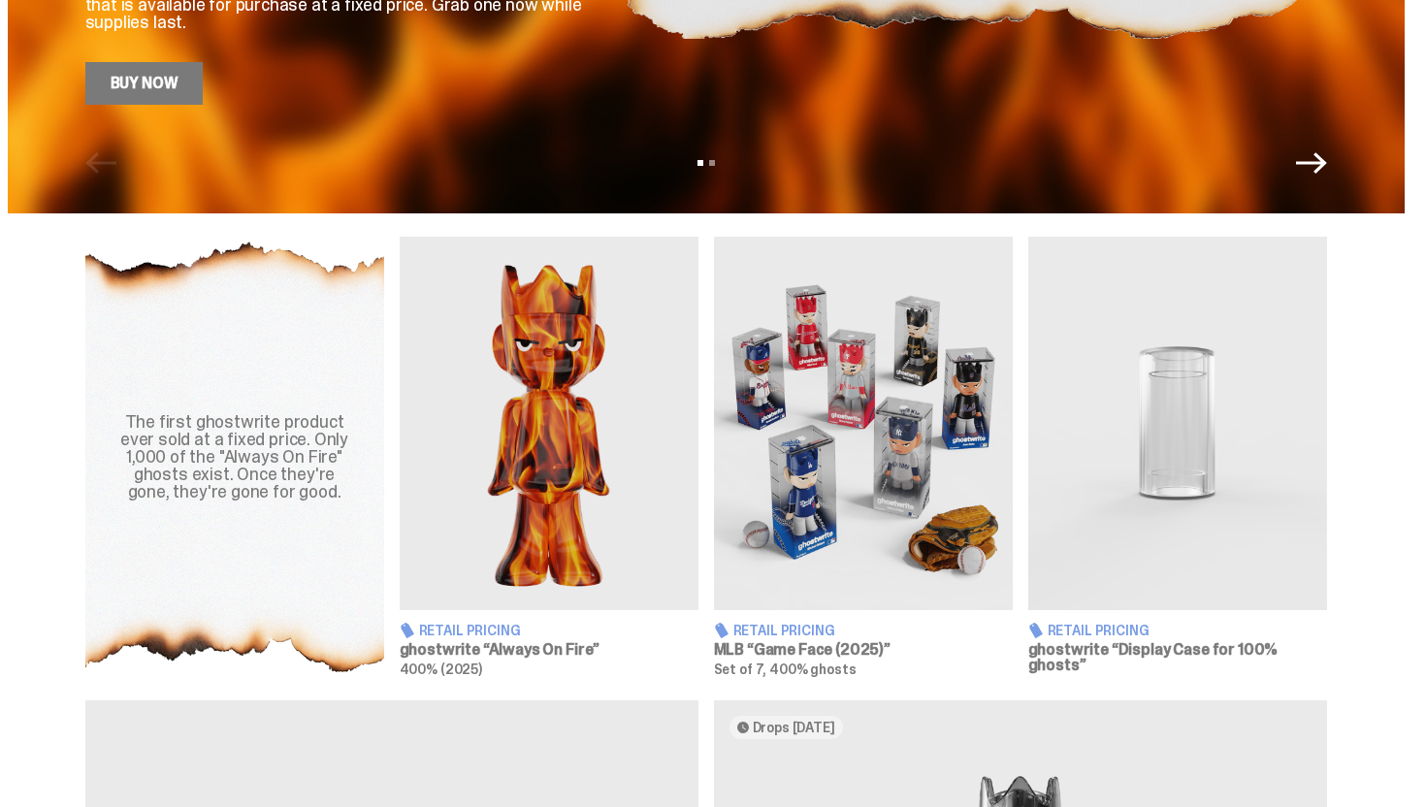
click at [482, 449] on img at bounding box center [549, 423] width 299 height 373
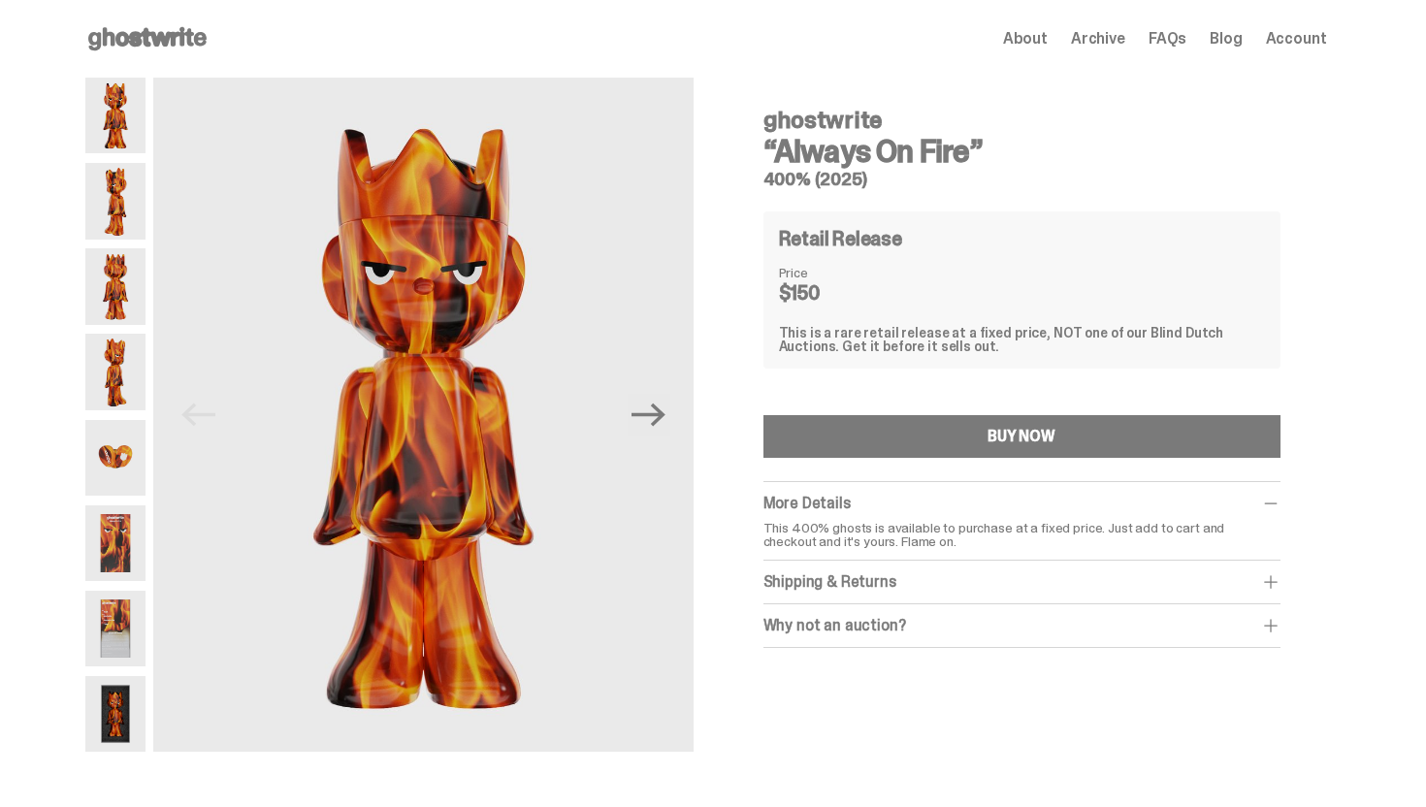
click at [127, 548] on img at bounding box center [115, 543] width 61 height 76
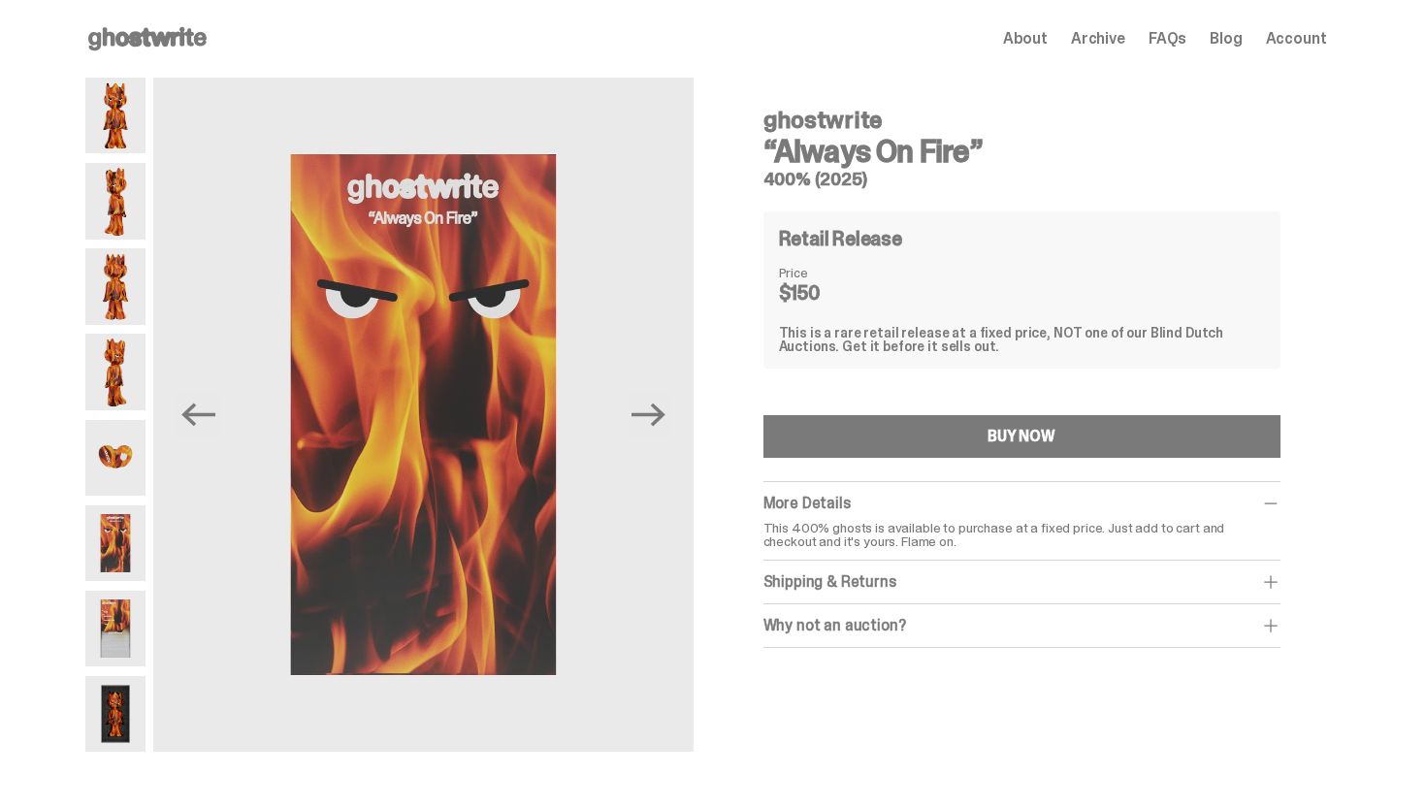
click at [126, 610] on img at bounding box center [115, 629] width 61 height 76
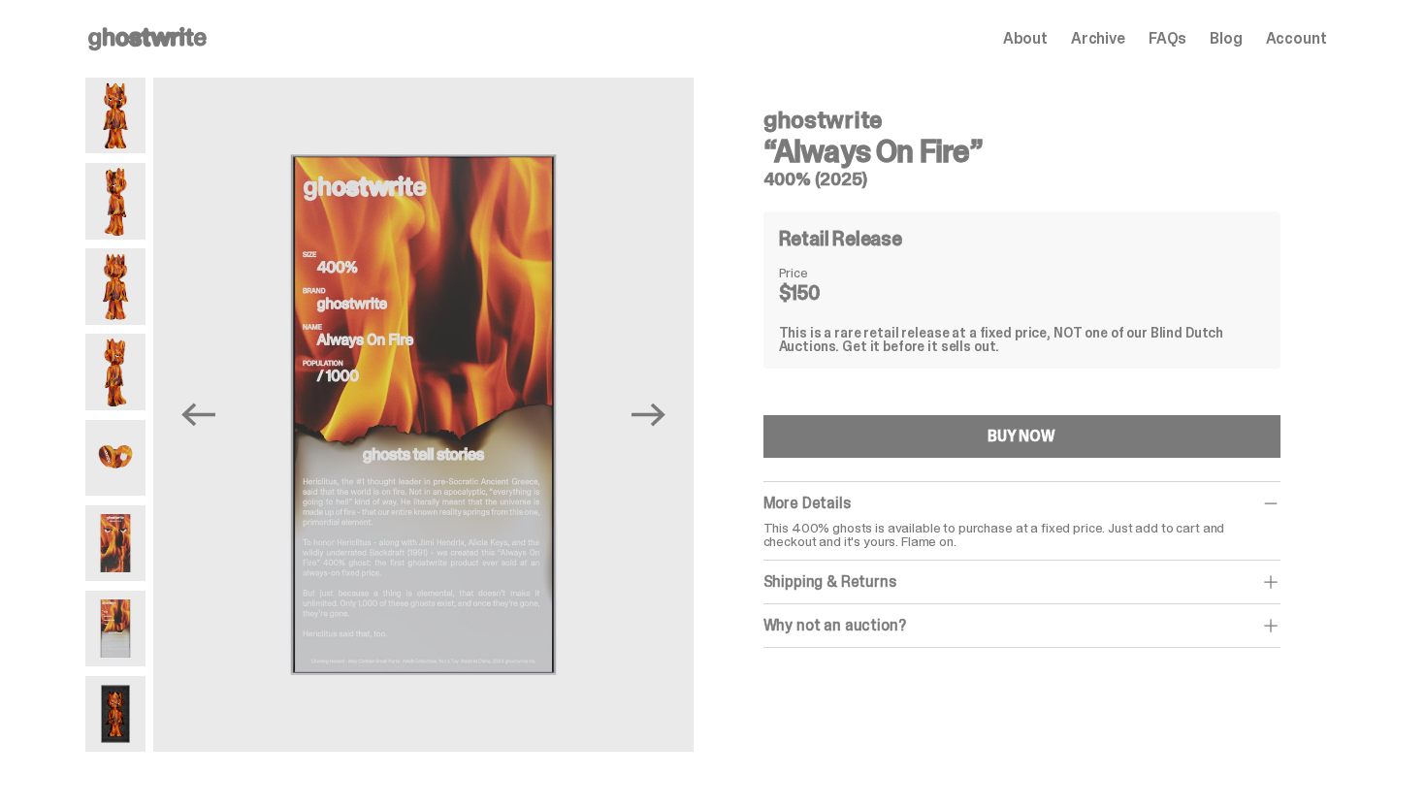
click at [116, 546] on img at bounding box center [115, 543] width 61 height 76
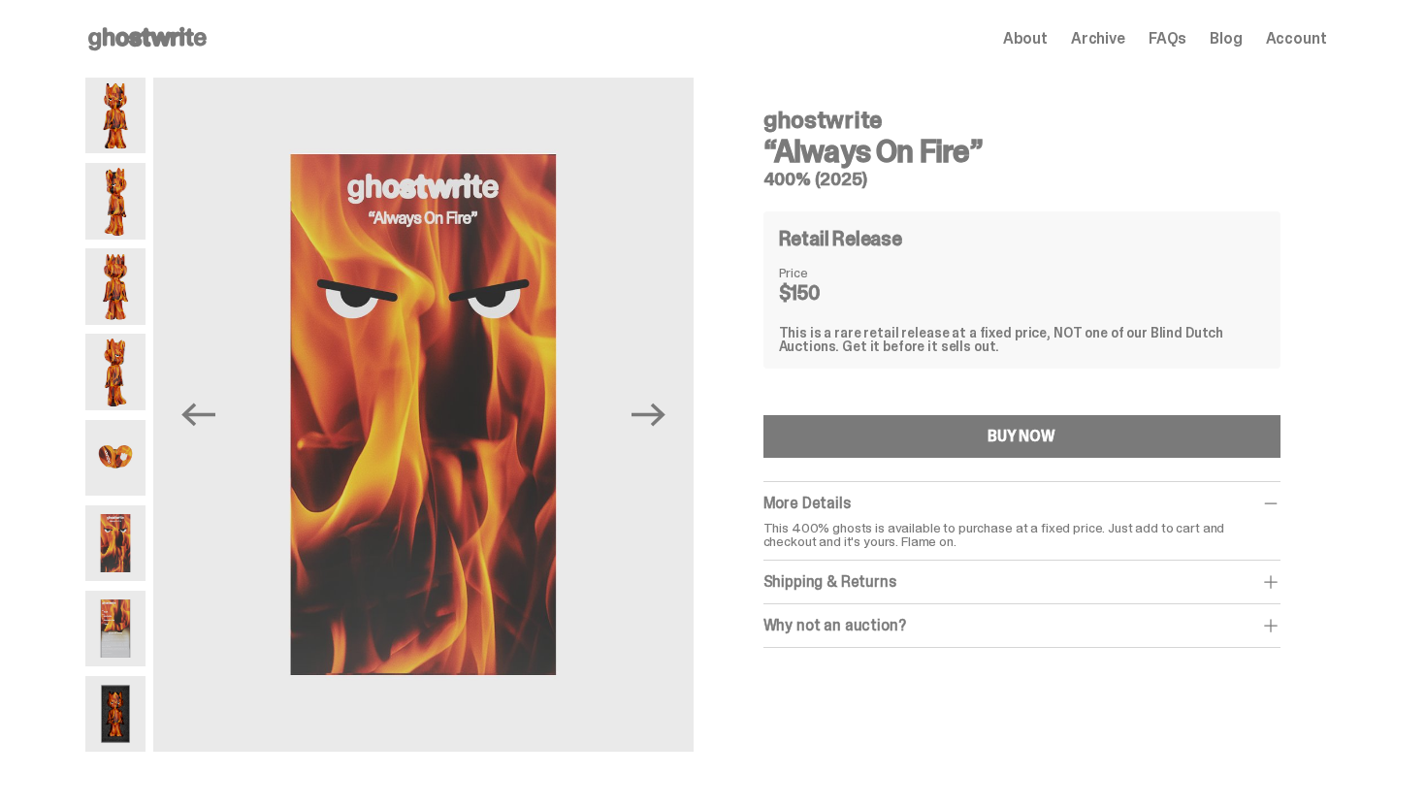
click at [129, 441] on img at bounding box center [115, 458] width 61 height 76
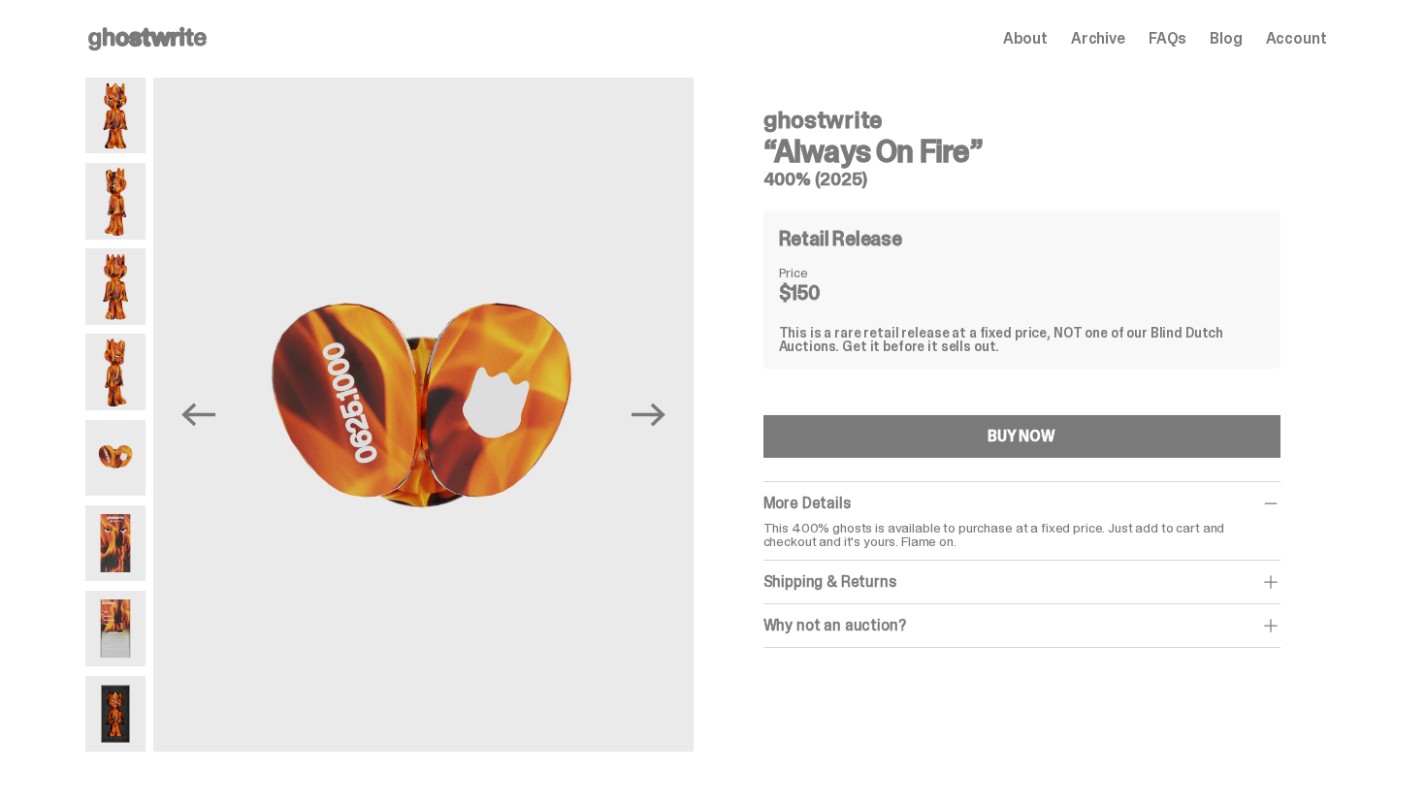
click at [121, 356] on img at bounding box center [115, 372] width 61 height 76
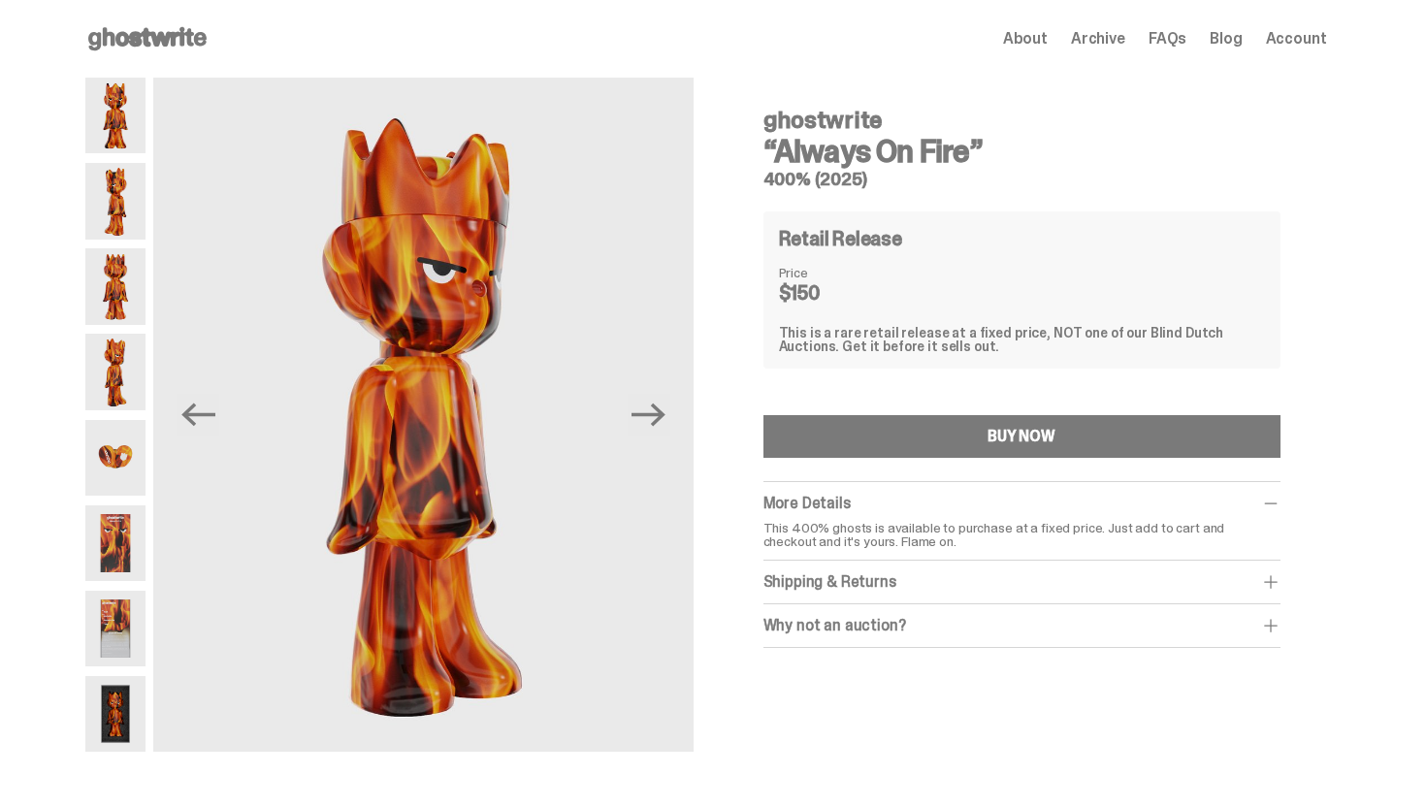
click at [120, 230] on img at bounding box center [115, 201] width 61 height 76
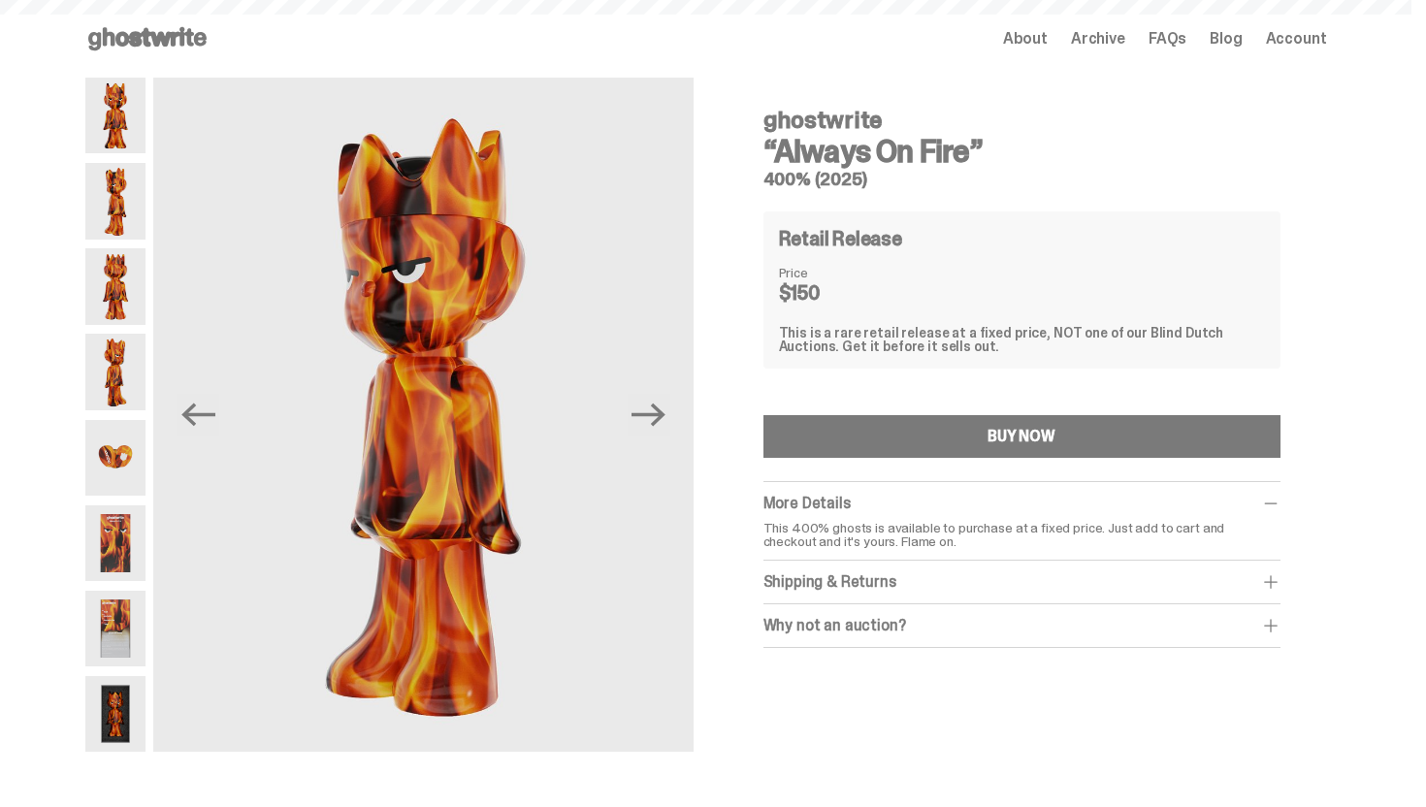
click at [126, 128] on img at bounding box center [115, 116] width 61 height 76
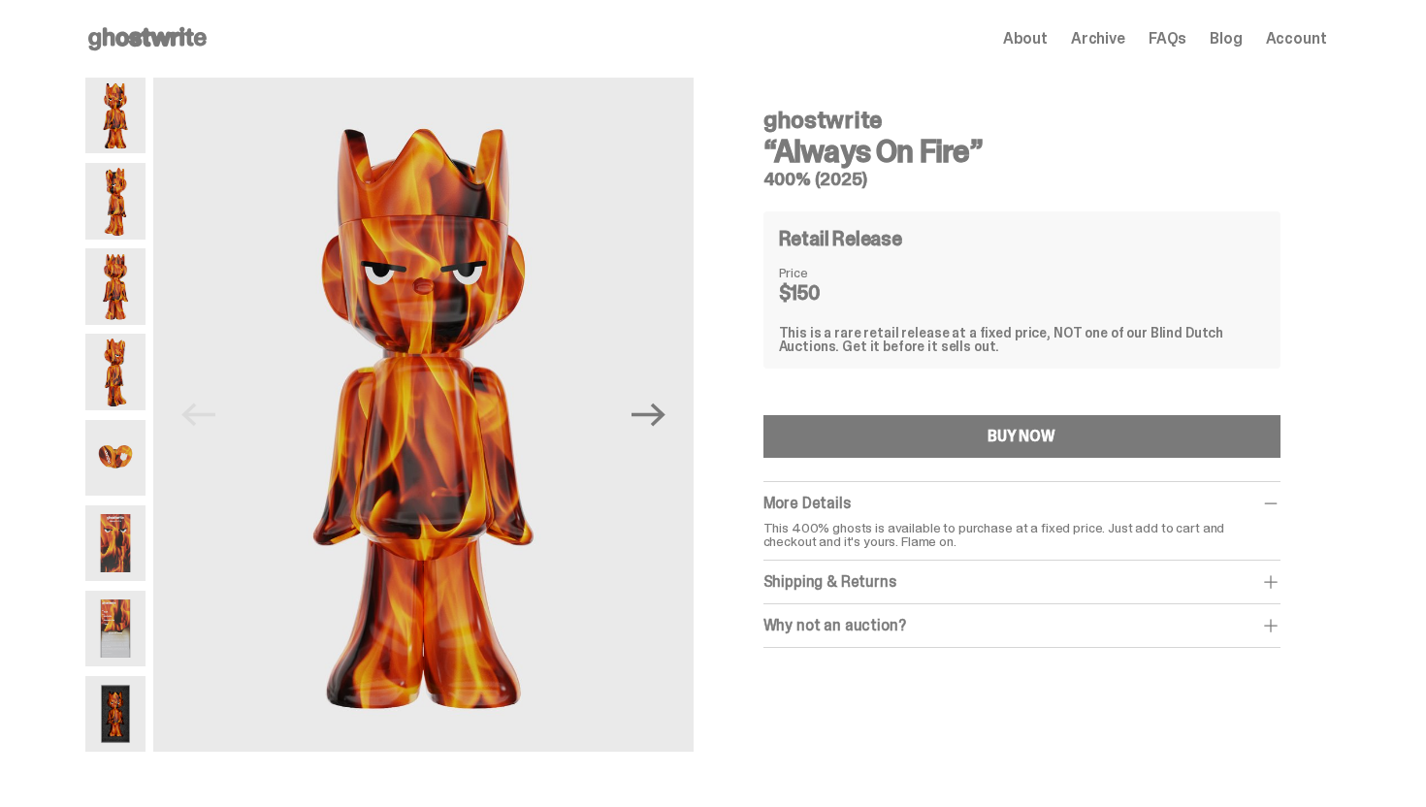
click at [103, 532] on img at bounding box center [115, 543] width 61 height 76
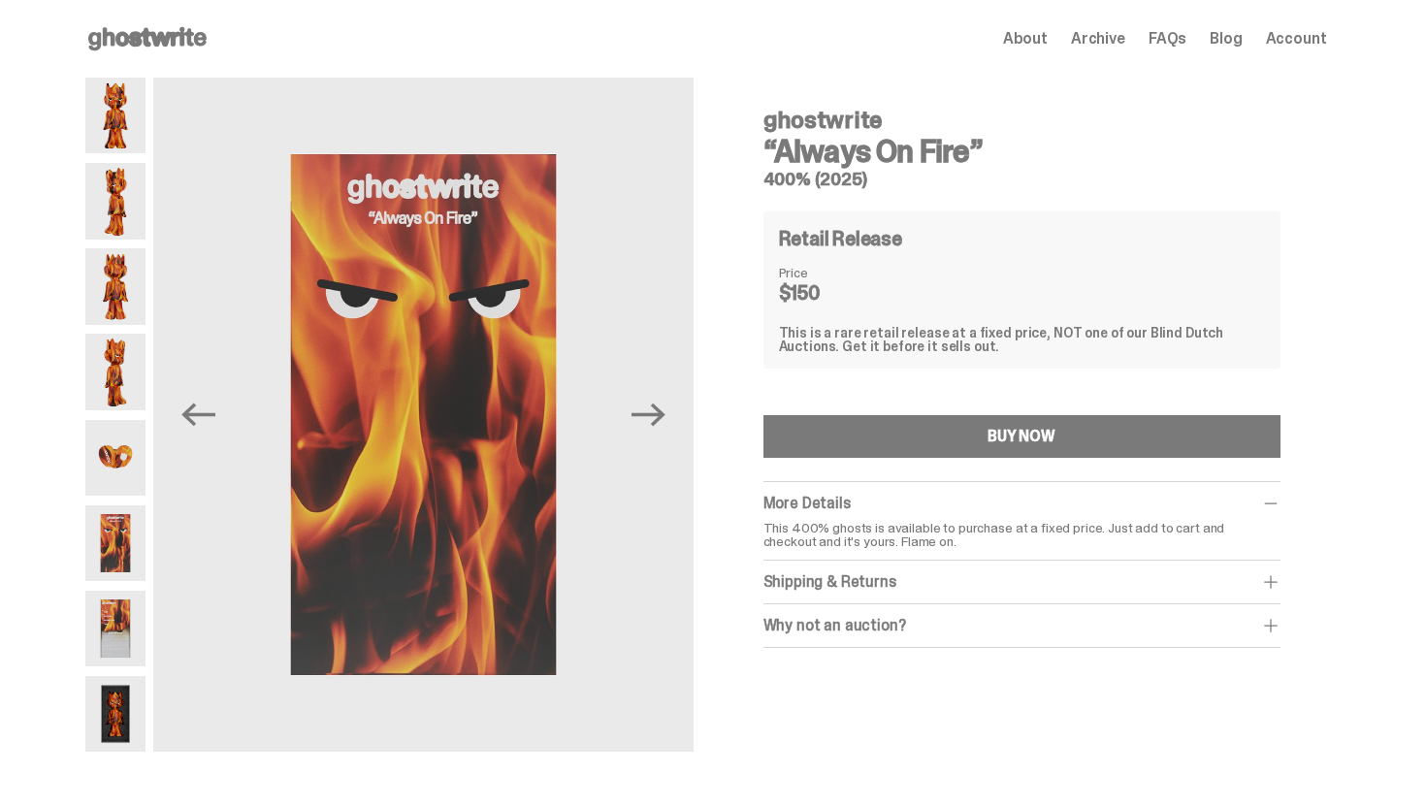
click at [114, 637] on img at bounding box center [115, 629] width 61 height 76
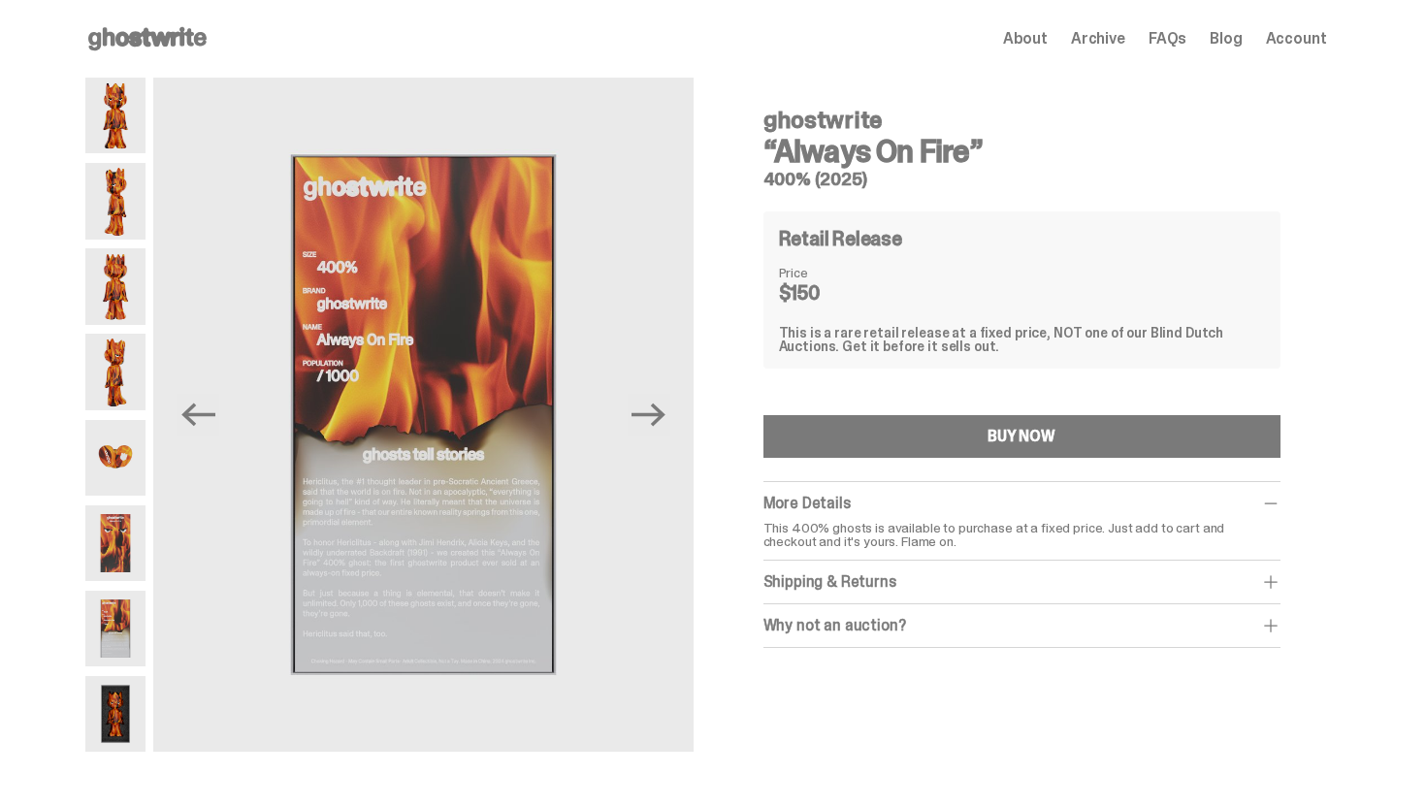
click at [121, 726] on img at bounding box center [115, 714] width 61 height 76
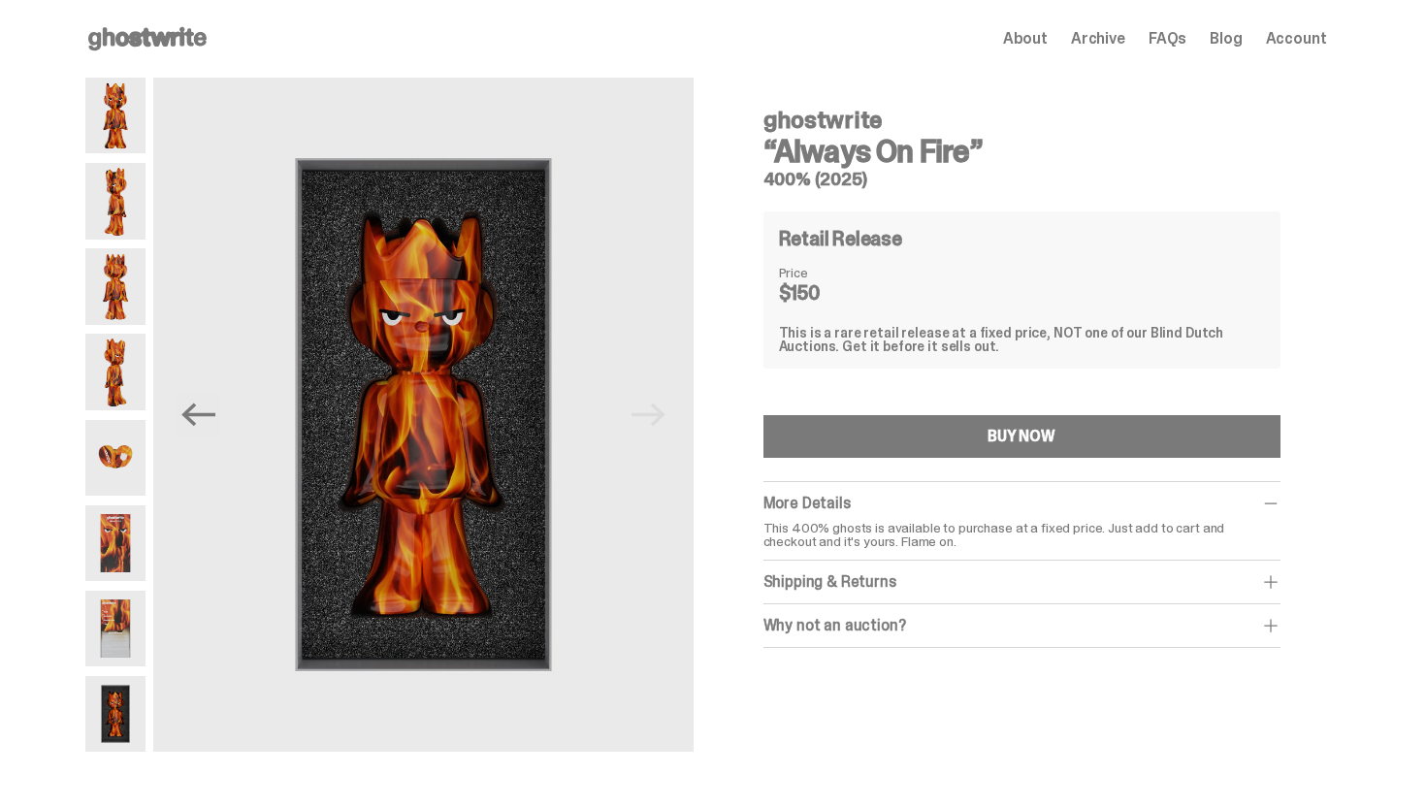
click at [118, 129] on img at bounding box center [115, 116] width 61 height 76
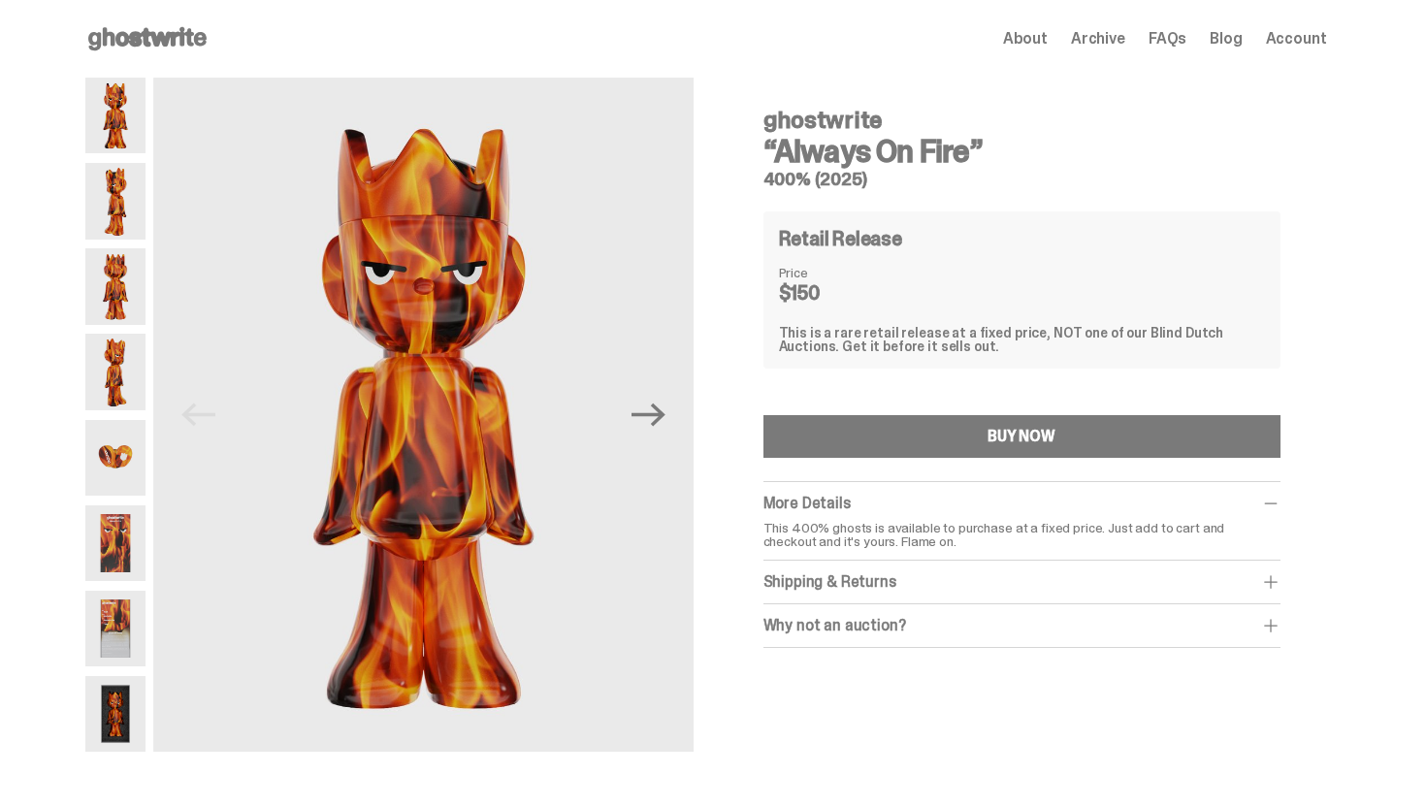
click at [1108, 42] on span "Archive" at bounding box center [1098, 39] width 54 height 16
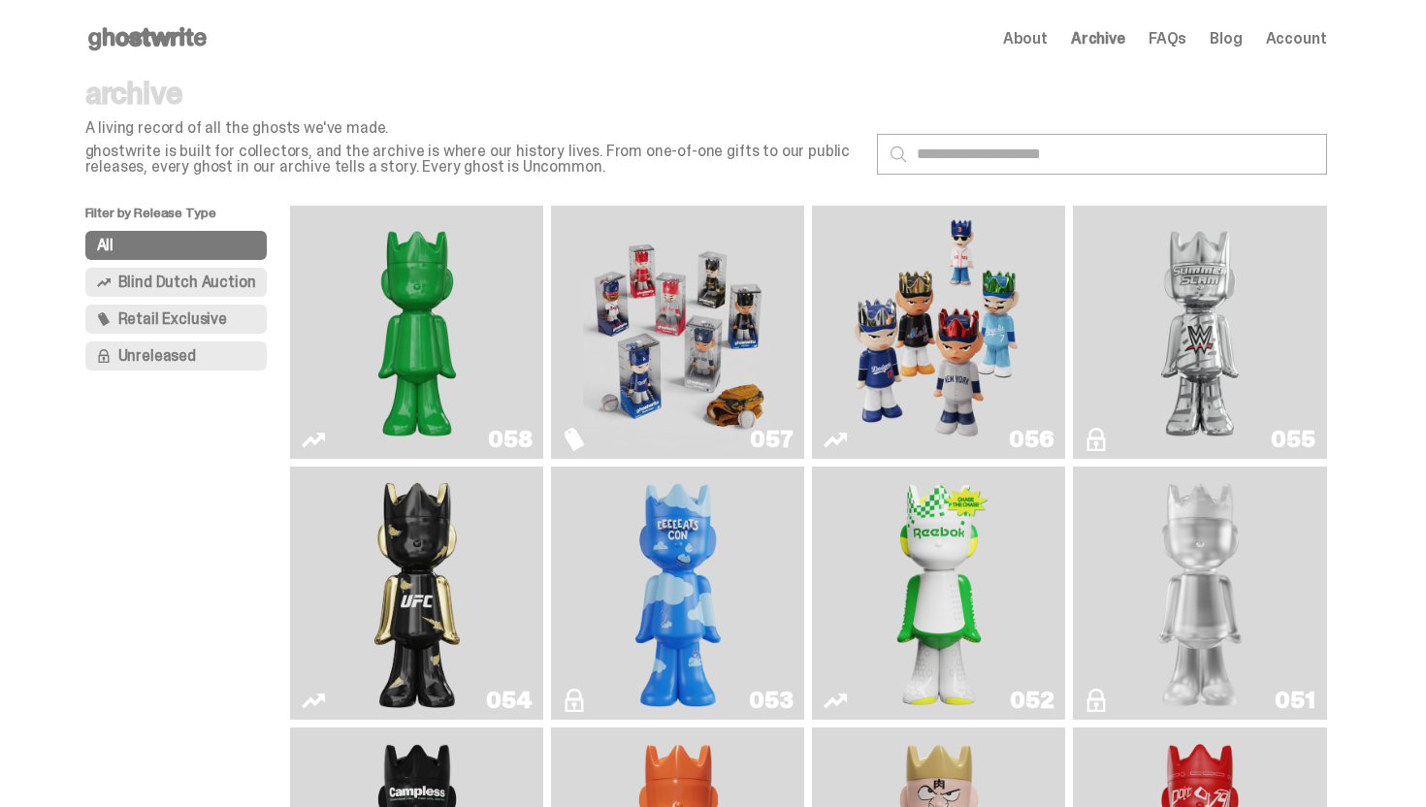
click at [499, 335] on img "Schrödinger's ghost: Sunday Green" at bounding box center [417, 332] width 190 height 238
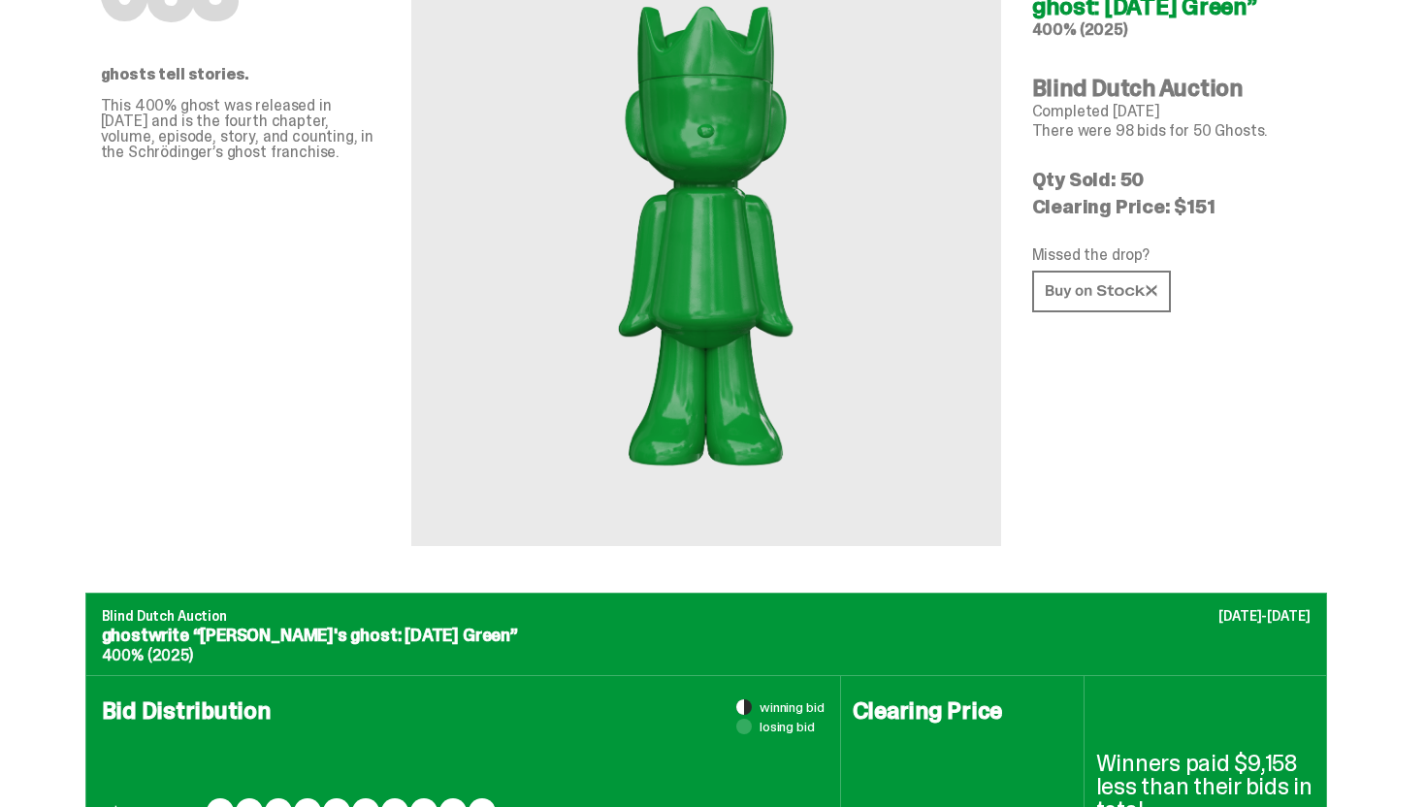
click at [594, 280] on img at bounding box center [706, 233] width 427 height 534
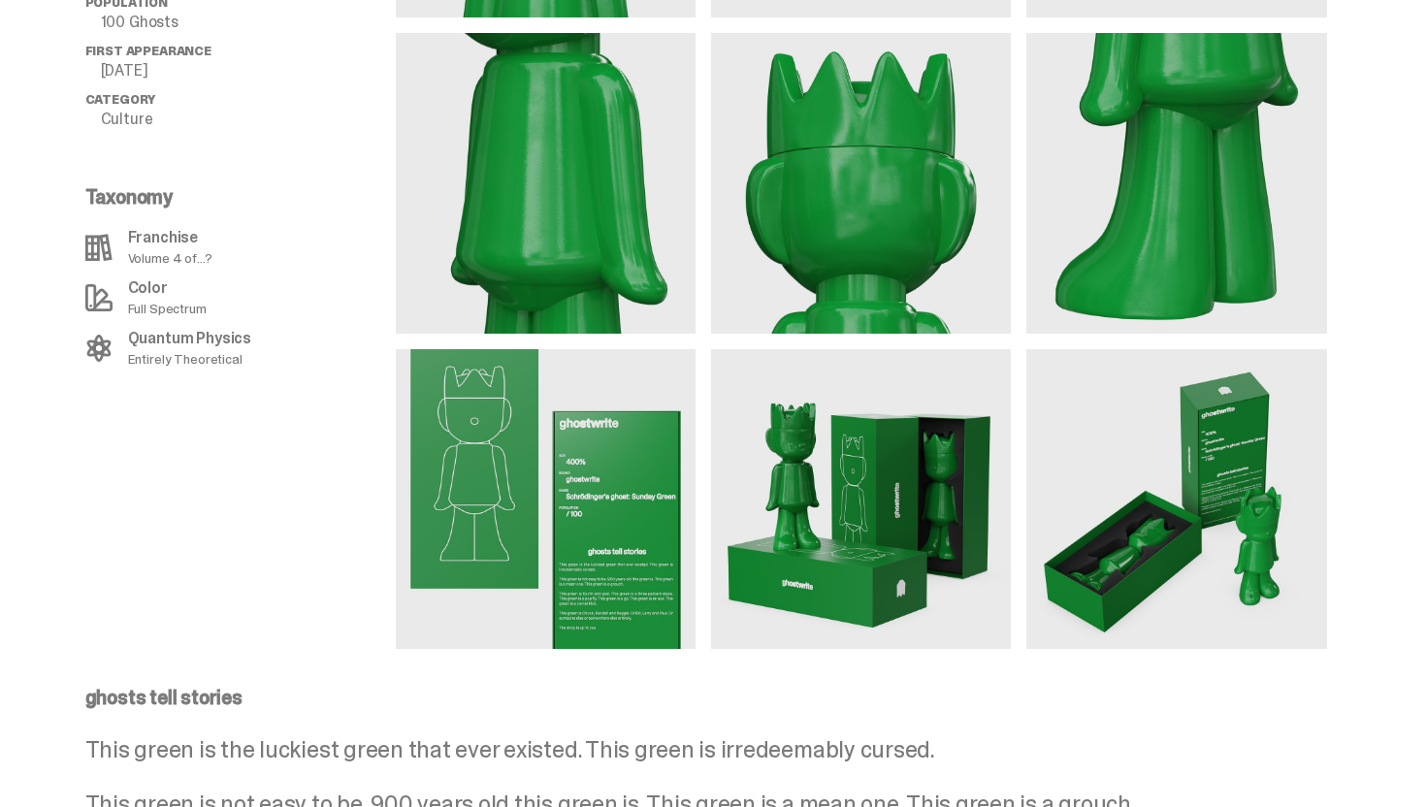
scroll to position [1666, 0]
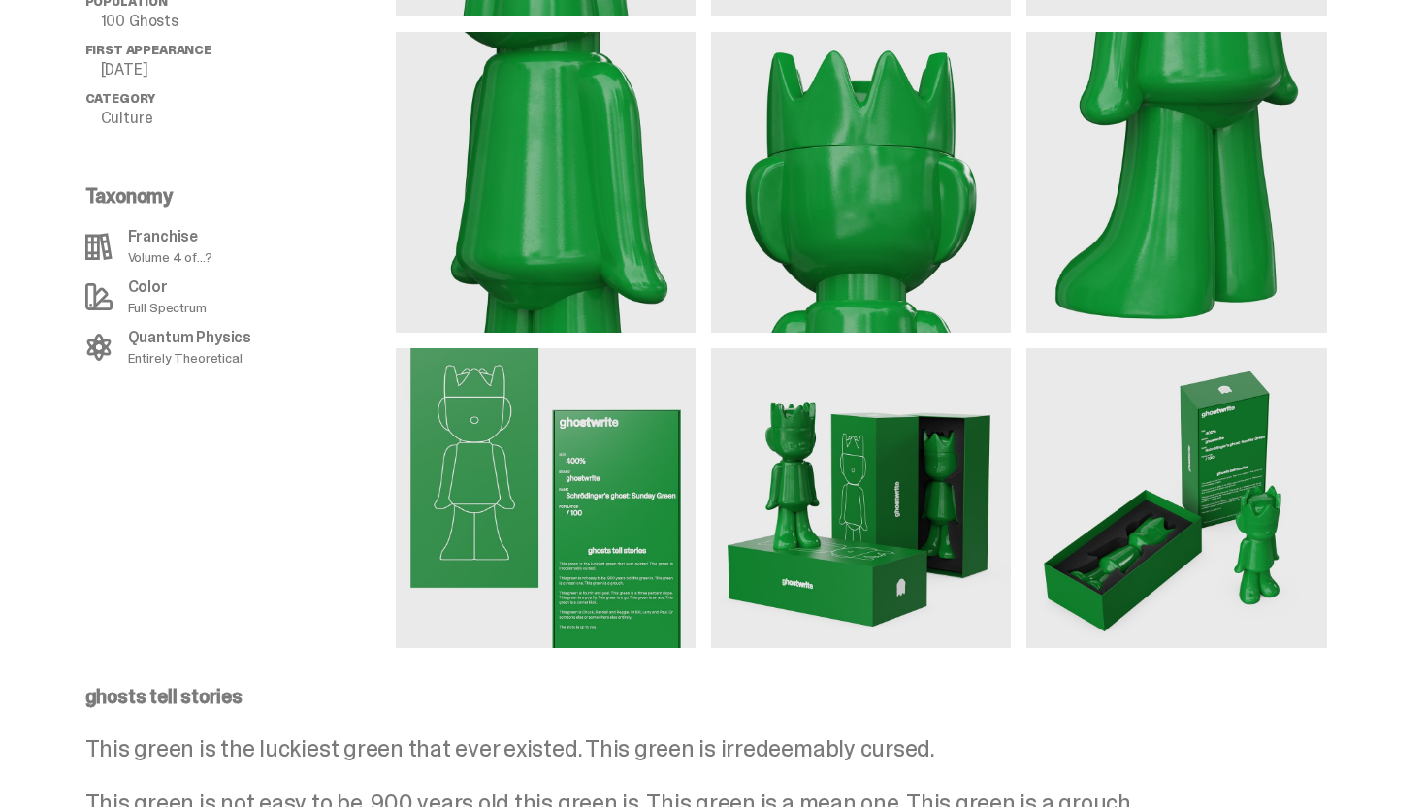
click at [841, 528] on img at bounding box center [861, 498] width 300 height 300
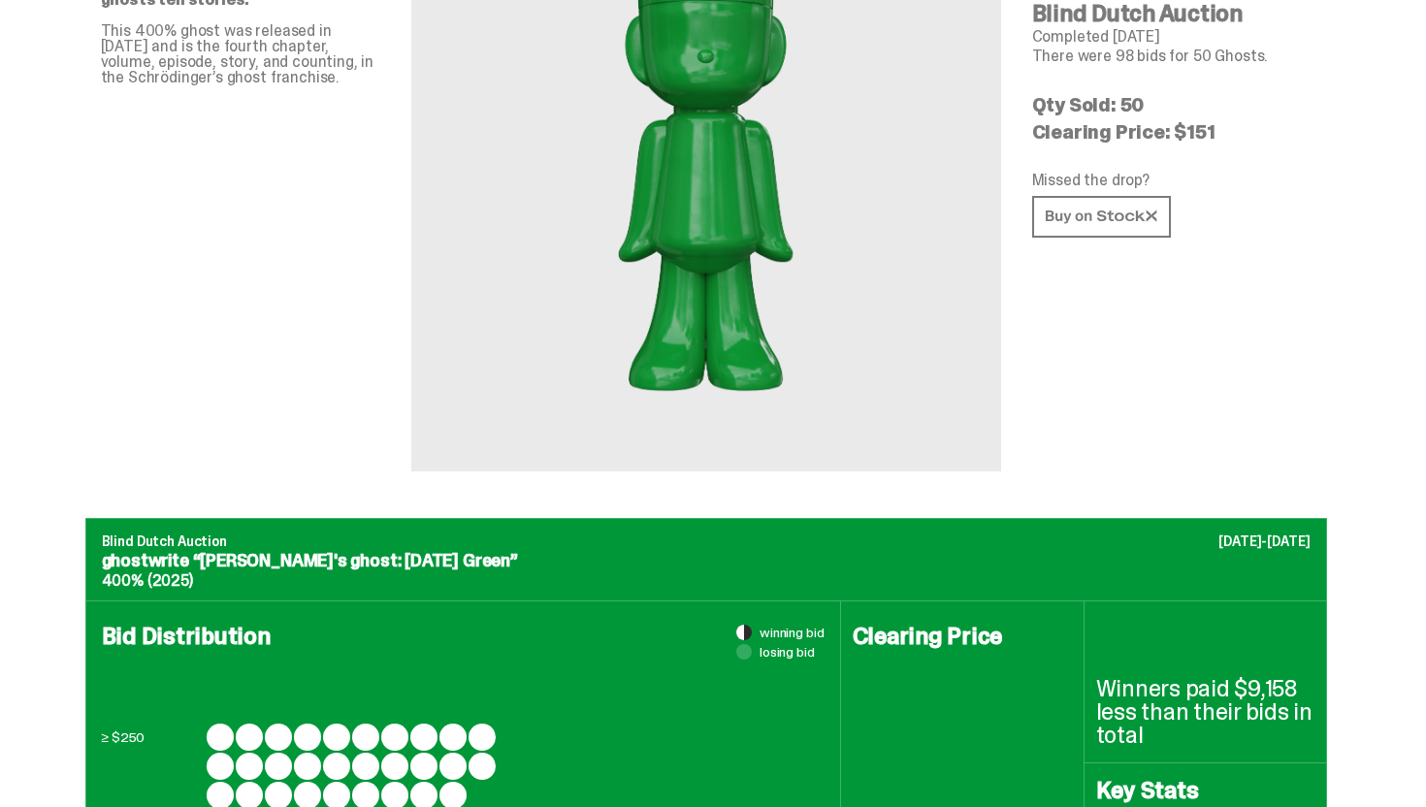
scroll to position [0, 0]
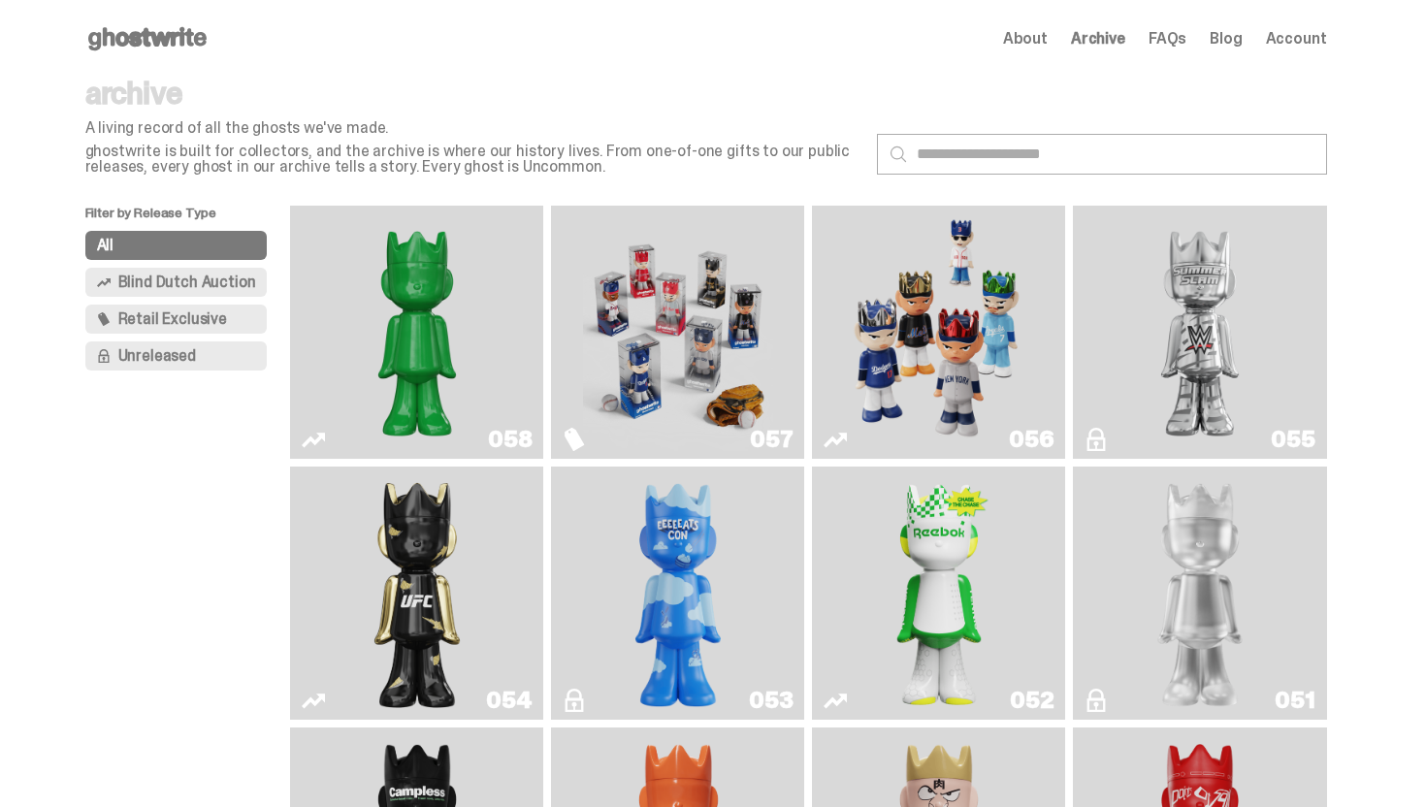
click at [1026, 40] on span "About" at bounding box center [1025, 39] width 45 height 16
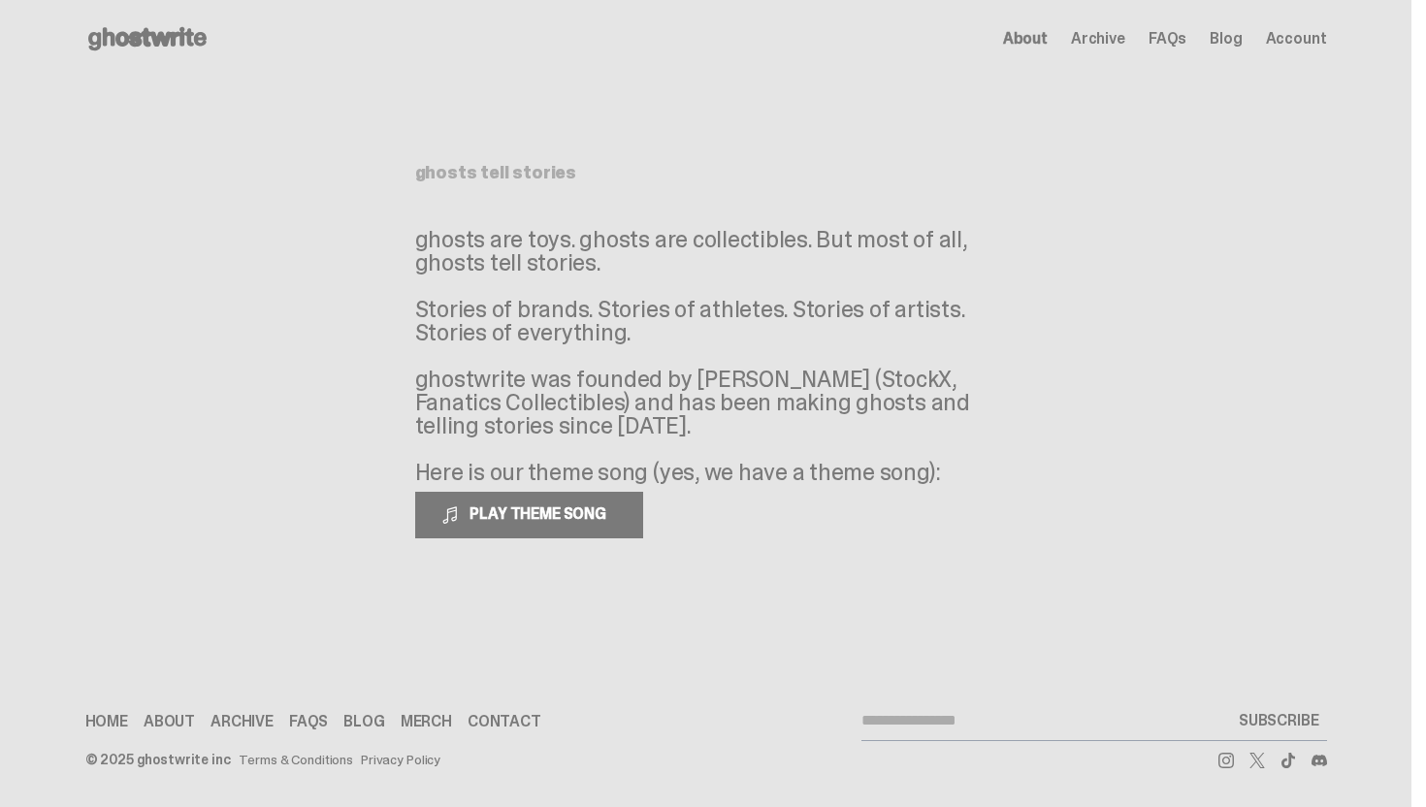
click at [191, 58] on div "Open main menu Home About Archive FAQs Blog Account About Archive FAQs Blog Acc…" at bounding box center [706, 39] width 1242 height 78
click at [198, 43] on use at bounding box center [147, 38] width 118 height 23
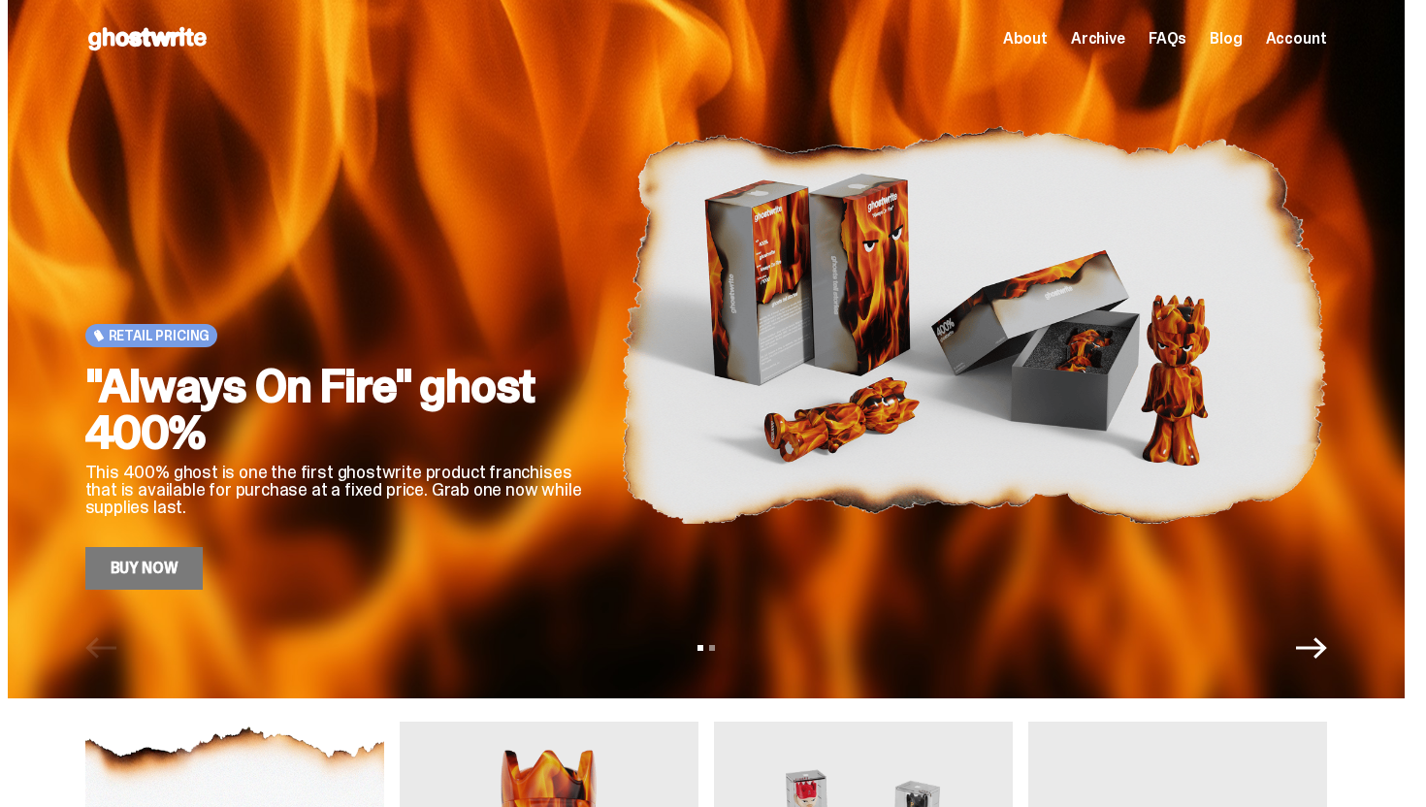
click at [673, 526] on img at bounding box center [974, 325] width 706 height 530
click at [147, 566] on link "Buy Now" at bounding box center [144, 568] width 118 height 43
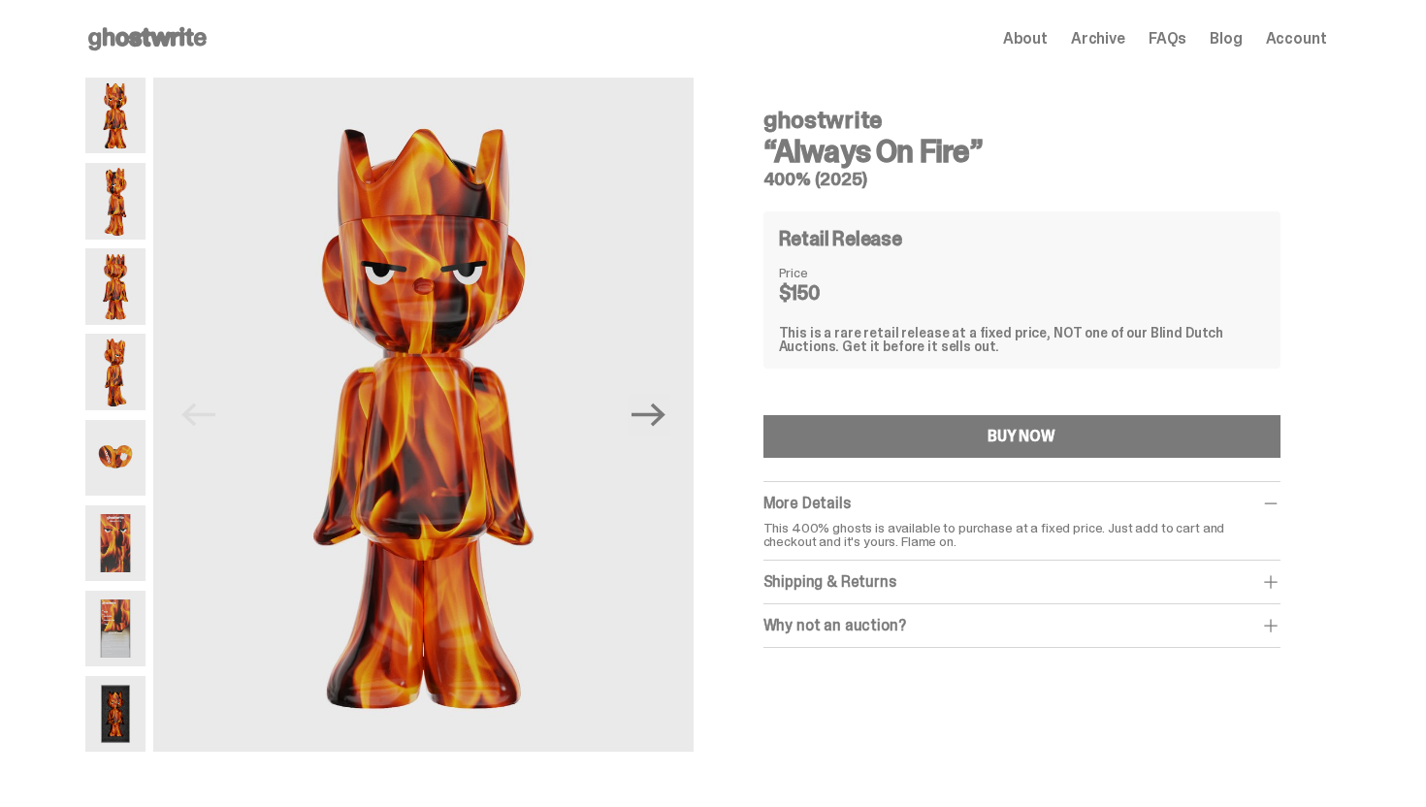
click at [1104, 35] on span "Archive" at bounding box center [1098, 39] width 54 height 16
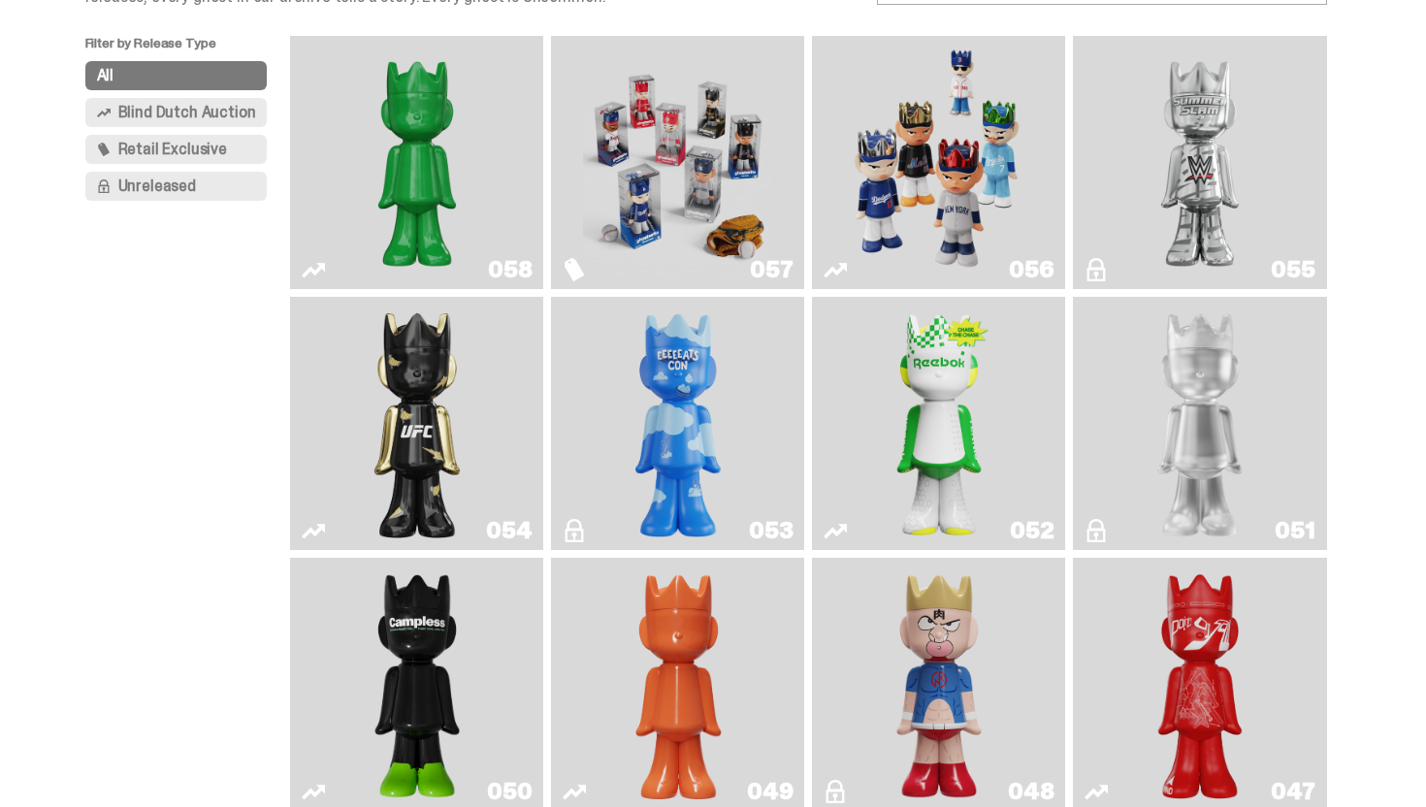
scroll to position [173, 0]
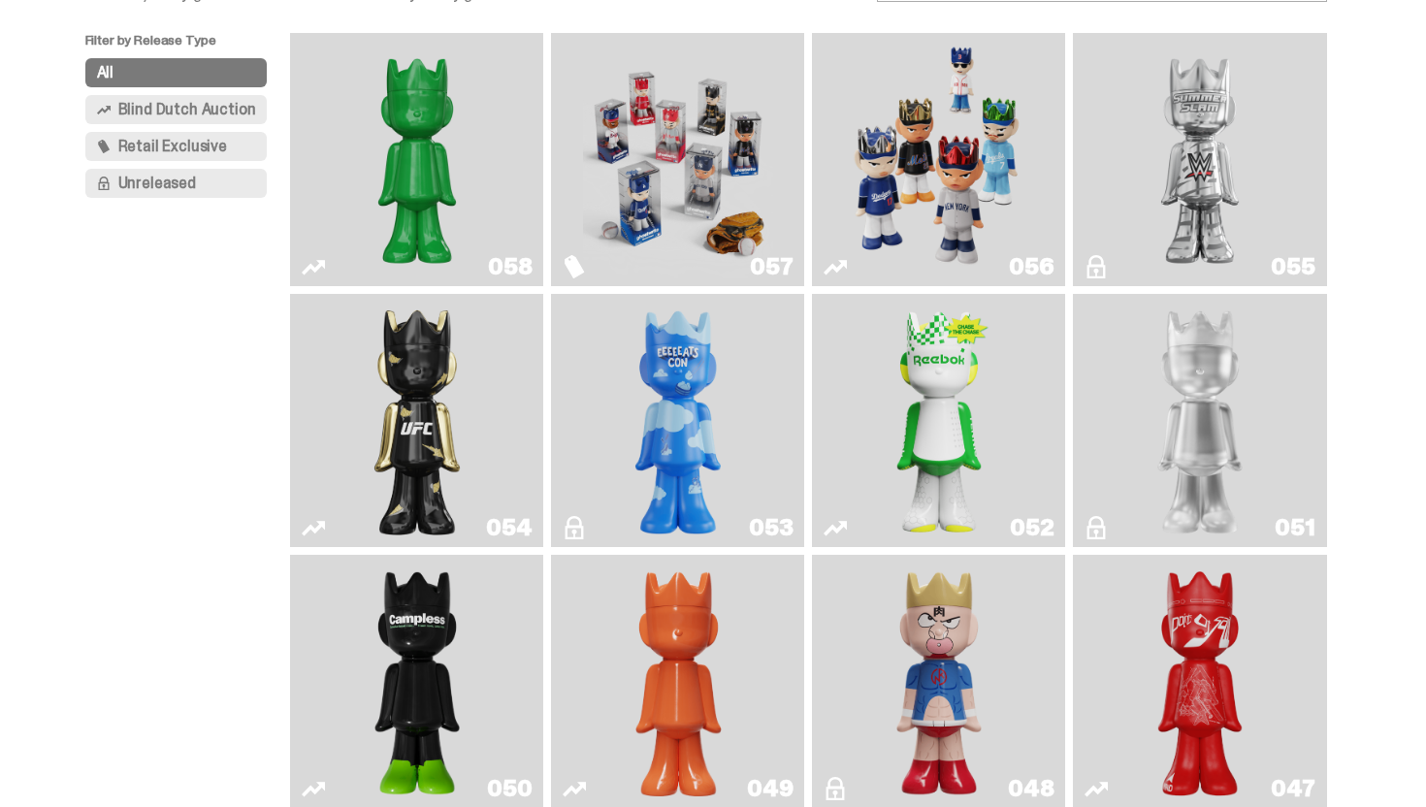
click at [456, 184] on img "Schrödinger's ghost: Sunday Green" at bounding box center [417, 160] width 190 height 238
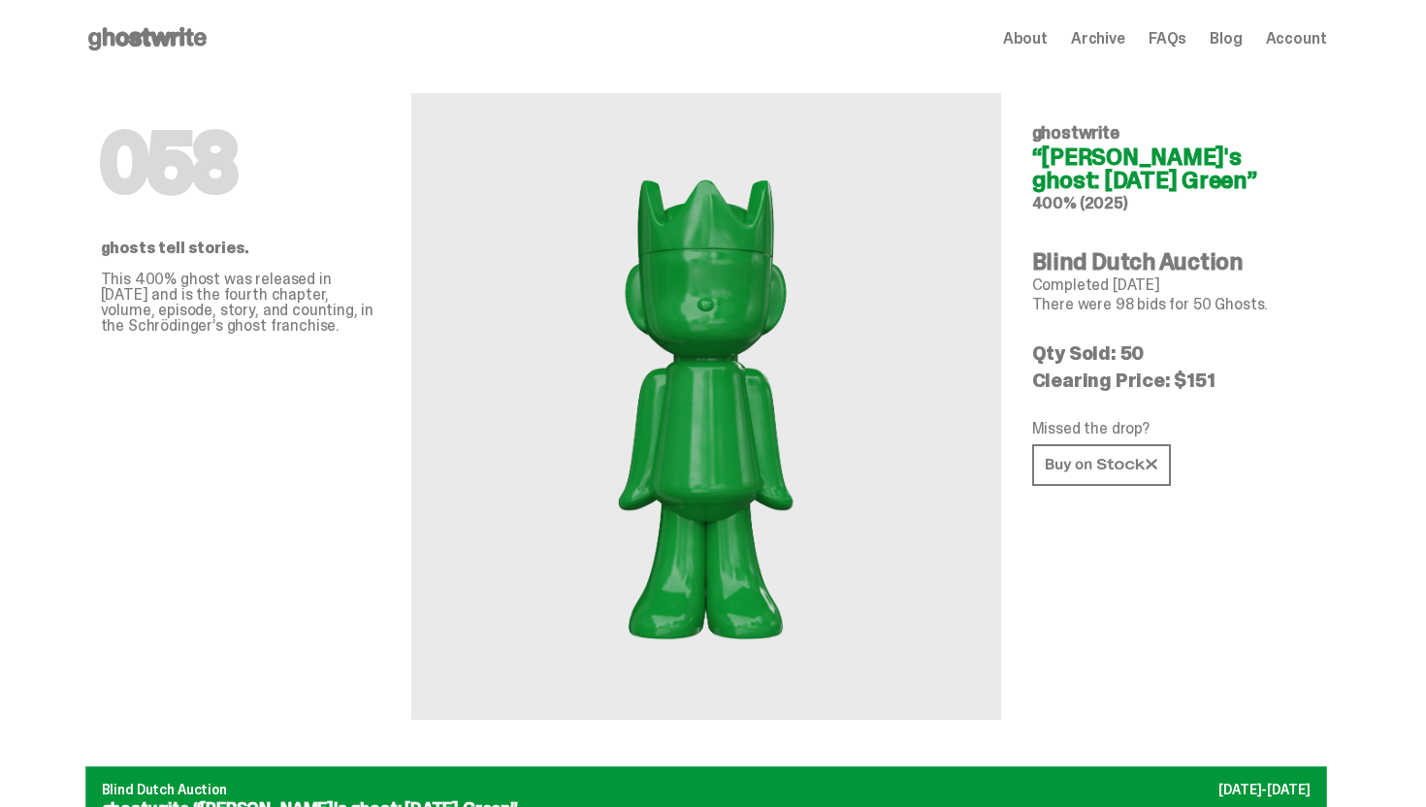
click at [158, 37] on use at bounding box center [147, 38] width 118 height 23
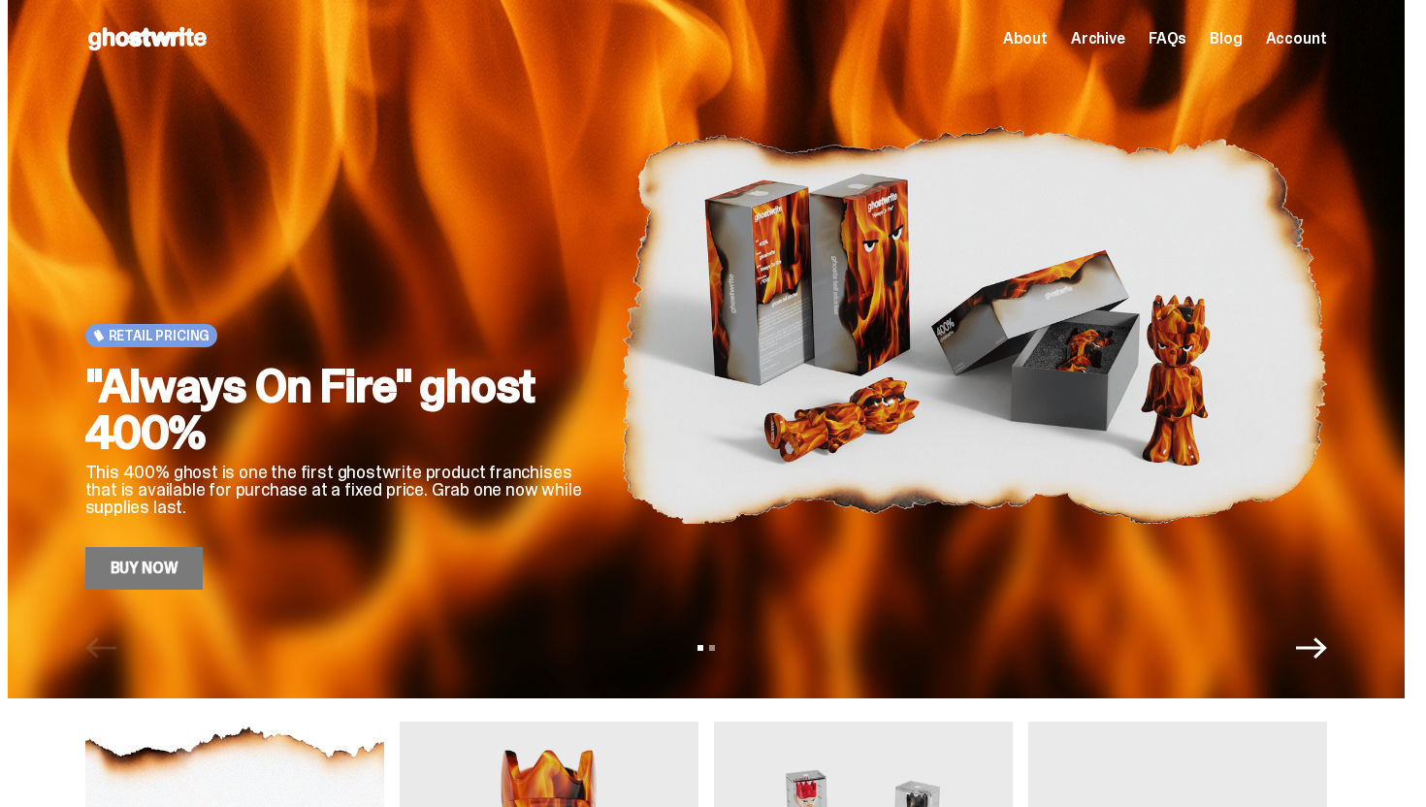
click at [1302, 39] on span "Account" at bounding box center [1296, 39] width 61 height 16
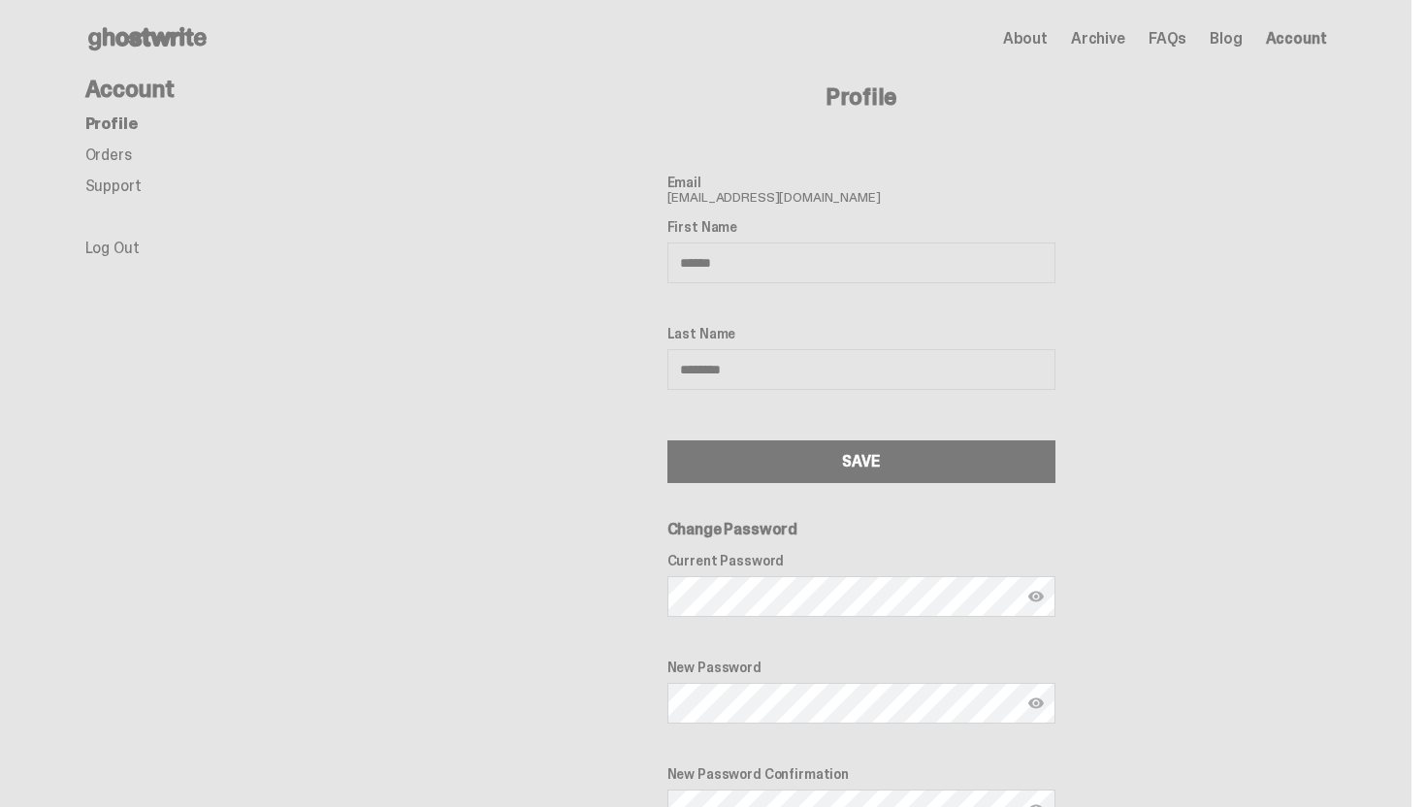
click at [123, 154] on link "Orders" at bounding box center [108, 155] width 47 height 20
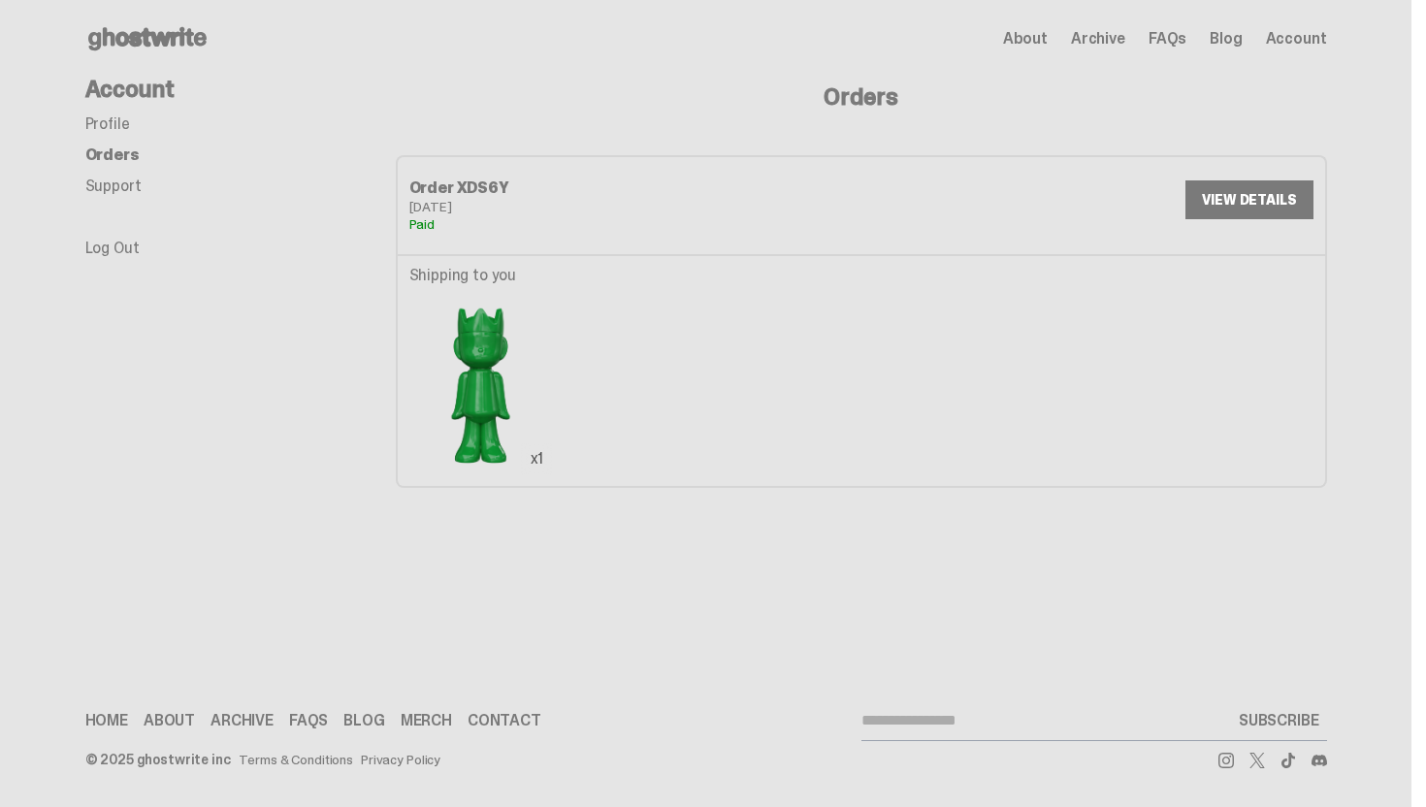
click at [1241, 198] on link "VIEW DETAILS" at bounding box center [1248, 199] width 127 height 39
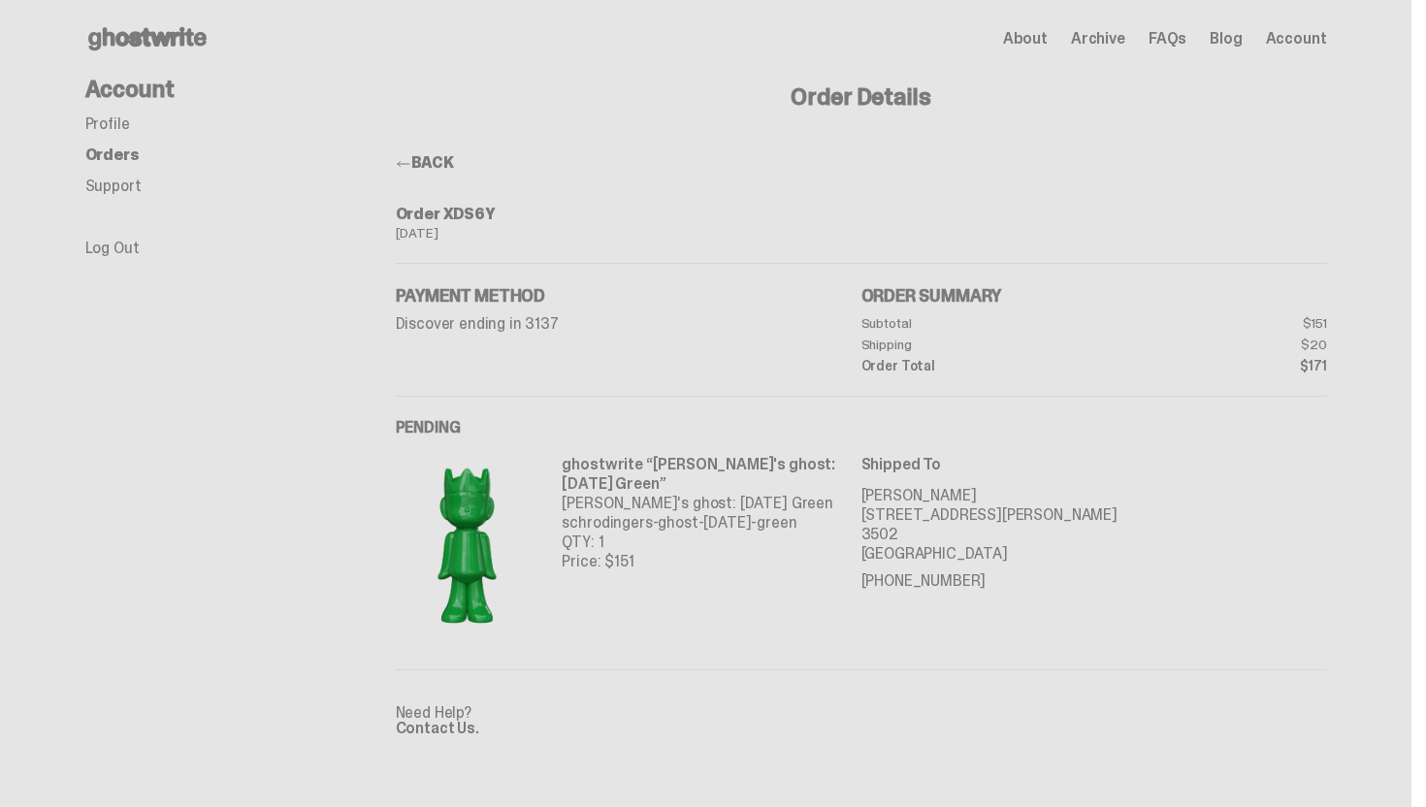
click at [396, 162] on li "Orders" at bounding box center [240, 155] width 310 height 16
click at [410, 161] on span at bounding box center [404, 164] width 16 height 16
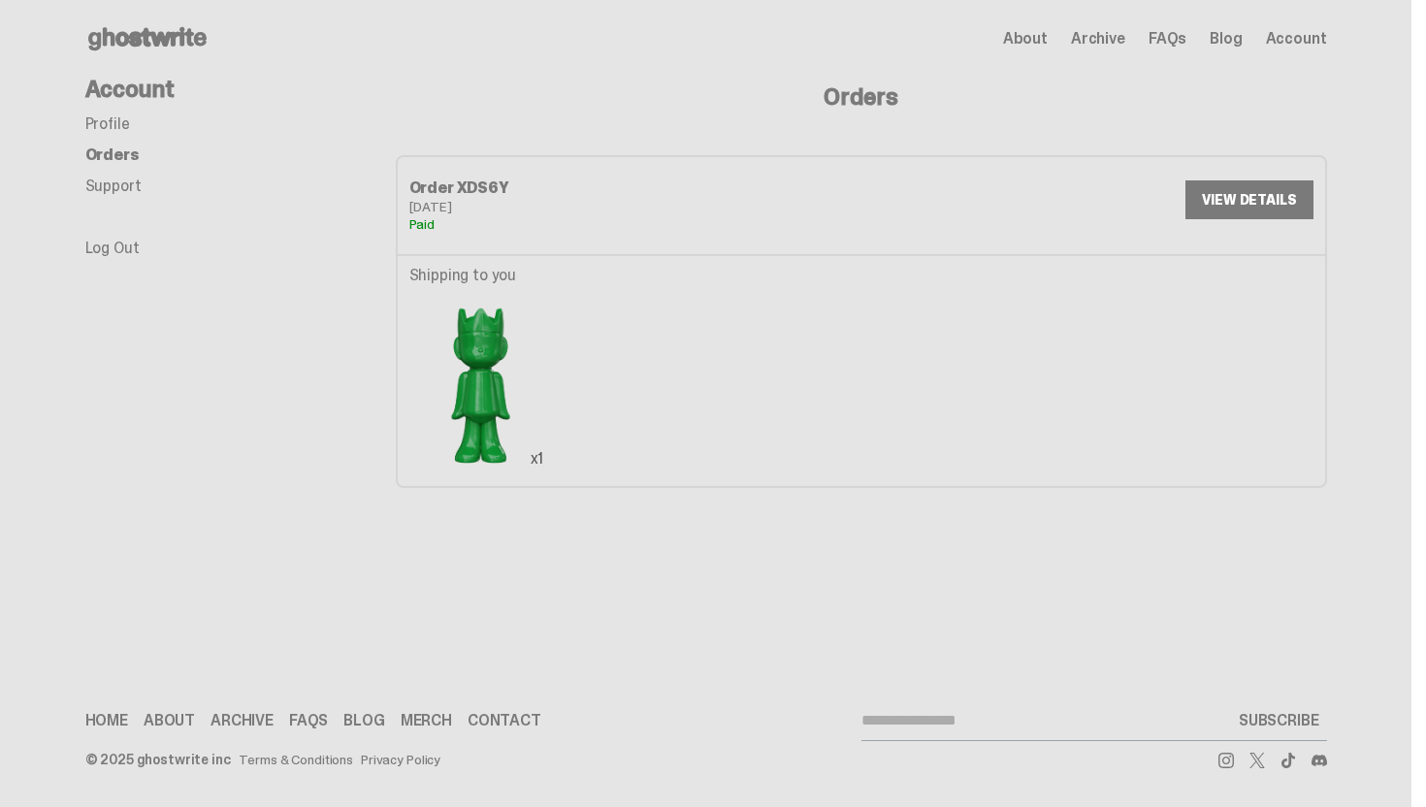
click at [120, 122] on link "Profile" at bounding box center [107, 123] width 45 height 20
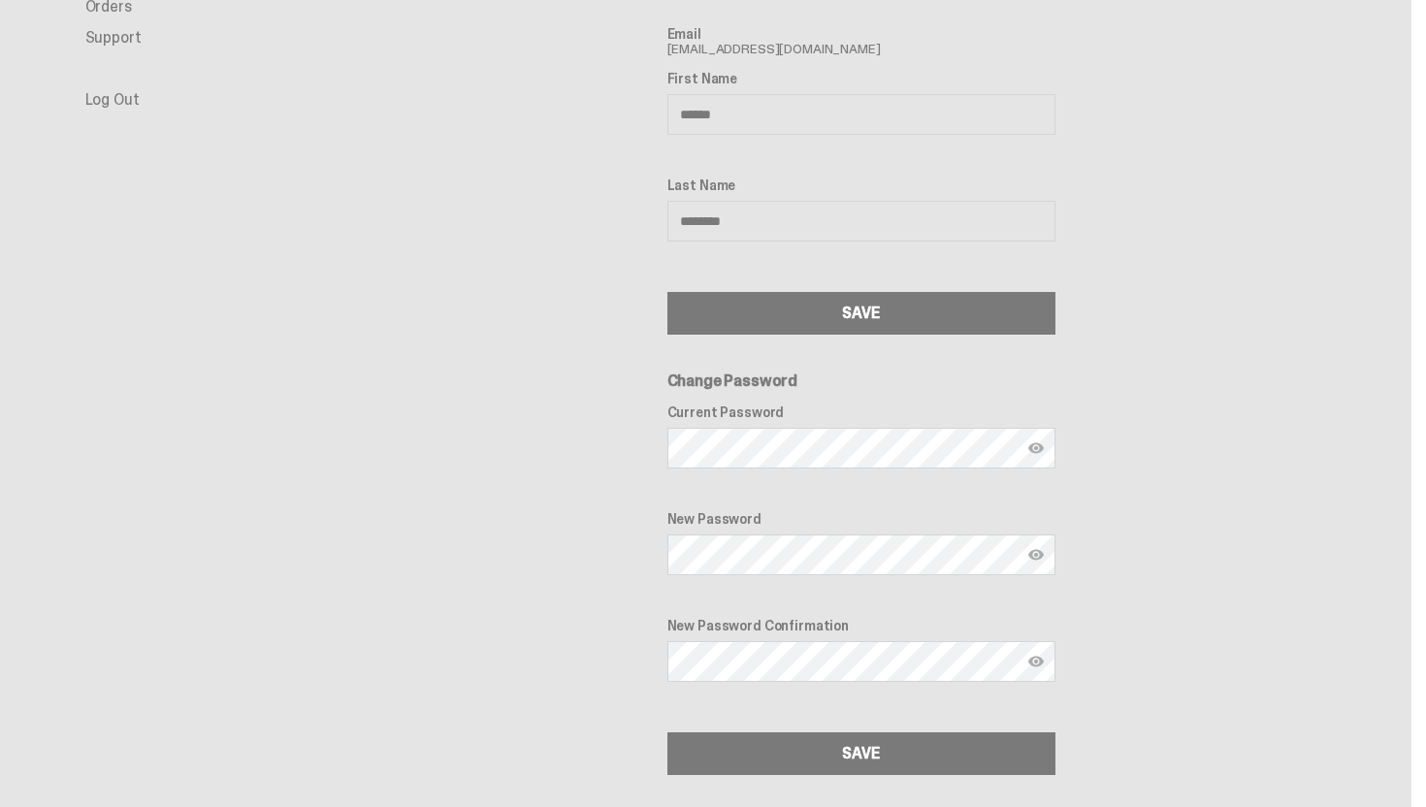
scroll to position [156, 0]
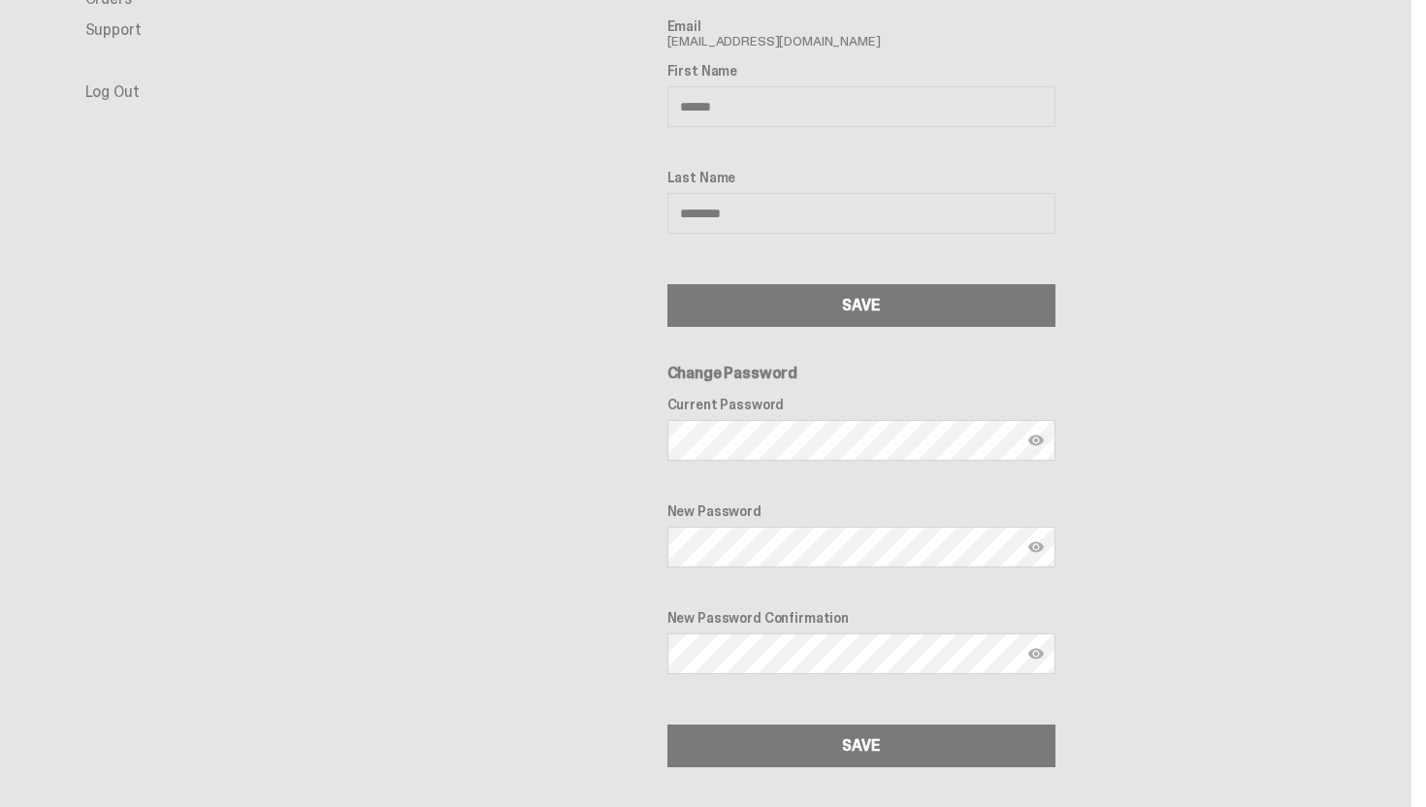
click at [703, 419] on div "Current Password" at bounding box center [861, 431] width 388 height 68
click at [554, 443] on div "Profile Email martinezmisa765@gmail.com First Name ****** Last Name ******** SA…" at bounding box center [861, 344] width 931 height 846
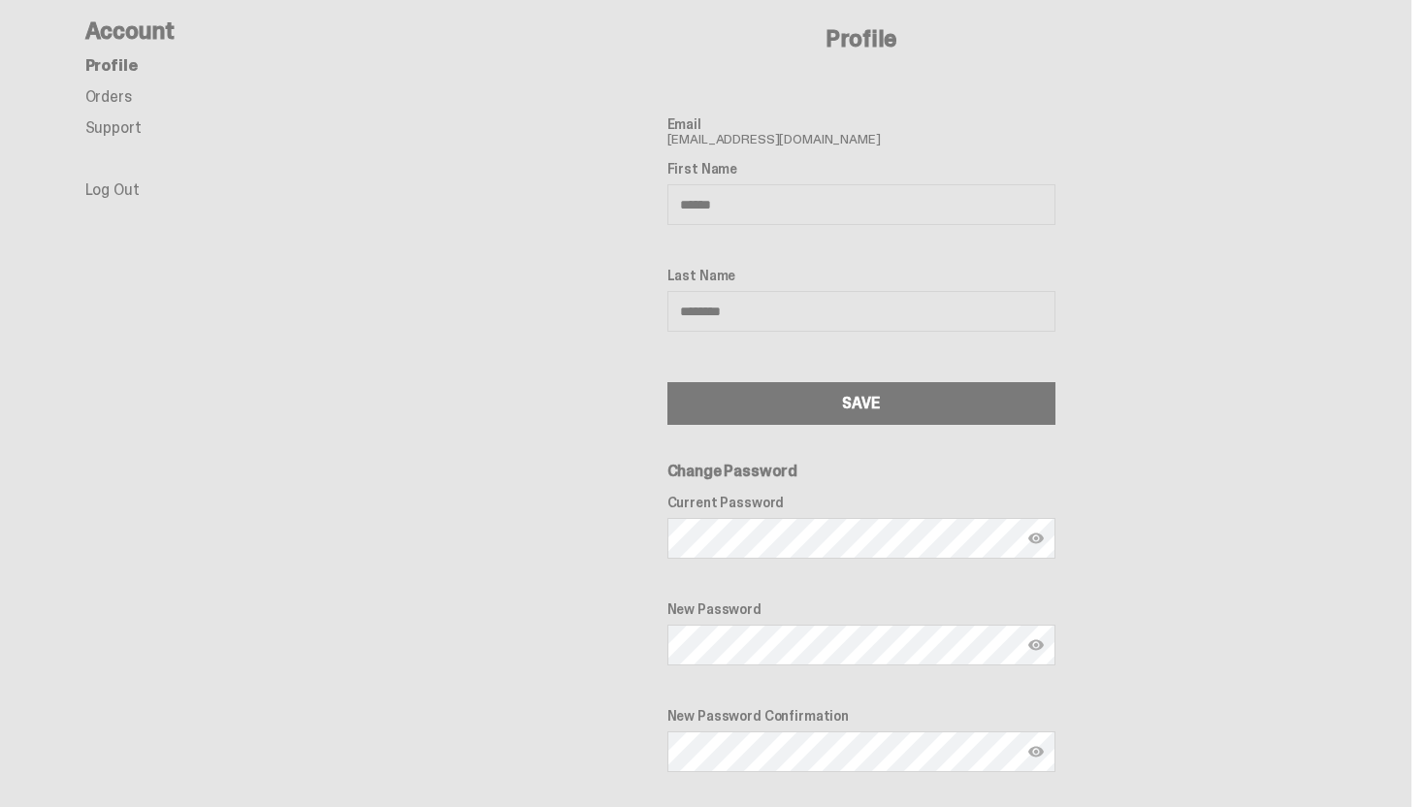
scroll to position [0, 0]
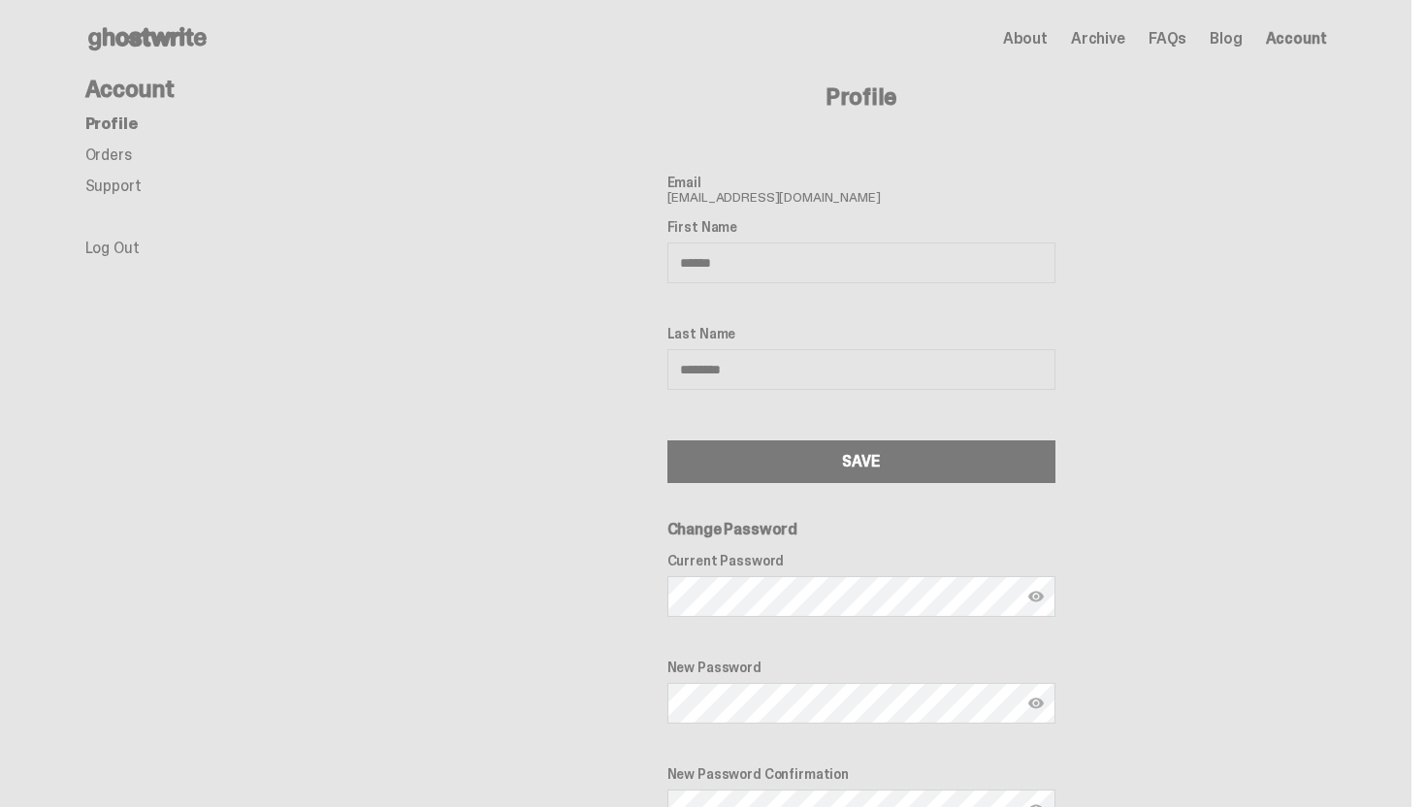
click at [132, 38] on use at bounding box center [147, 38] width 118 height 23
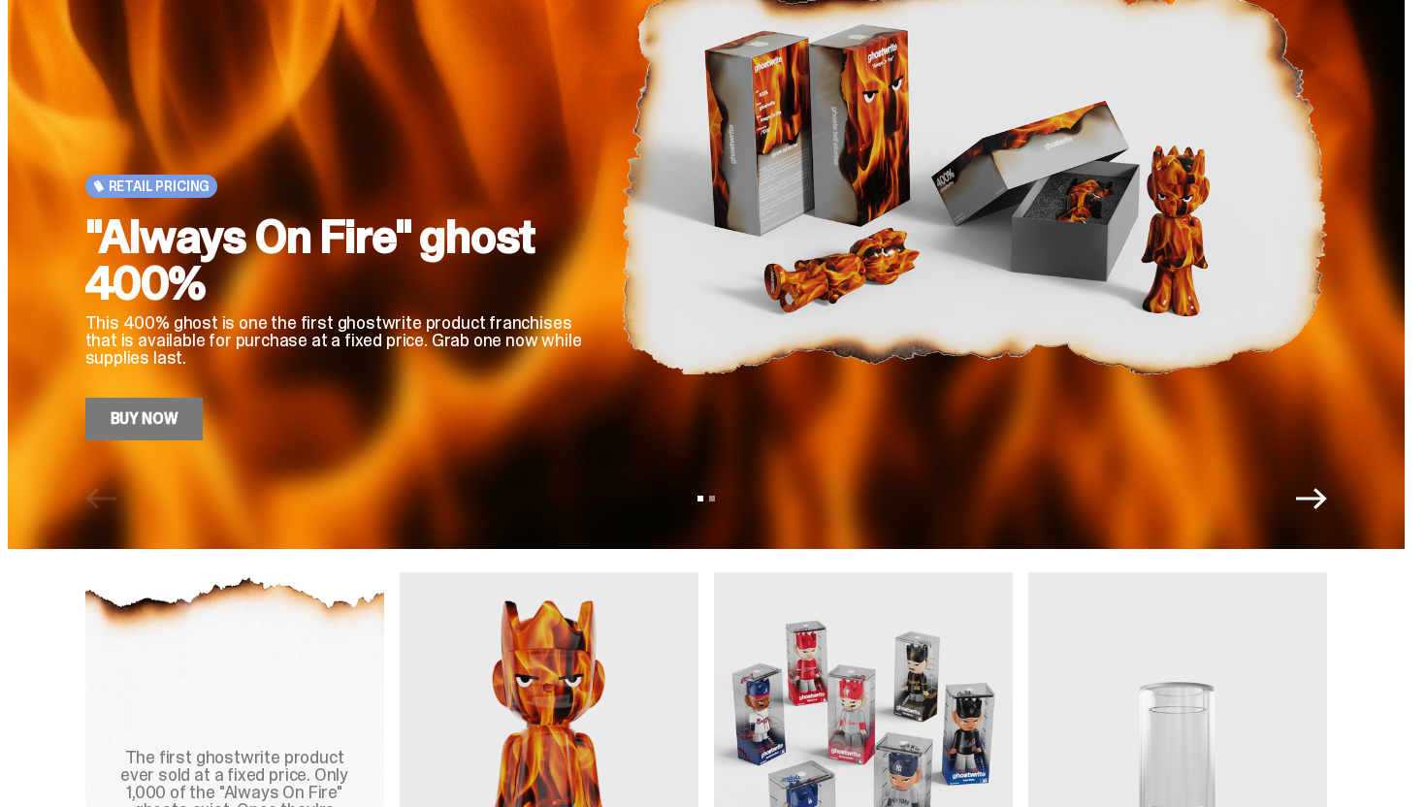
scroll to position [150, 0]
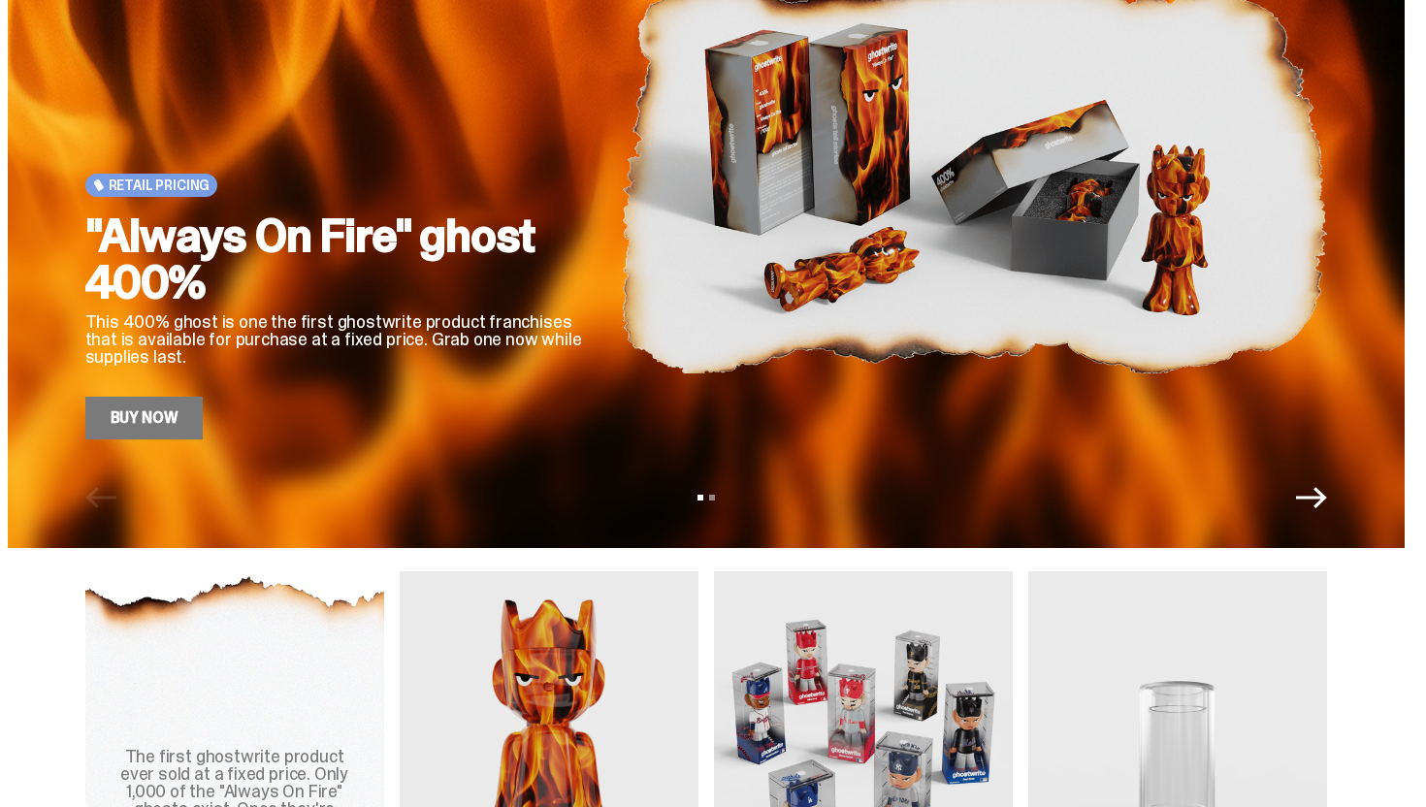
click at [705, 232] on img at bounding box center [974, 175] width 706 height 530
